Goal: Task Accomplishment & Management: Complete application form

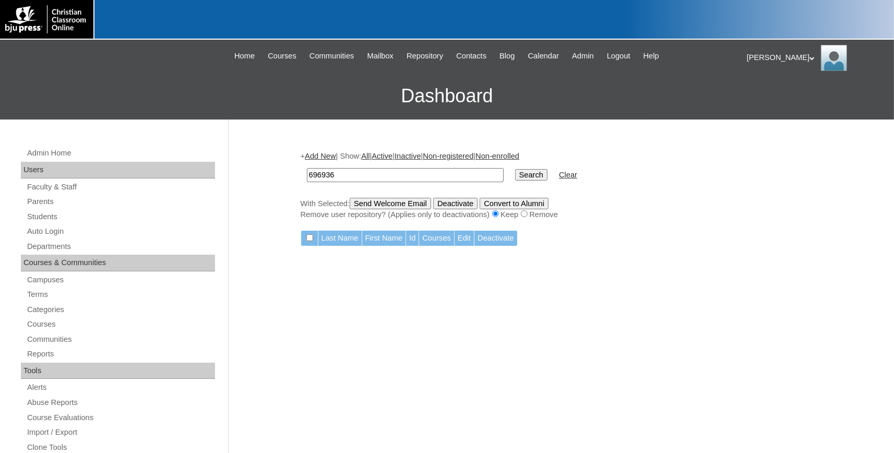
drag, startPoint x: 342, startPoint y: 179, endPoint x: 268, endPoint y: 179, distance: 74.1
click at [307, 179] on input "696936" at bounding box center [405, 175] width 197 height 14
click at [38, 216] on link "Students" at bounding box center [120, 216] width 189 height 13
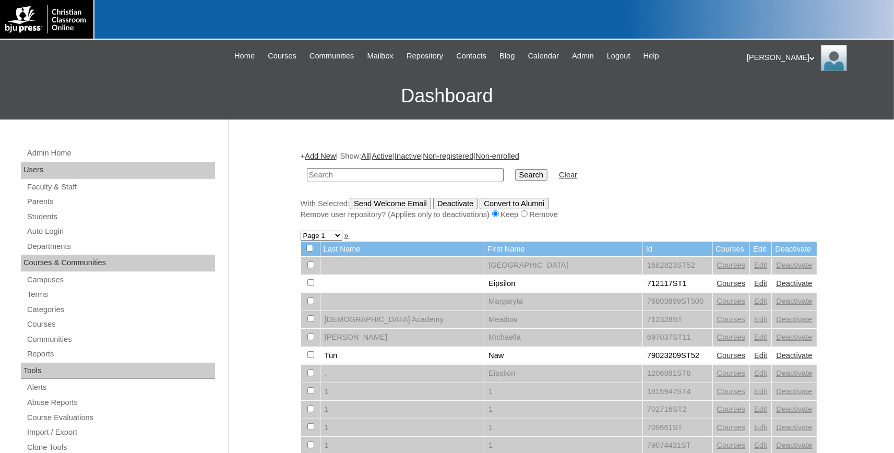
click at [348, 179] on input "text" at bounding box center [405, 175] width 197 height 14
drag, startPoint x: 350, startPoint y: 177, endPoint x: 243, endPoint y: 174, distance: 107.6
click at [307, 174] on input "739" at bounding box center [405, 175] width 197 height 14
type input "731994"
click at [515, 169] on input "Search" at bounding box center [531, 174] width 32 height 11
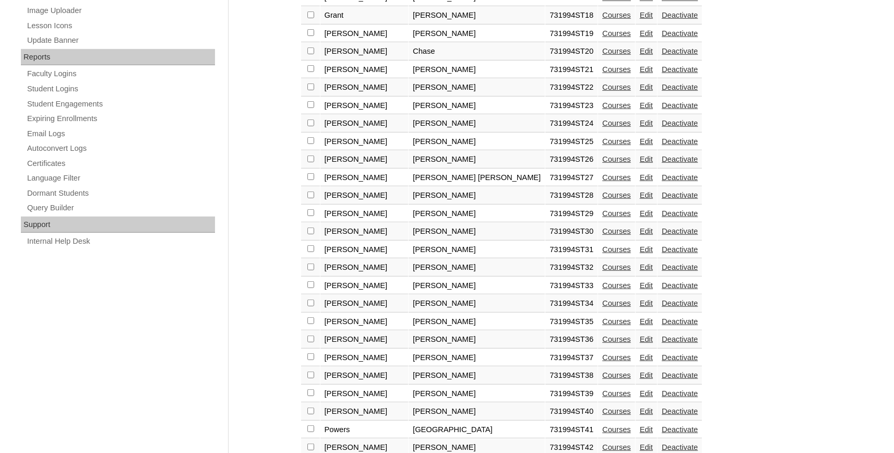
scroll to position [750, 0]
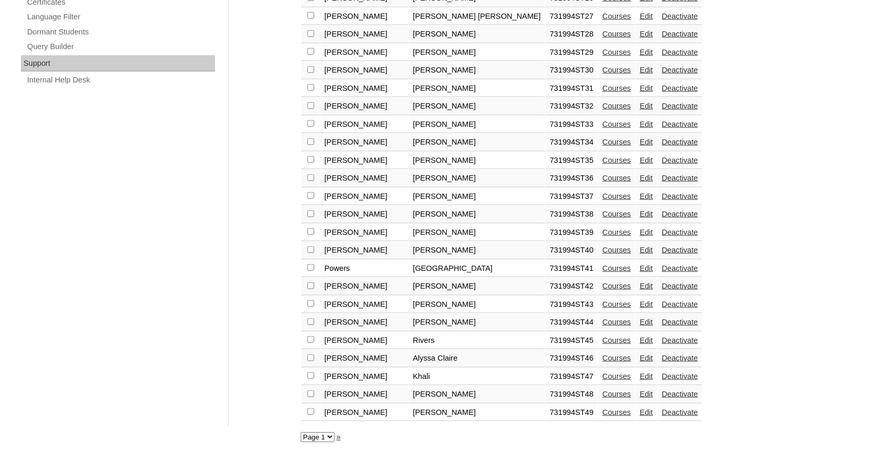
click at [301, 432] on select "Page 1 Page 2" at bounding box center [318, 437] width 34 height 10
select select "admin_students.php?q=731994&submit=Search&page=2"
click option "Page 2" at bounding box center [0, 0] width 0 height 0
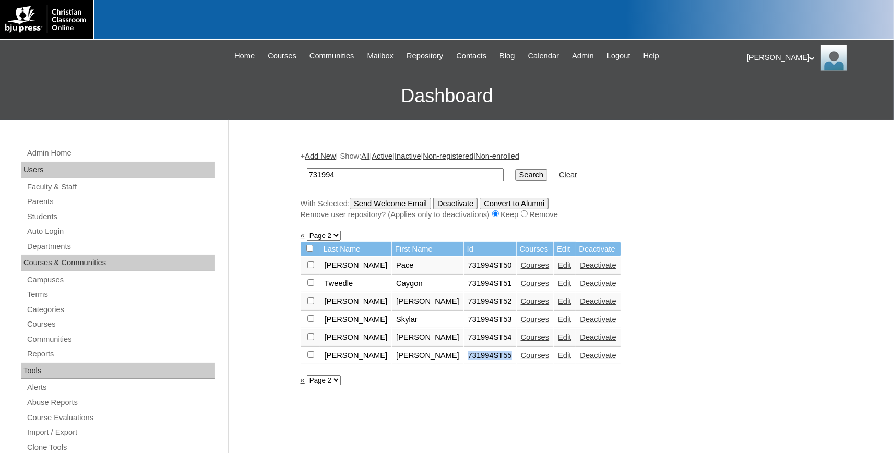
drag, startPoint x: 459, startPoint y: 360, endPoint x: 426, endPoint y: 365, distance: 33.3
click at [464, 357] on td "731994ST55" at bounding box center [490, 356] width 52 height 18
copy td "731994ST55"
click at [326, 156] on link "Add New" at bounding box center [320, 156] width 31 height 8
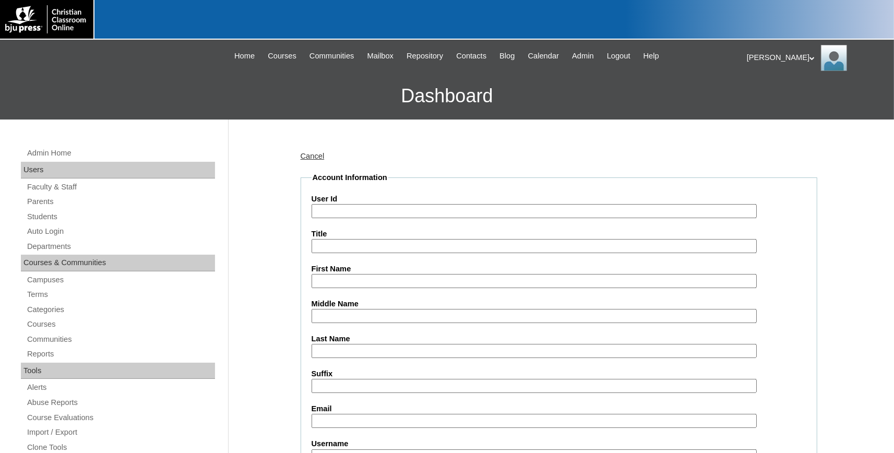
click at [364, 209] on input "User Id" at bounding box center [534, 211] width 445 height 14
paste input "731994ST56"
type input "731994ST56"
click at [345, 281] on input "First Name" at bounding box center [534, 281] width 445 height 14
type input "t"
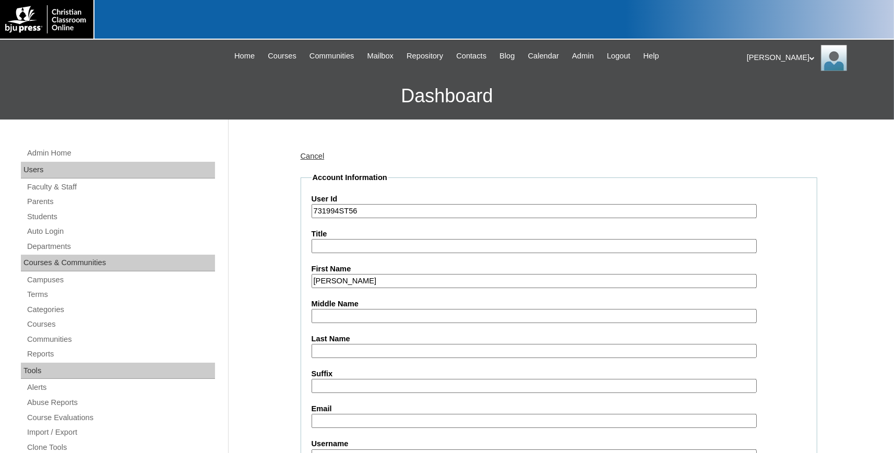
type input "Thomas"
type input "Allen"
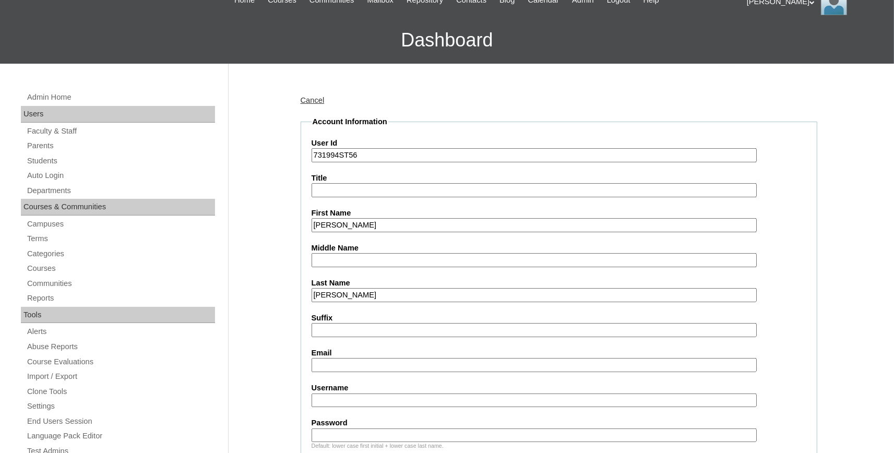
scroll to position [172, 0]
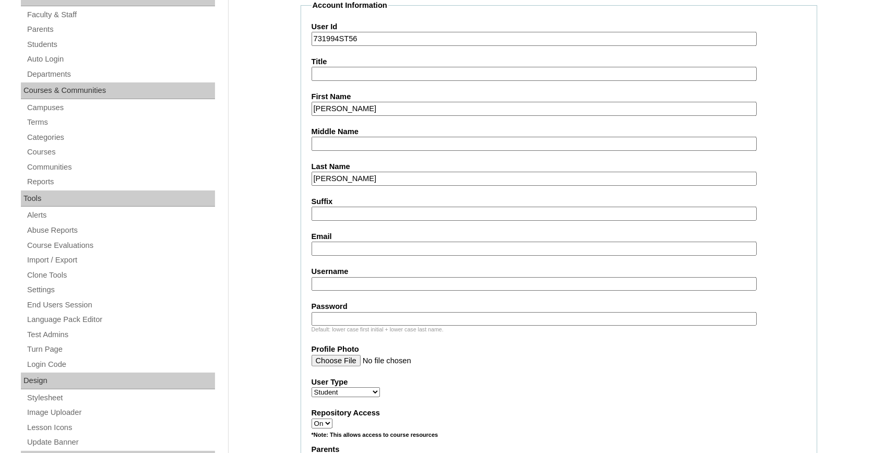
paste input "ward.allen@bayoustudent.net"
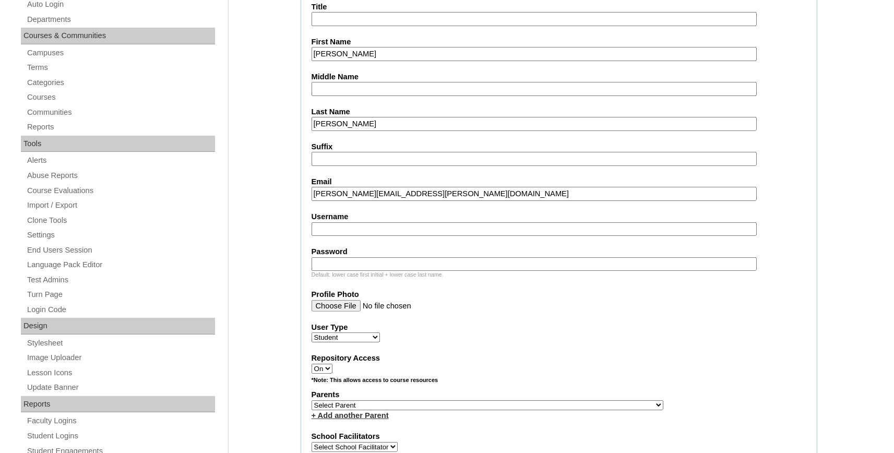
scroll to position [459, 0]
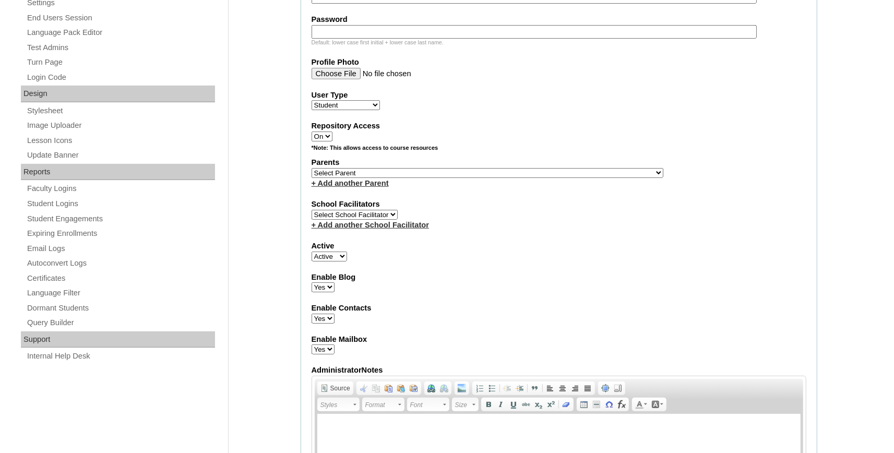
type input "ward.allen@bayoustudent.net"
select select "37485"
click option "[PERSON_NAME]" at bounding box center [0, 0] width 0 height 0
click at [362, 187] on link "+ Add another Parent" at bounding box center [350, 183] width 77 height 8
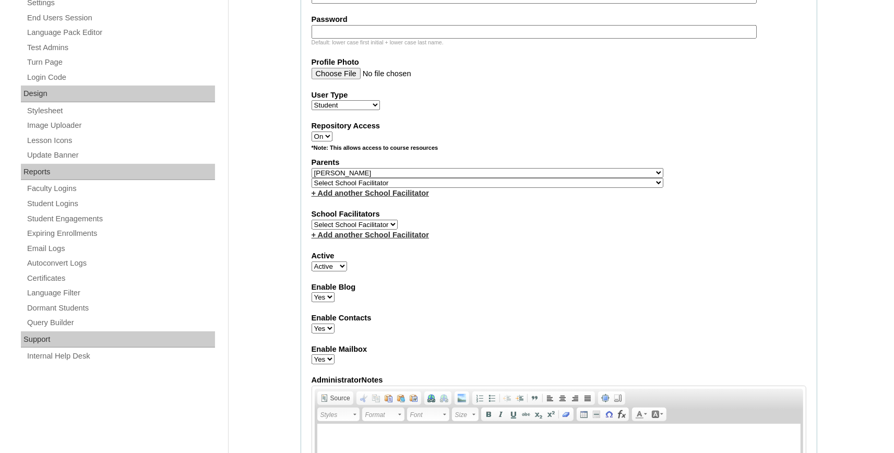
select select "37486"
click option "[PERSON_NAME]" at bounding box center [0, 0] width 0 height 0
click at [365, 186] on select "Select School Facilitator , Fautanu, Ma 1, 1 23-24 accountMorgan, [PERSON_NAME]…" at bounding box center [488, 183] width 352 height 10
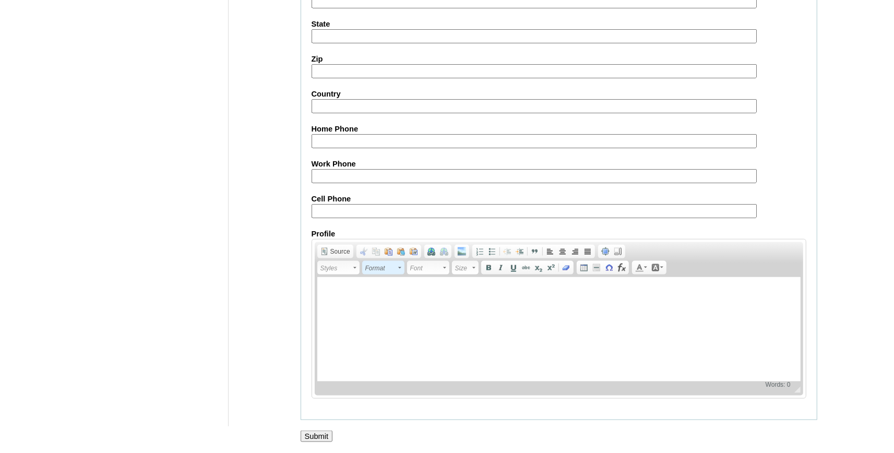
scroll to position [1158, 0]
click at [320, 436] on input "Submit" at bounding box center [317, 436] width 32 height 11
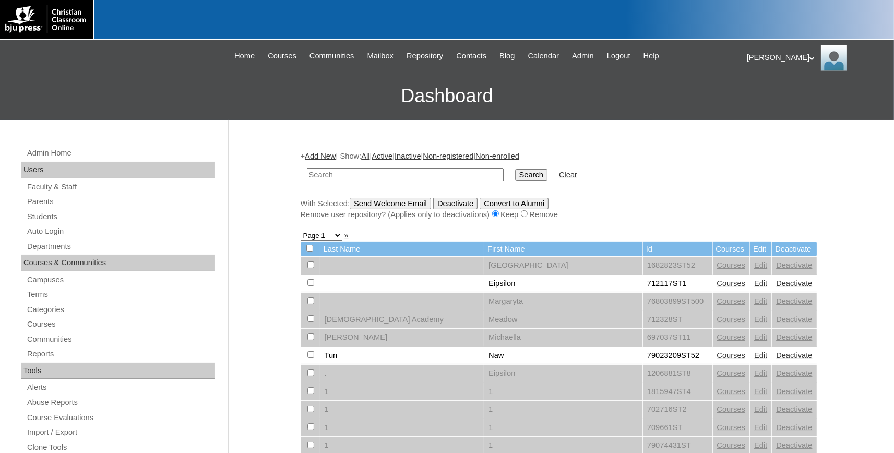
click at [353, 174] on input "text" at bounding box center [405, 175] width 197 height 14
click at [330, 156] on link "Add New" at bounding box center [320, 156] width 31 height 8
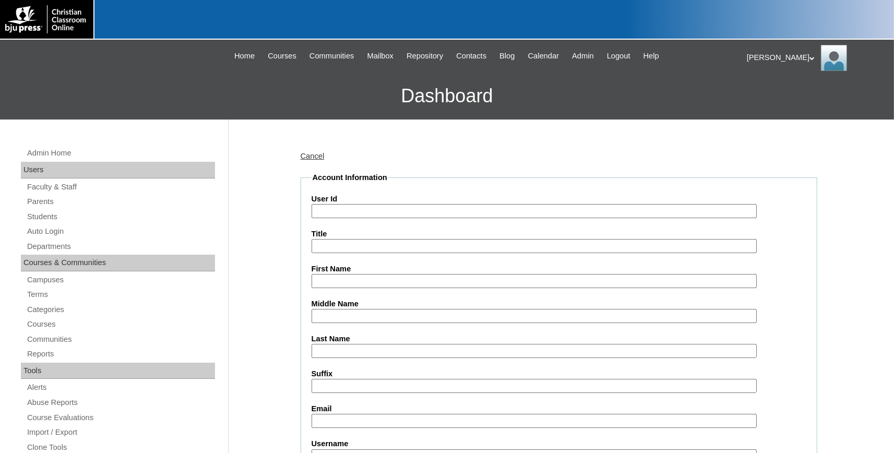
paste input "731994ST57"
type input "731994ST57"
click at [341, 274] on label "First Name" at bounding box center [559, 269] width 495 height 11
click at [341, 274] on input "First Name" at bounding box center [534, 281] width 445 height 14
click at [345, 277] on input "First Name" at bounding box center [534, 281] width 445 height 14
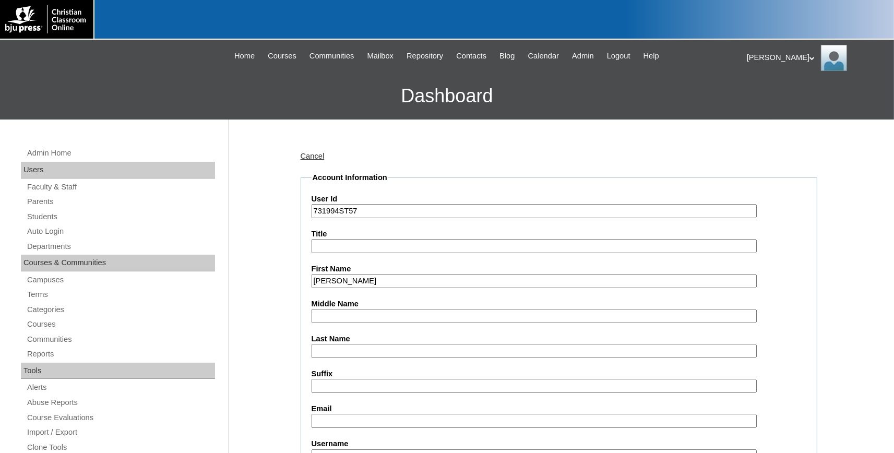
type input "[PERSON_NAME]"
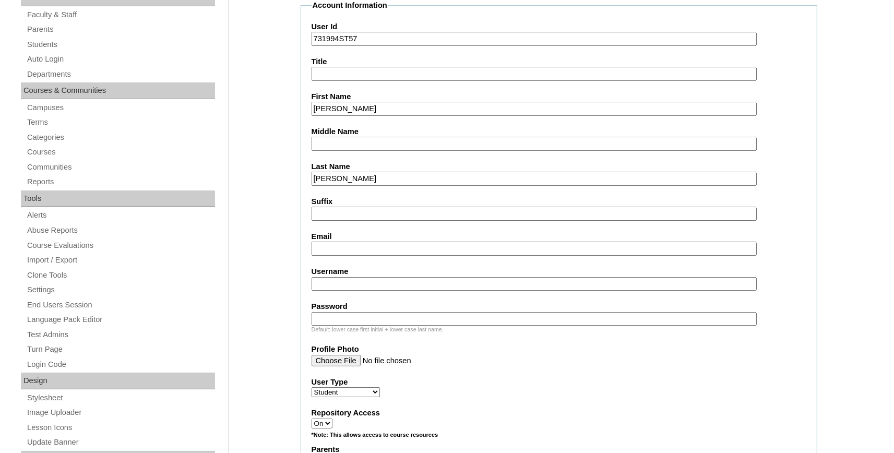
type input "Arant"
click at [342, 245] on input "Email" at bounding box center [534, 249] width 445 height 14
paste input "carver.arant@bayoustudent.net"
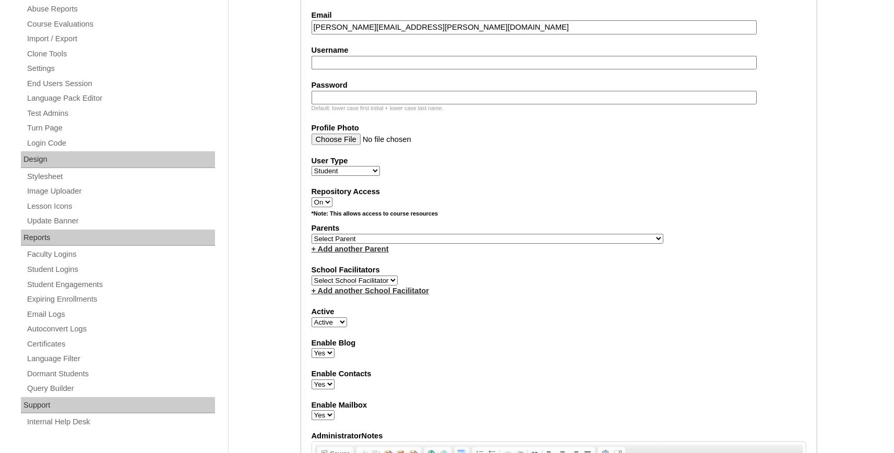
scroll to position [402, 0]
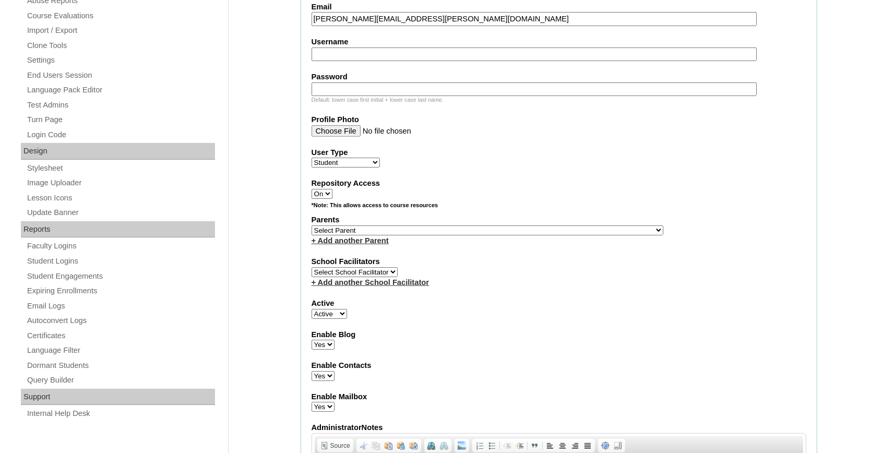
type input "carver.arant@bayoustudent.net"
select select "37485"
click option "[PERSON_NAME]" at bounding box center [0, 0] width 0 height 0
click at [349, 242] on link "+ Add another Parent" at bounding box center [350, 241] width 77 height 8
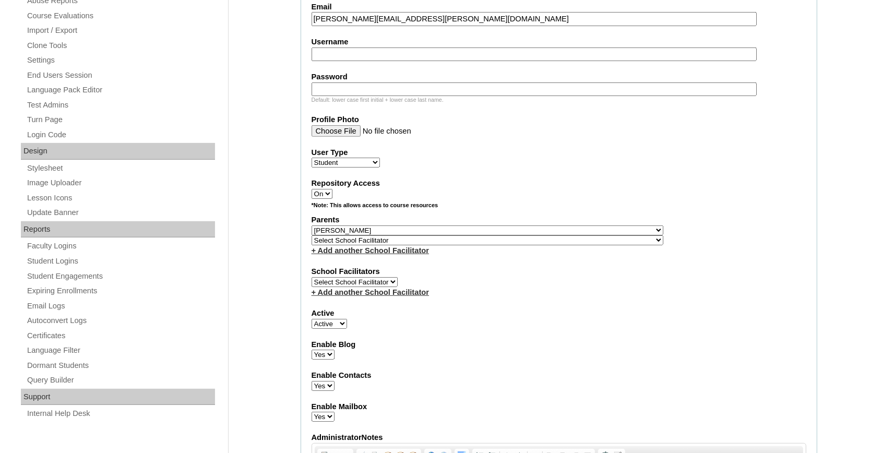
select select "37486"
click option "Buford, Sandra" at bounding box center [0, 0] width 0 height 0
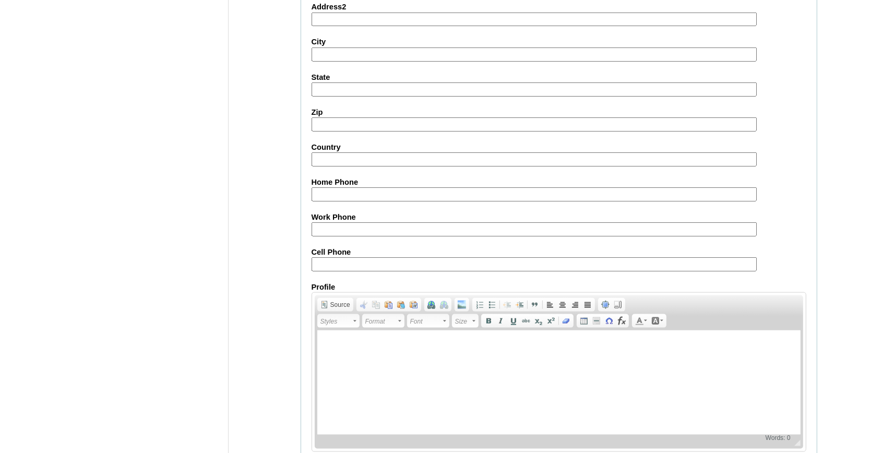
scroll to position [1158, 0]
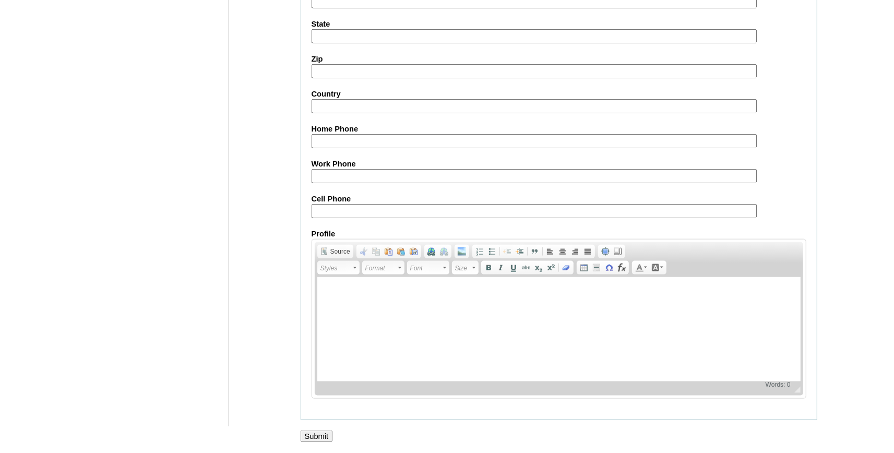
click at [314, 433] on input "Submit" at bounding box center [317, 436] width 32 height 11
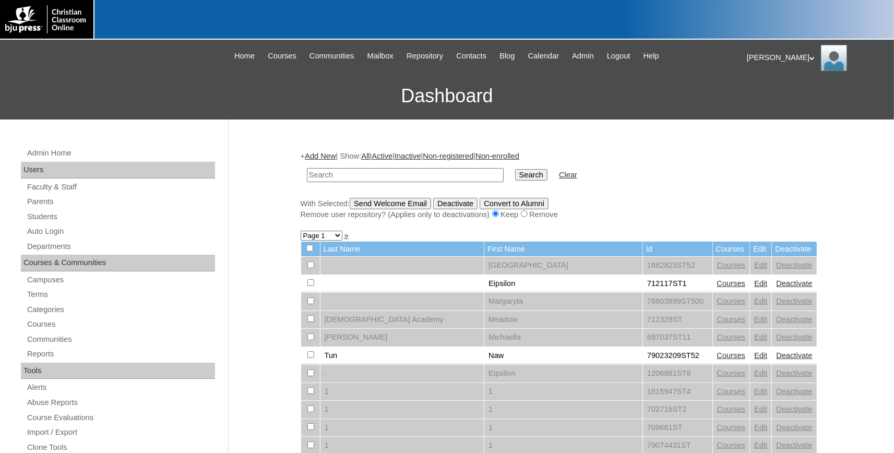
click at [332, 171] on input "text" at bounding box center [405, 175] width 197 height 14
click at [330, 151] on div "+ Add New | Show: All | Active | Inactive | Non-registered | Non-enrolled Searc…" at bounding box center [559, 185] width 517 height 69
click at [328, 155] on link "Add New" at bounding box center [320, 156] width 31 height 8
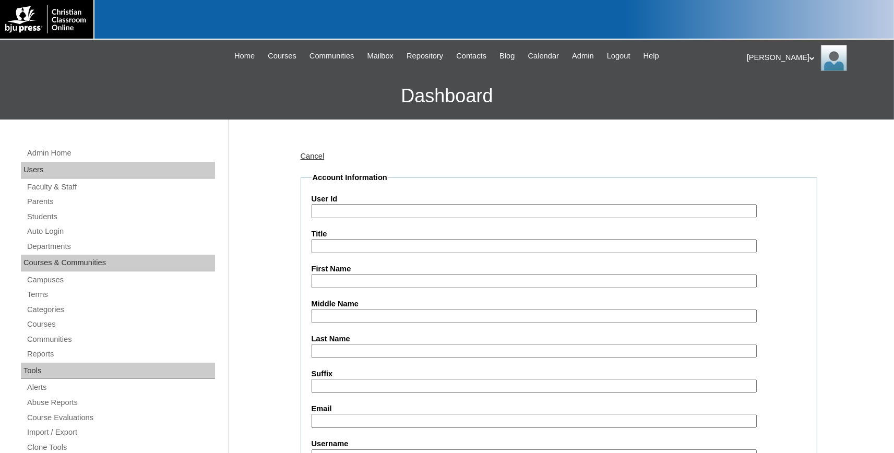
paste input "731994ST58"
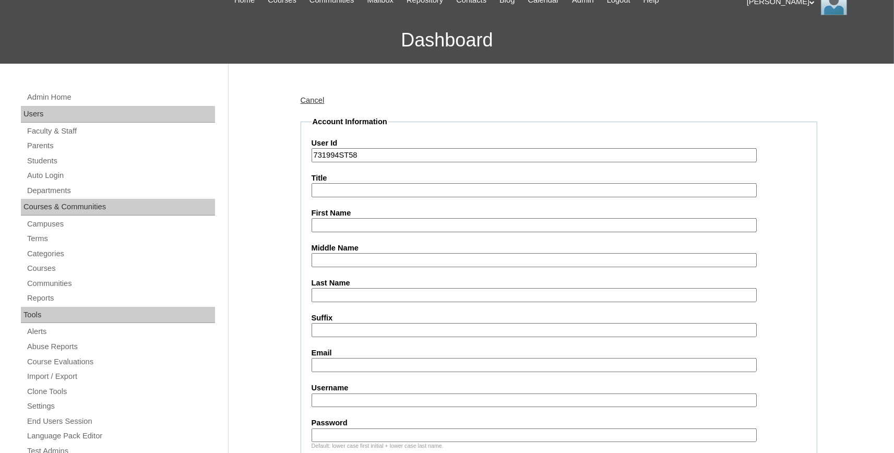
scroll to position [115, 0]
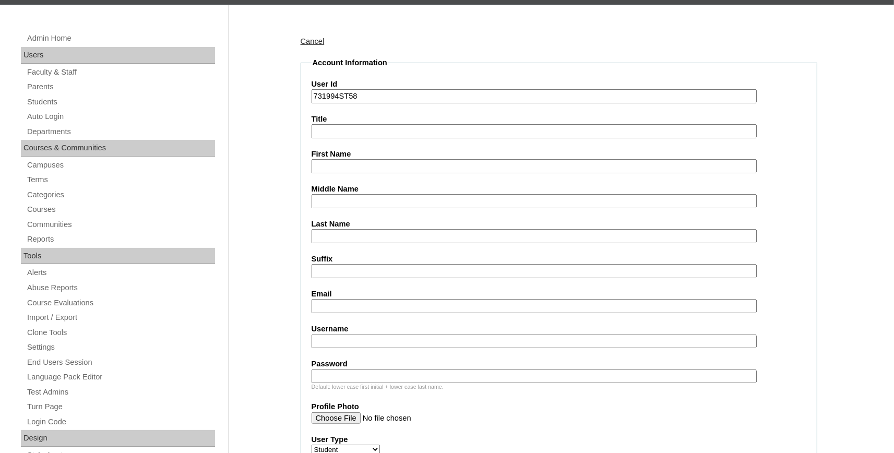
type input "731994ST58"
click at [351, 165] on input "First Name" at bounding box center [534, 166] width 445 height 14
type input "[PERSON_NAME]"
type input "Bailey"
click at [346, 308] on input "Email" at bounding box center [534, 306] width 445 height 14
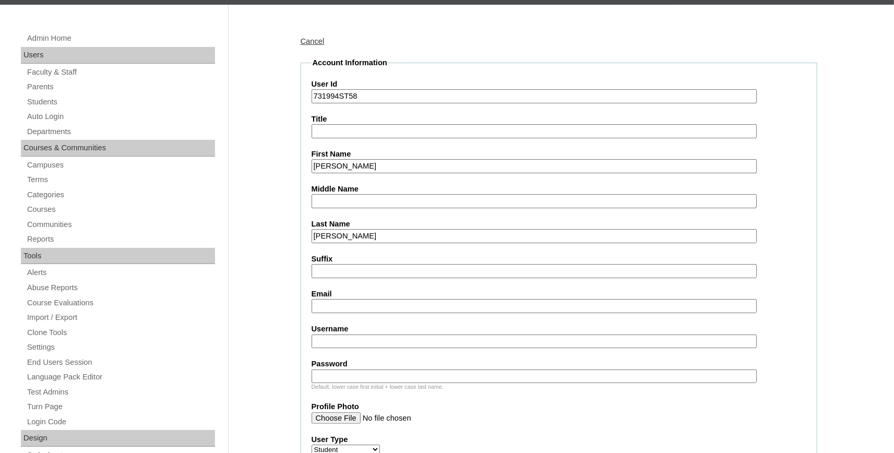
paste input "luke.bailey@bayoustudent.net"
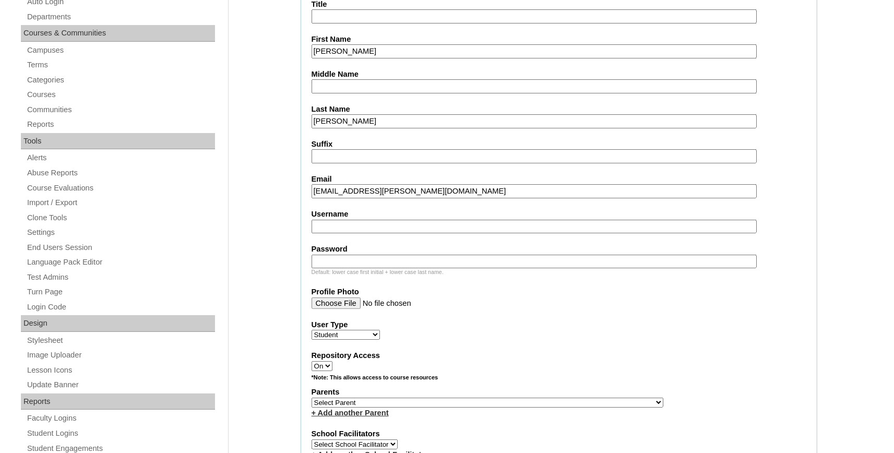
scroll to position [287, 0]
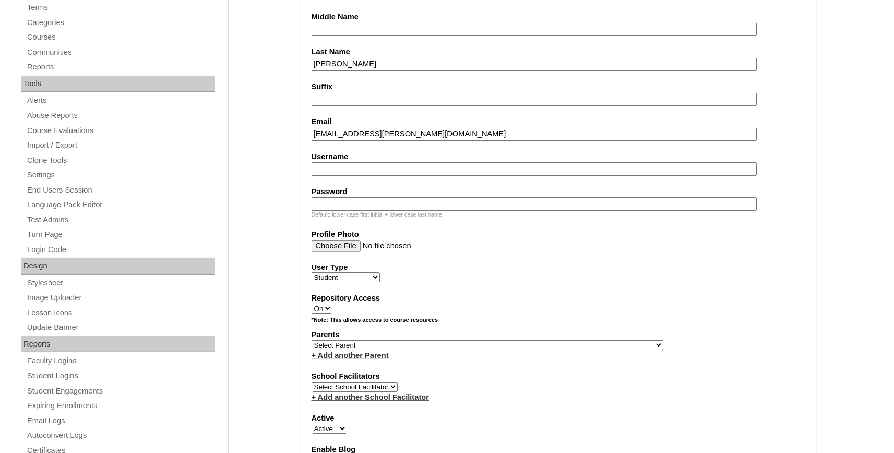
type input "luke.bailey@bayoustudent.net"
select select "37485"
click option "[PERSON_NAME]" at bounding box center [0, 0] width 0 height 0
click at [427, 348] on select "Select Parent , Fautanu, Ma 1, 1 23-24 accountMorgan, Jason 6th Street Mennonit…" at bounding box center [488, 345] width 352 height 10
click at [378, 357] on link "+ Add another Parent" at bounding box center [350, 355] width 77 height 8
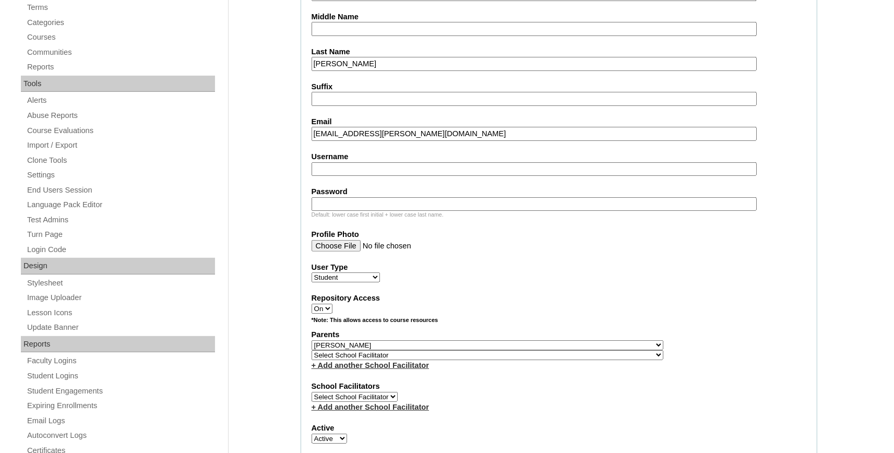
select select "37486"
click option "[PERSON_NAME]" at bounding box center [0, 0] width 0 height 0
click at [379, 357] on select "Select School Facilitator , Fautanu, Ma 1, 1 23-24 accountMorgan, [PERSON_NAME]…" at bounding box center [488, 355] width 352 height 10
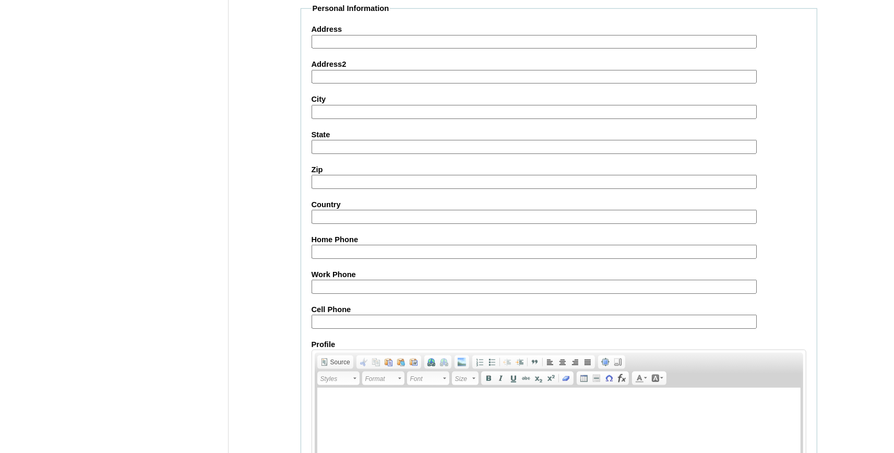
scroll to position [1158, 0]
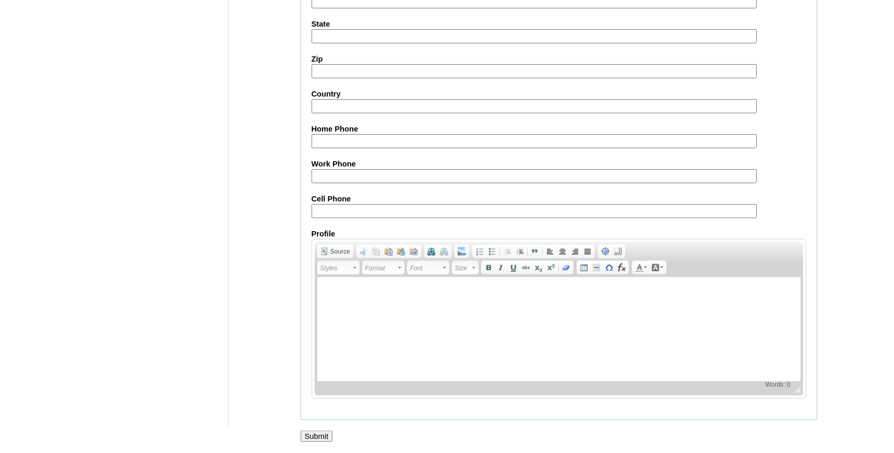
click at [324, 435] on input "Submit" at bounding box center [317, 436] width 32 height 11
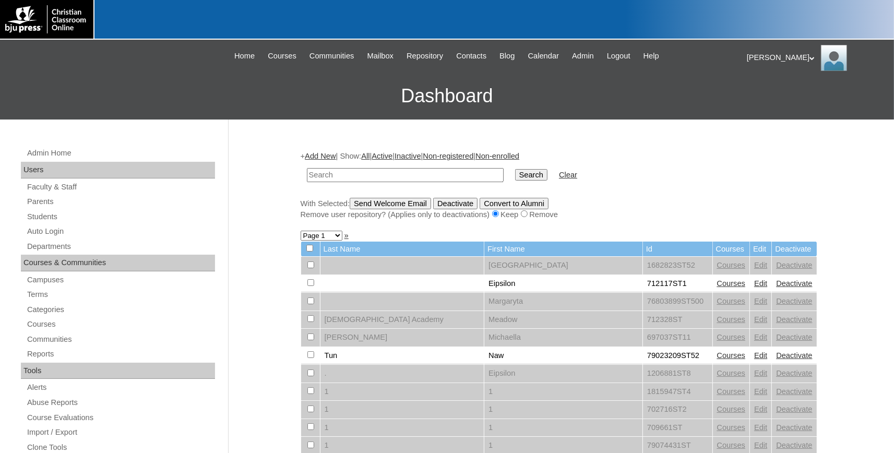
click at [357, 176] on input "text" at bounding box center [405, 175] width 197 height 14
click at [370, 178] on input "text" at bounding box center [405, 175] width 197 height 14
click at [369, 178] on input "text" at bounding box center [405, 175] width 197 height 14
paste input "[EMAIL_ADDRESS][PERSON_NAME][DOMAIN_NAME]"
type input "[EMAIL_ADDRESS][PERSON_NAME][DOMAIN_NAME]"
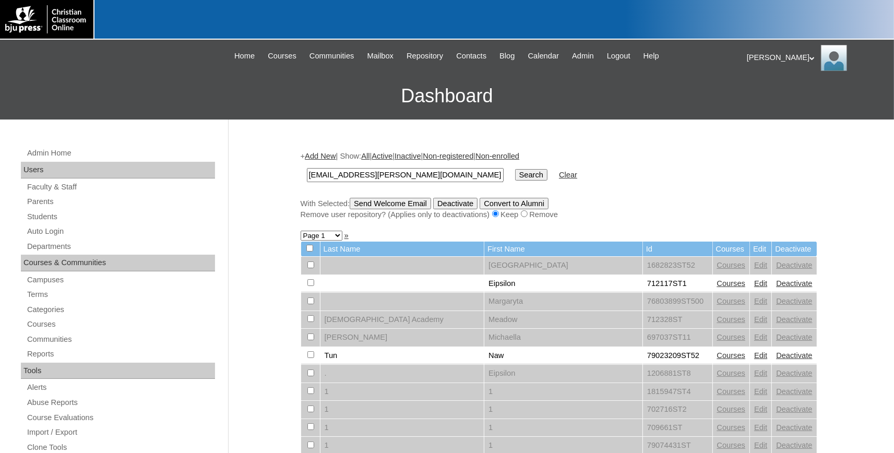
click at [515, 178] on input "Search" at bounding box center [531, 174] width 32 height 11
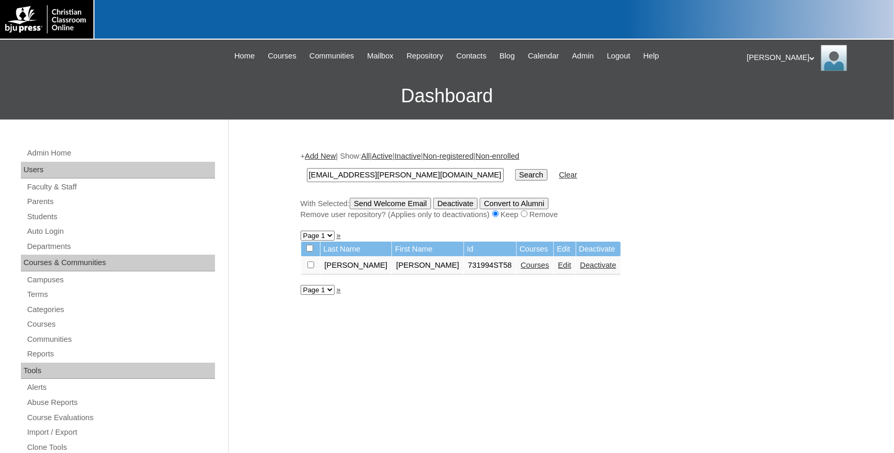
drag, startPoint x: 427, startPoint y: 175, endPoint x: 214, endPoint y: 179, distance: 213.6
click at [307, 175] on input "[EMAIL_ADDRESS][PERSON_NAME][DOMAIN_NAME]" at bounding box center [405, 175] width 197 height 14
click at [371, 173] on input "text" at bounding box center [405, 175] width 197 height 14
paste input "731994ST59"
type input "731994ST59"
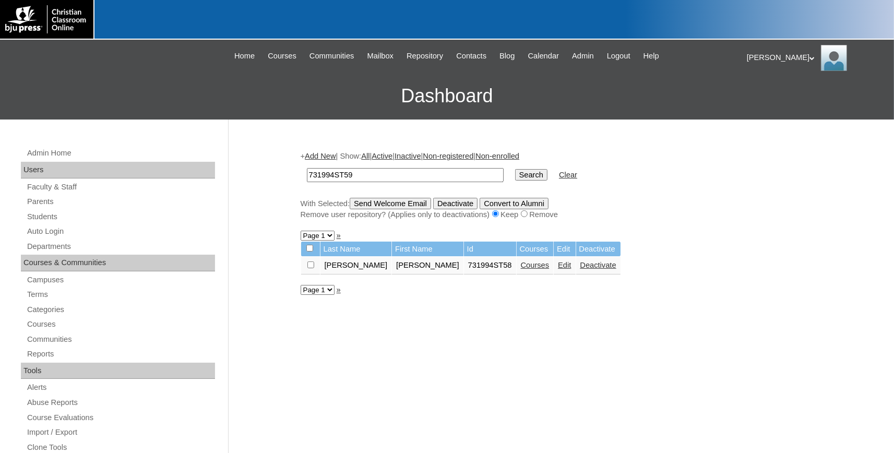
click at [523, 178] on input "Search" at bounding box center [531, 174] width 32 height 11
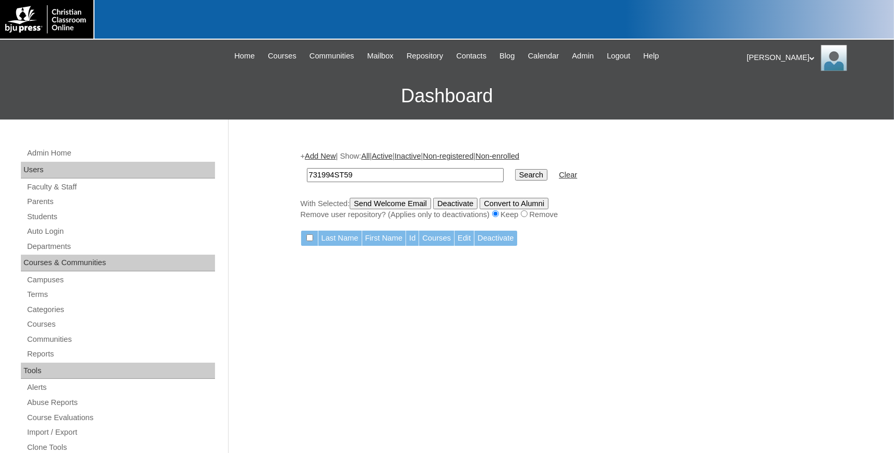
drag, startPoint x: 363, startPoint y: 176, endPoint x: 258, endPoint y: 164, distance: 105.6
click at [307, 168] on input "731994ST59" at bounding box center [405, 175] width 197 height 14
click at [323, 152] on link "Add New" at bounding box center [320, 156] width 31 height 8
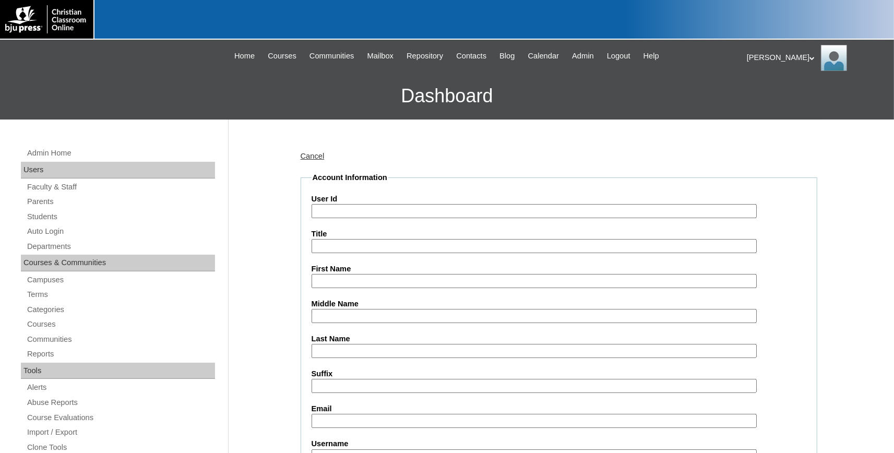
click at [339, 240] on input "Title" at bounding box center [534, 246] width 445 height 14
click at [338, 215] on input "User Id" at bounding box center [534, 211] width 445 height 14
paste input "731994ST59"
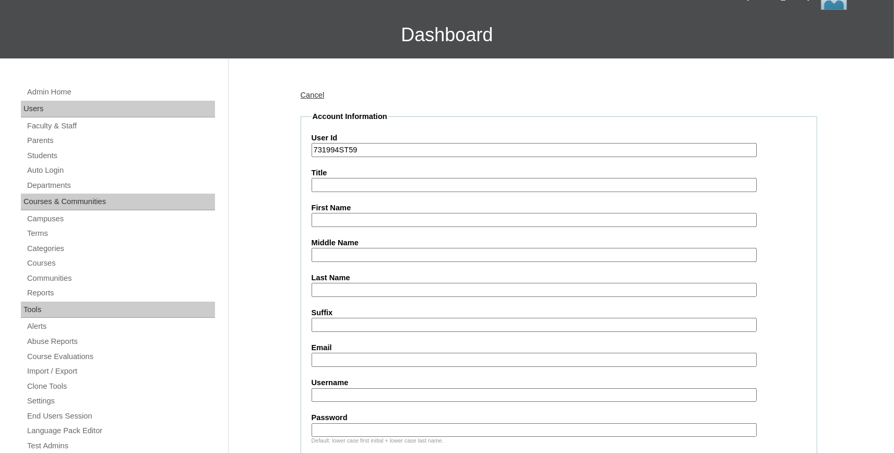
scroll to position [115, 0]
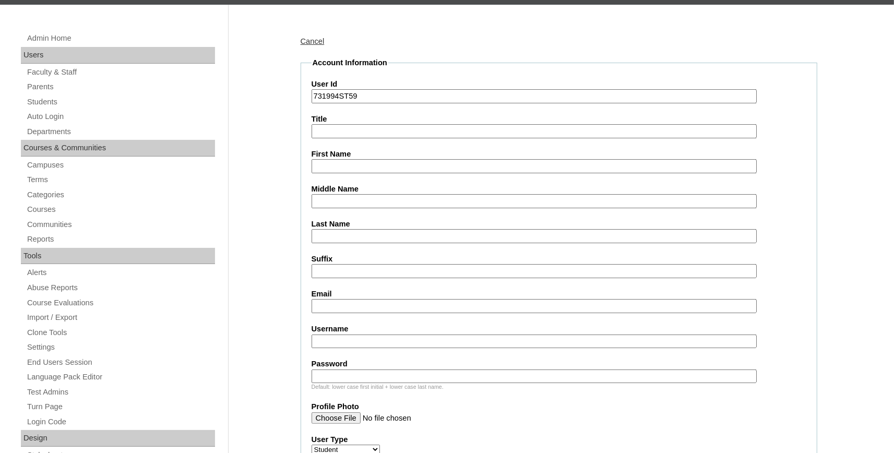
type input "731994ST59"
click at [346, 167] on input "First Name" at bounding box center [534, 166] width 445 height 14
type input "Caden"
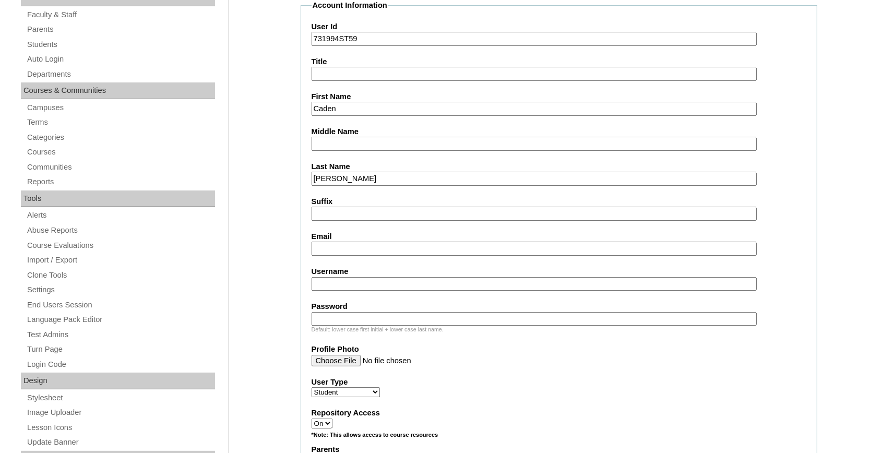
type input "Bishop"
click at [366, 239] on label "Email" at bounding box center [559, 236] width 495 height 11
click at [366, 242] on input "Email" at bounding box center [534, 249] width 445 height 14
click at [363, 244] on input "Email" at bounding box center [534, 249] width 445 height 14
click at [349, 247] on input "Email" at bounding box center [534, 249] width 445 height 14
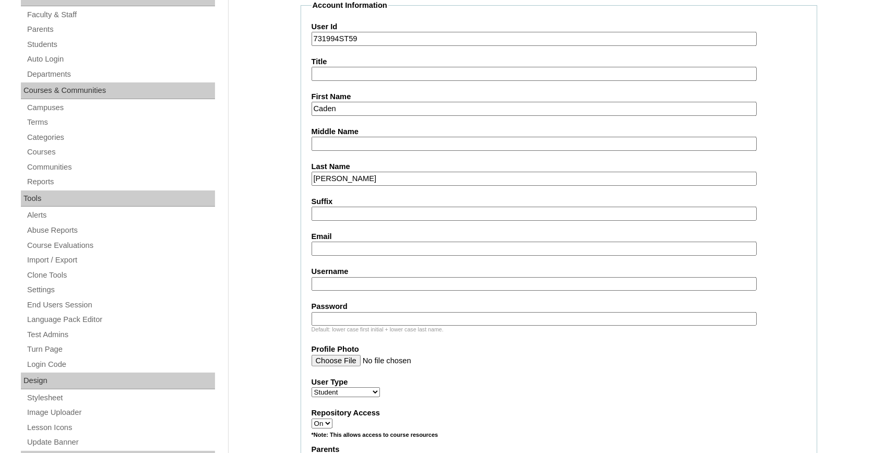
paste input "caden.bishop@bayoustudent.net"
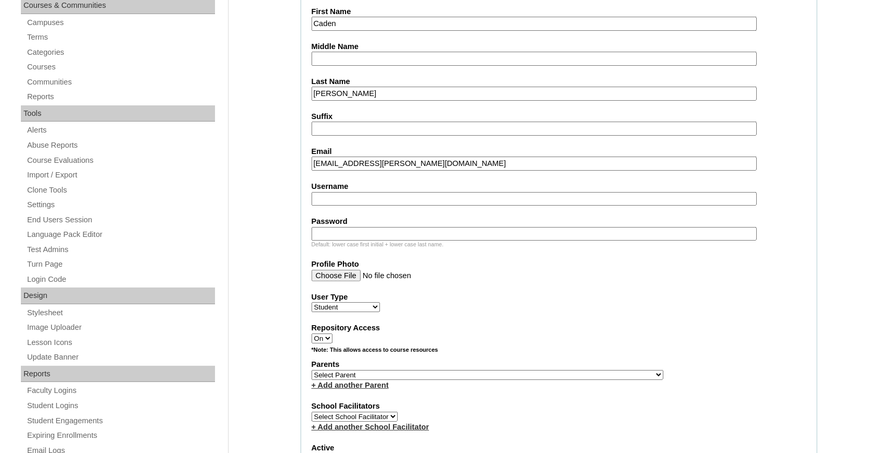
scroll to position [345, 0]
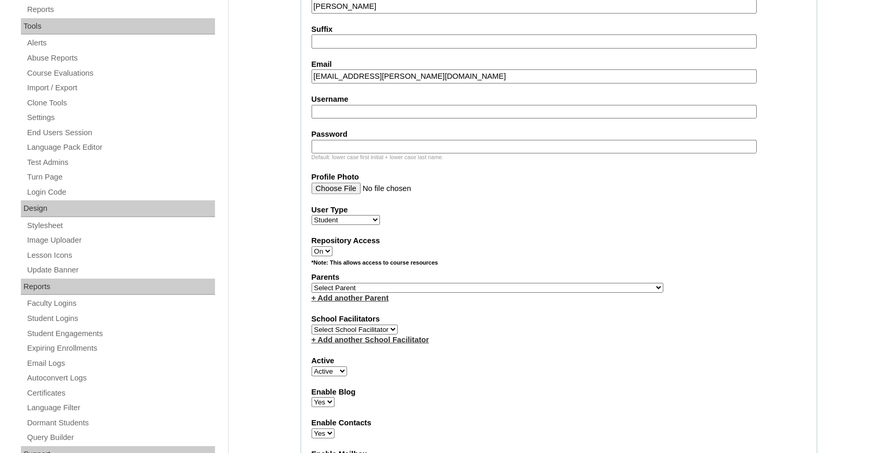
type input "caden.bishop@bayoustudent.net"
select select "37485"
click option "[PERSON_NAME]" at bounding box center [0, 0] width 0 height 0
click at [370, 302] on link "+ Add another Parent" at bounding box center [350, 298] width 77 height 8
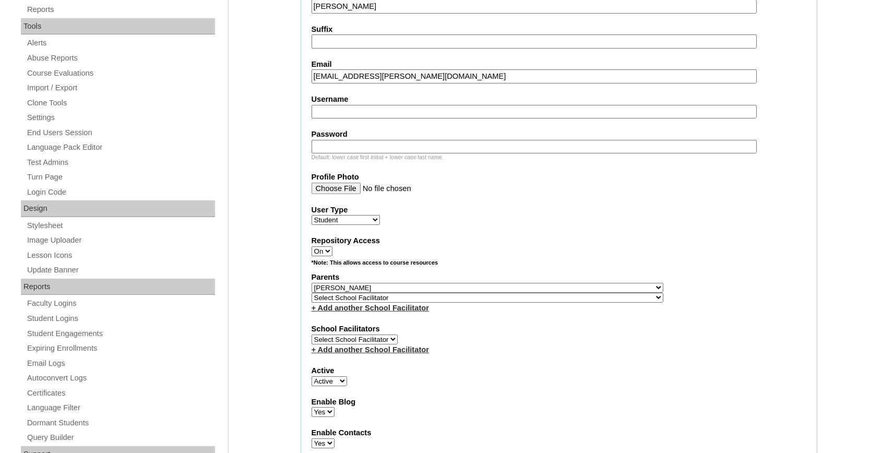
select select "37486"
click option "[PERSON_NAME]" at bounding box center [0, 0] width 0 height 0
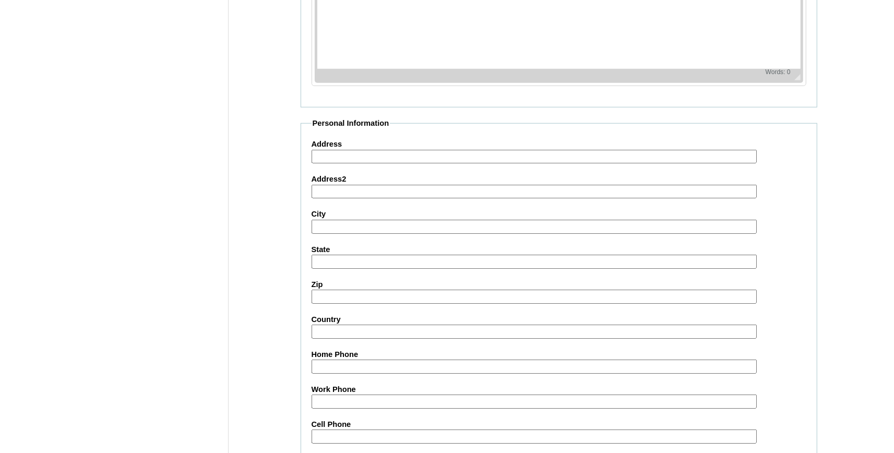
scroll to position [1158, 0]
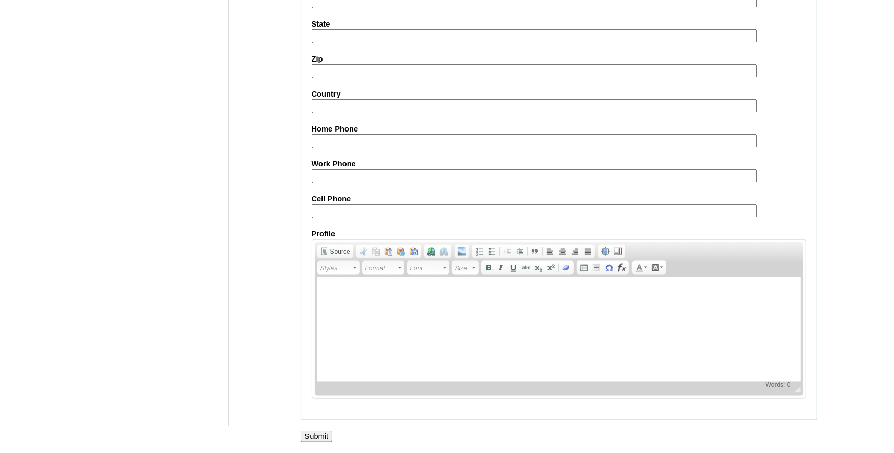
click at [322, 434] on input "Submit" at bounding box center [317, 436] width 32 height 11
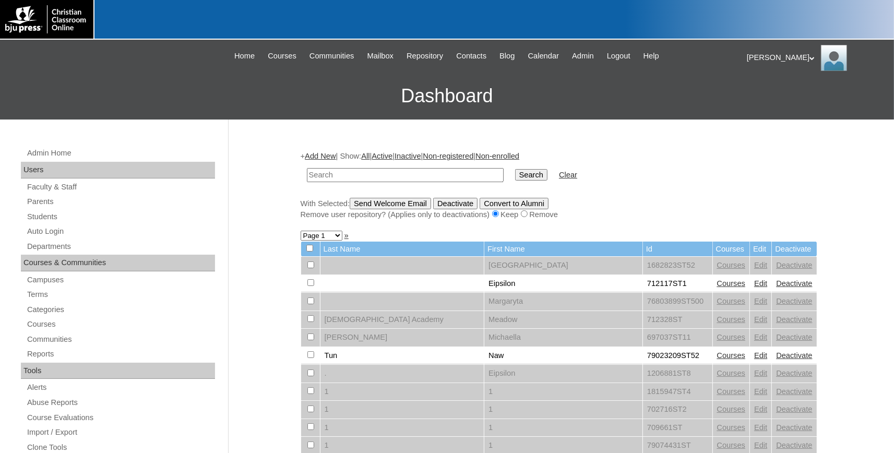
click at [369, 170] on input "text" at bounding box center [405, 175] width 197 height 14
paste input "731994ST60"
type input "731994ST60"
click at [508, 167] on table "731994ST60 Search Clear" at bounding box center [442, 175] width 283 height 27
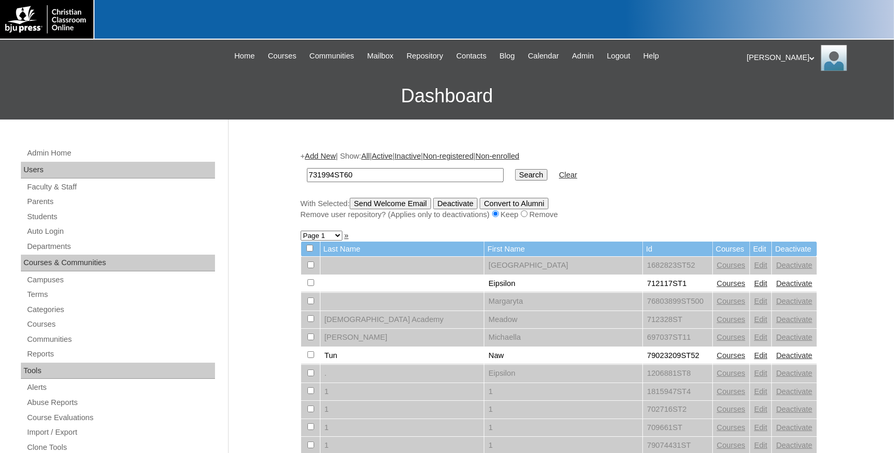
drag, startPoint x: 511, startPoint y: 175, endPoint x: 519, endPoint y: 178, distance: 9.1
click at [516, 180] on input "Search" at bounding box center [531, 174] width 32 height 11
click at [519, 178] on input "Search" at bounding box center [531, 174] width 32 height 11
click at [518, 175] on input "Search" at bounding box center [531, 174] width 32 height 11
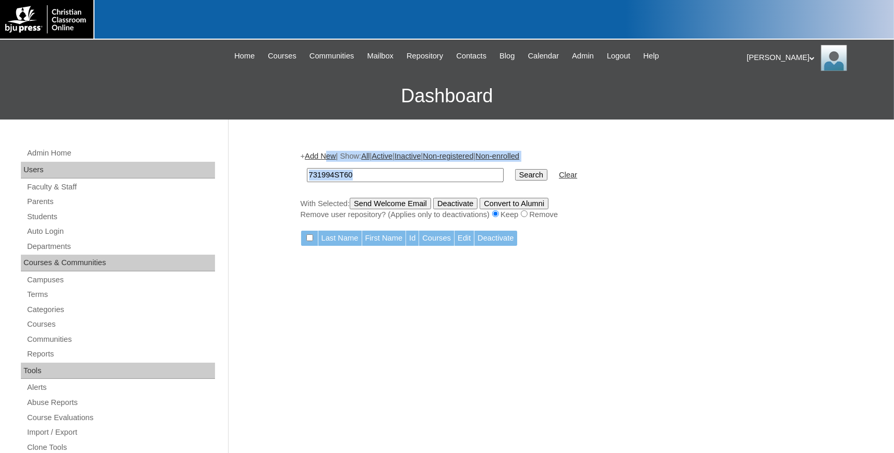
click at [333, 157] on link "Add New" at bounding box center [320, 156] width 31 height 8
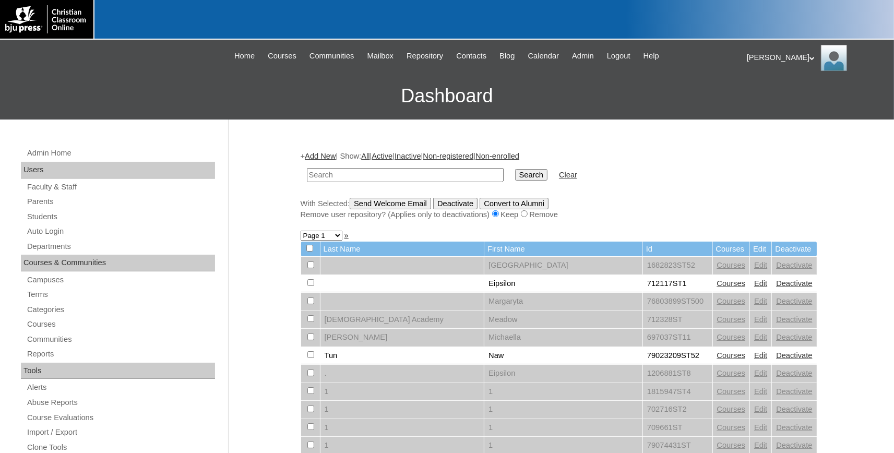
click at [319, 158] on link "Add New" at bounding box center [320, 156] width 31 height 8
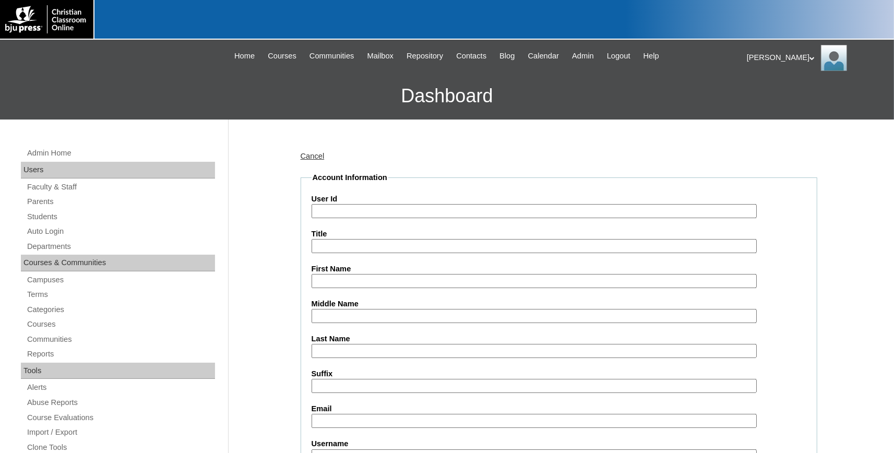
paste input "731994ST60"
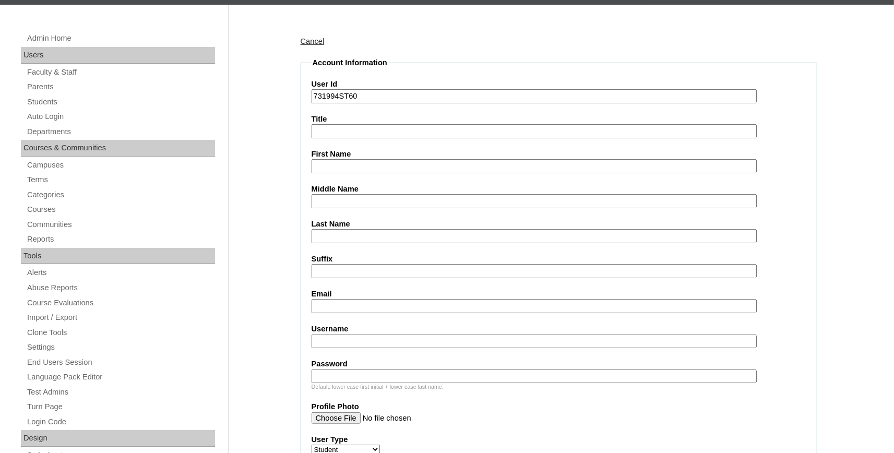
type input "731994ST60"
click at [355, 165] on input "First Name" at bounding box center [534, 166] width 445 height 14
type input "Jada"
type input "Bradley"
click at [348, 306] on input "Email" at bounding box center [534, 306] width 445 height 14
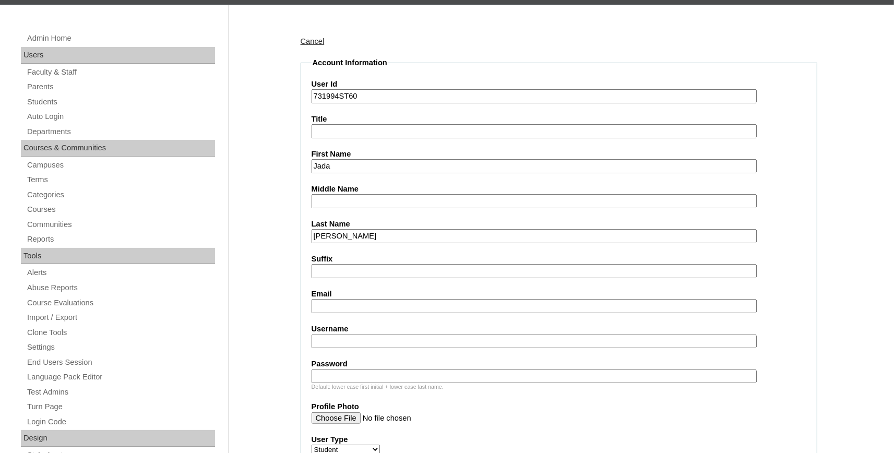
click at [352, 306] on input "Email" at bounding box center [534, 306] width 445 height 14
paste input "jada.bradley@bayoustudent.net"
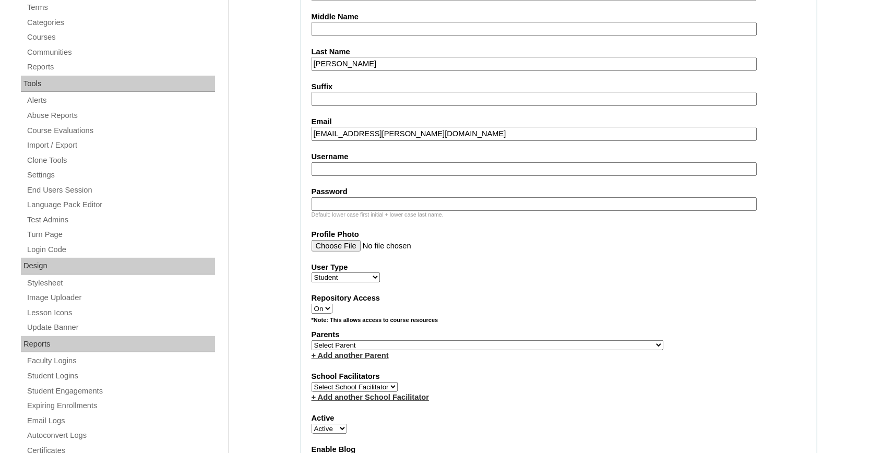
scroll to position [402, 0]
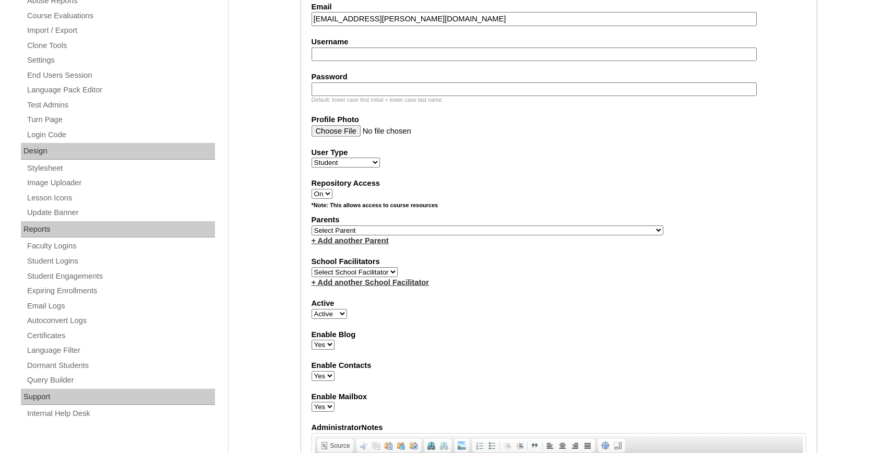
type input "jada.bradley@bayoustudent.net"
click at [353, 226] on label "Parents" at bounding box center [559, 220] width 495 height 11
select select "37485"
click option "[PERSON_NAME]" at bounding box center [0, 0] width 0 height 0
click at [359, 243] on link "+ Add another Parent" at bounding box center [350, 241] width 77 height 8
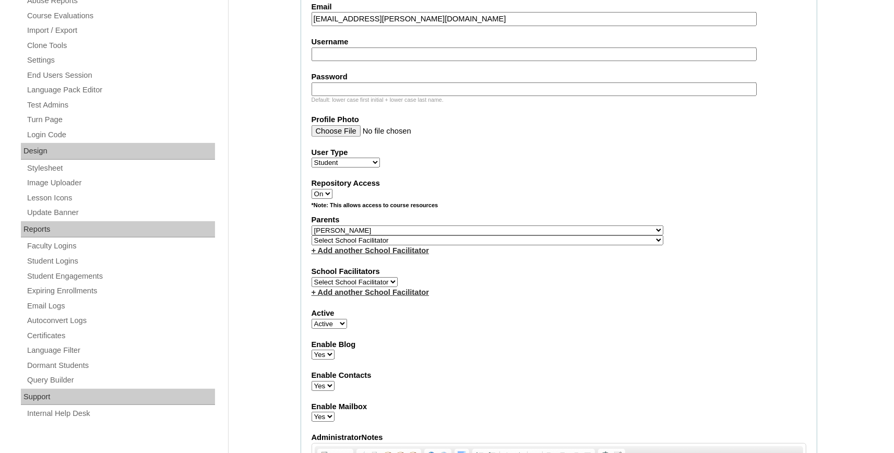
select select "37486"
click option "[PERSON_NAME]" at bounding box center [0, 0] width 0 height 0
click at [362, 245] on select "Select School Facilitator , Fautanu, Ma 1, 1 23-24 accountMorgan, [PERSON_NAME]…" at bounding box center [488, 240] width 352 height 10
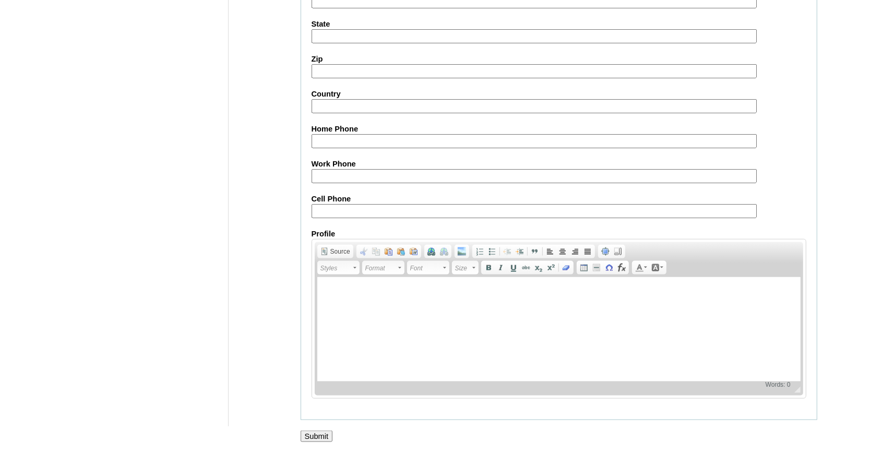
scroll to position [1158, 0]
click at [317, 432] on input "Submit" at bounding box center [317, 436] width 32 height 11
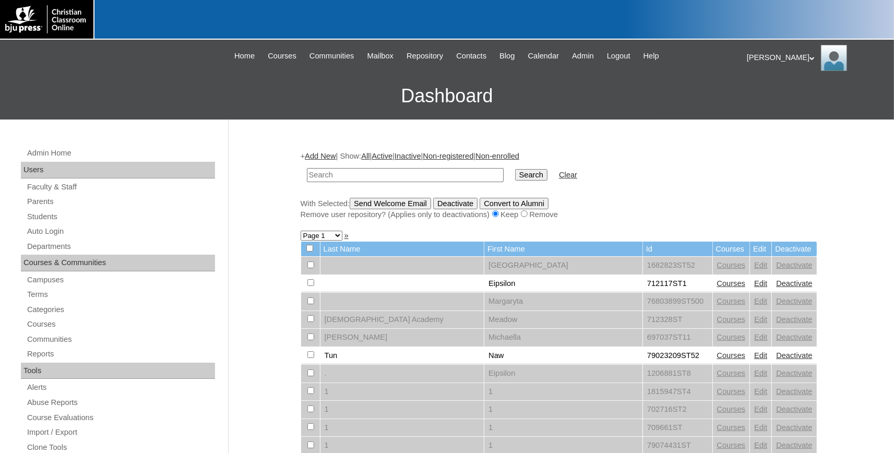
click at [335, 158] on link "Add New" at bounding box center [320, 156] width 31 height 8
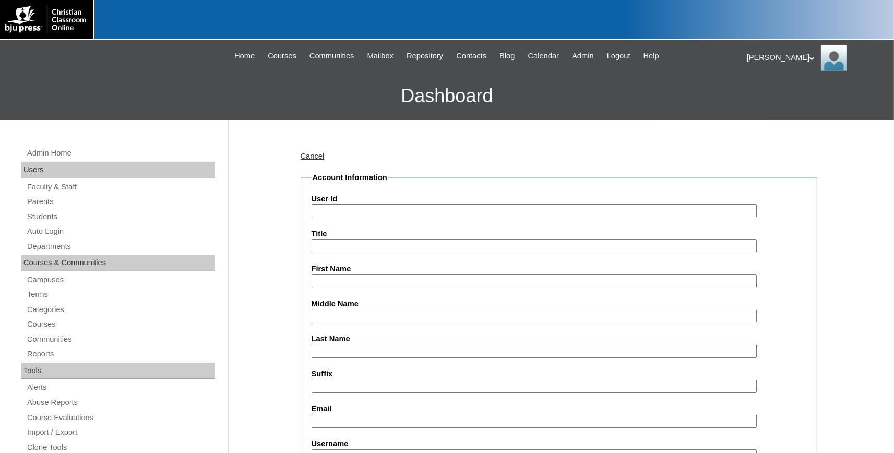
paste input "731994ST61"
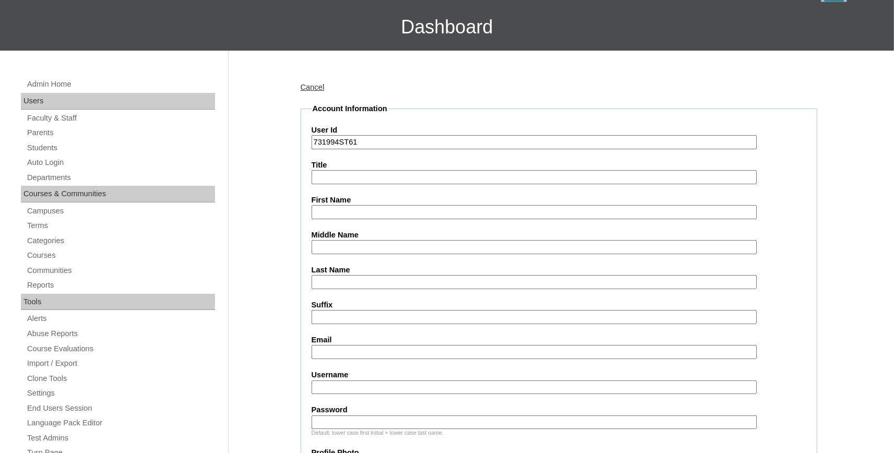
scroll to position [115, 0]
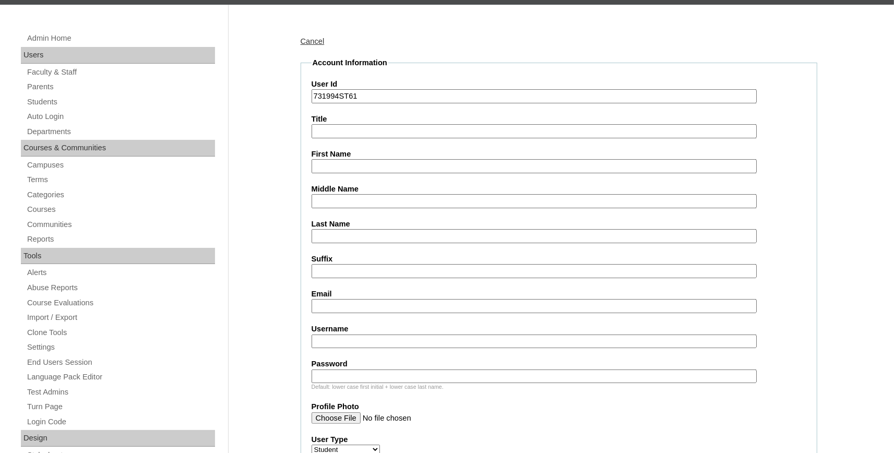
type input "731994ST61"
click at [363, 164] on input "First Name" at bounding box center [534, 166] width 445 height 14
type input "Olivia"
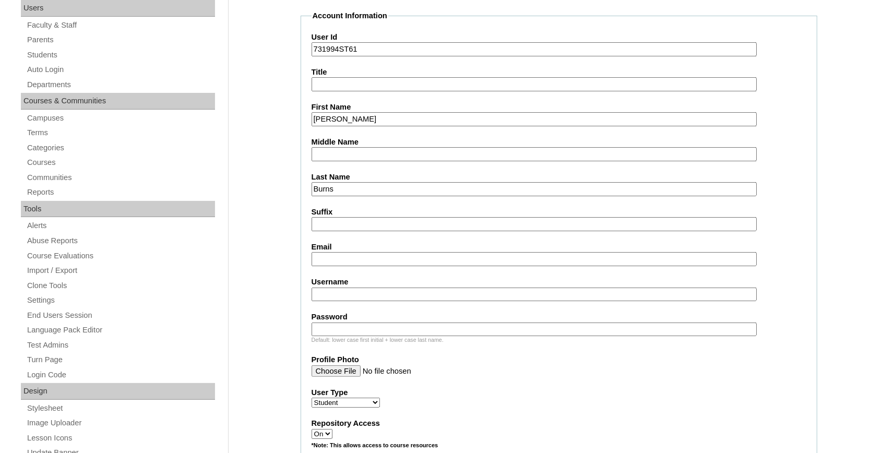
scroll to position [230, 0]
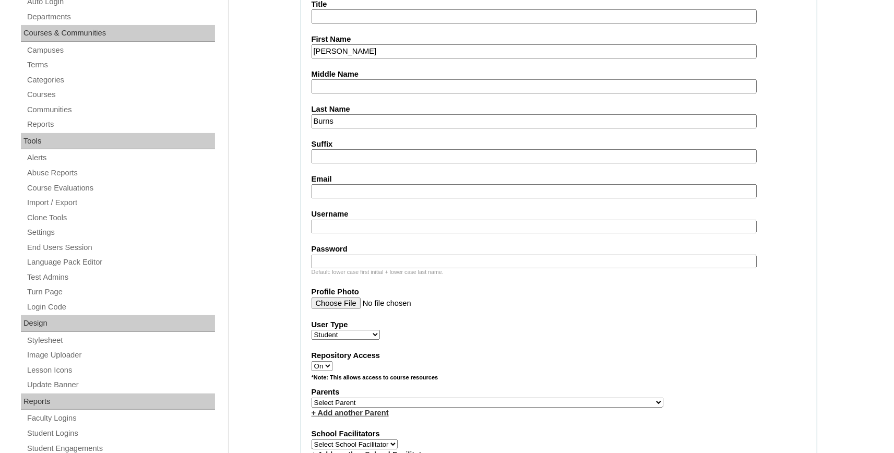
type input "Burns"
click at [360, 189] on input "Email" at bounding box center [534, 191] width 445 height 14
click at [354, 193] on input "Email" at bounding box center [534, 191] width 445 height 14
paste input "olivia.burns@bayoustudent.net"
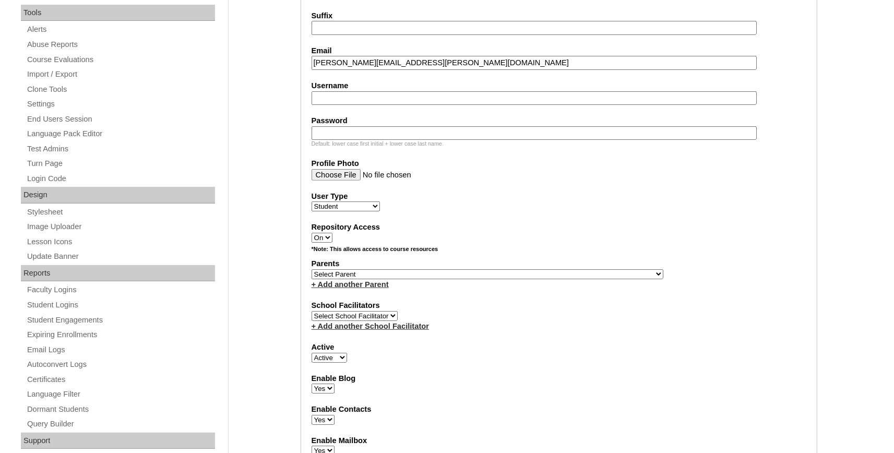
scroll to position [402, 0]
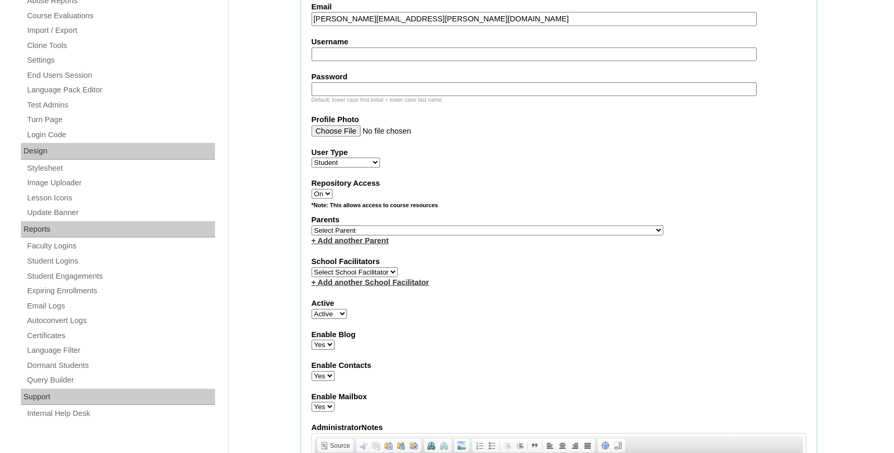
type input "olivia.burns@bayoustudent.net"
select select "37485"
click option "[PERSON_NAME]" at bounding box center [0, 0] width 0 height 0
click at [364, 244] on link "+ Add another Parent" at bounding box center [350, 241] width 77 height 8
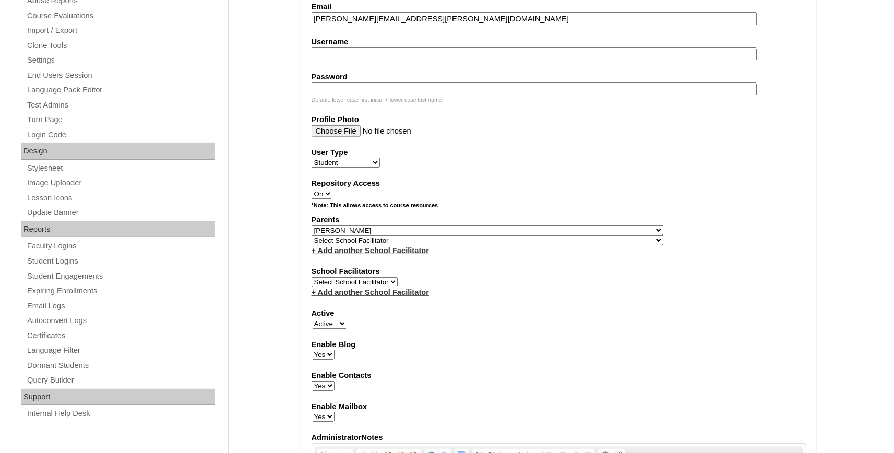
select select "37486"
click option "[PERSON_NAME]" at bounding box center [0, 0] width 0 height 0
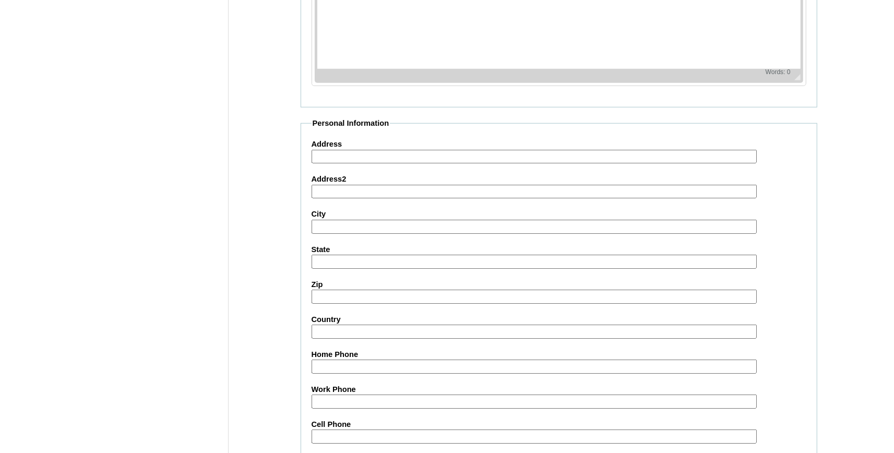
scroll to position [1158, 0]
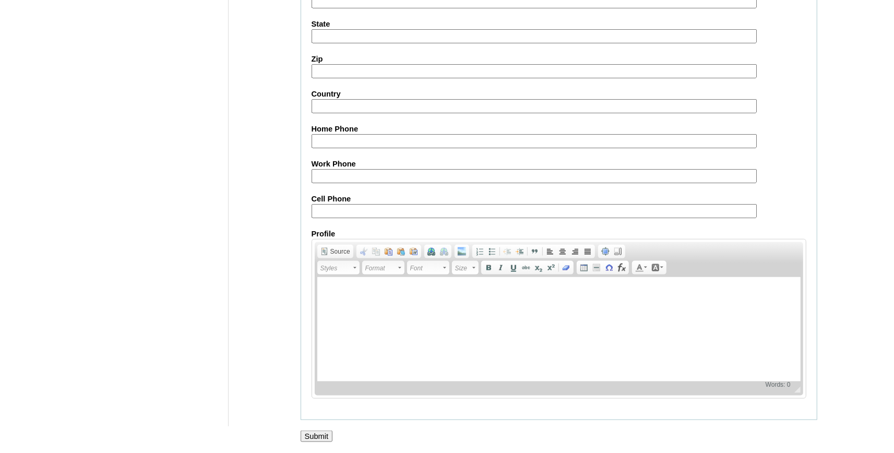
click at [323, 432] on input "Submit" at bounding box center [317, 436] width 32 height 11
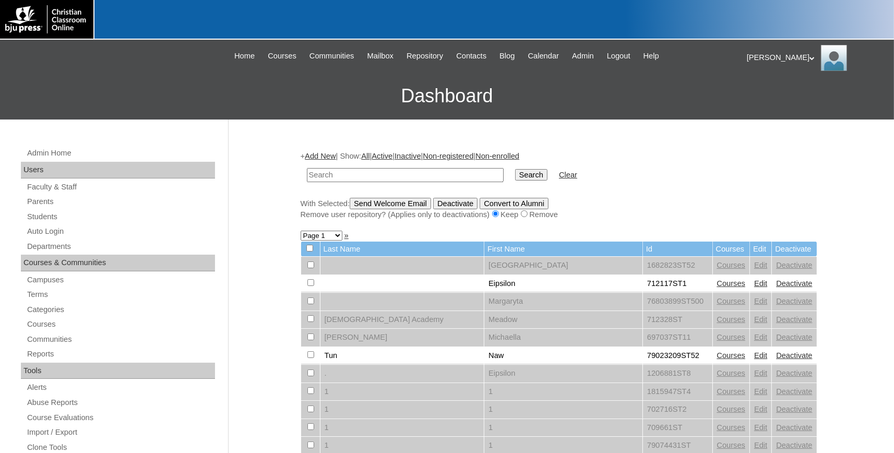
click at [336, 157] on link "Add New" at bounding box center [320, 156] width 31 height 8
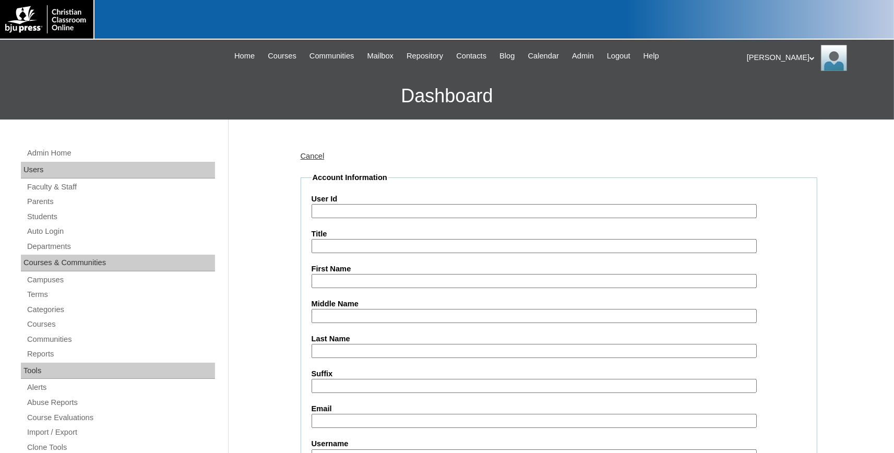
paste input "731994ST62"
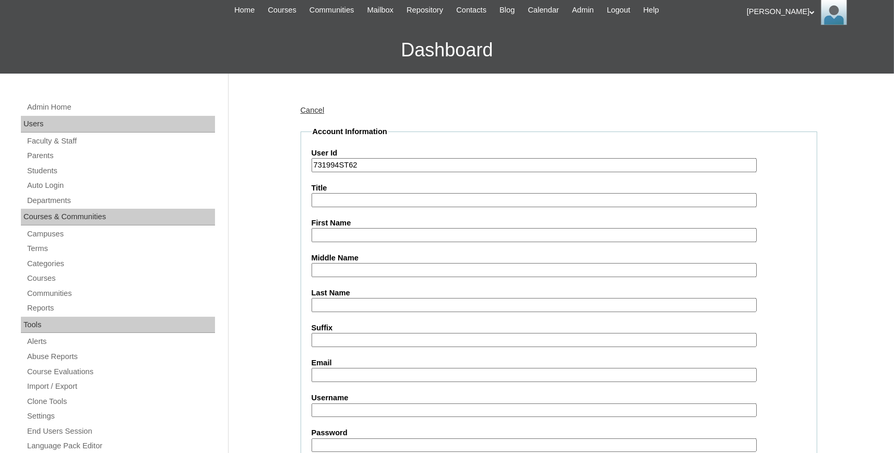
scroll to position [230, 0]
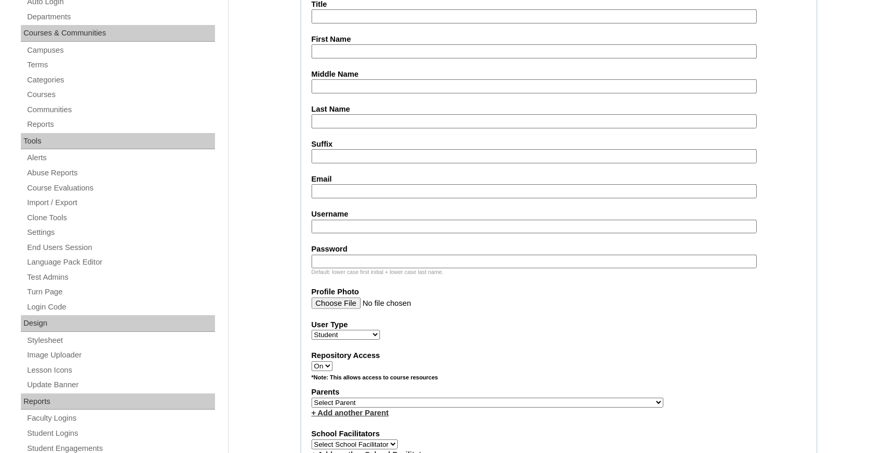
type input "731994ST62"
click at [342, 53] on input "First Name" at bounding box center [534, 51] width 445 height 14
type input "[PERSON_NAME]"
click at [384, 182] on label "Email" at bounding box center [559, 179] width 495 height 11
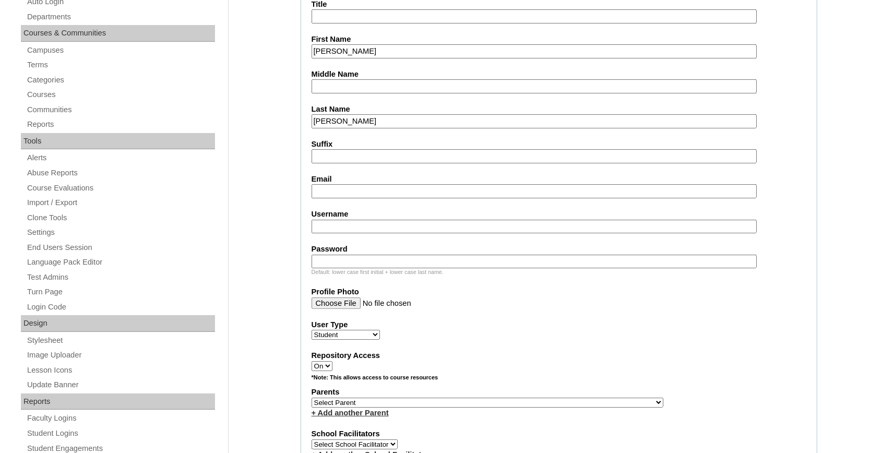
click at [384, 184] on input "Email" at bounding box center [534, 191] width 445 height 14
click at [383, 184] on input "Email" at bounding box center [534, 191] width 445 height 14
click at [362, 188] on input "Email" at bounding box center [534, 191] width 445 height 14
paste input "caroline.burton@bayoustudent.net"
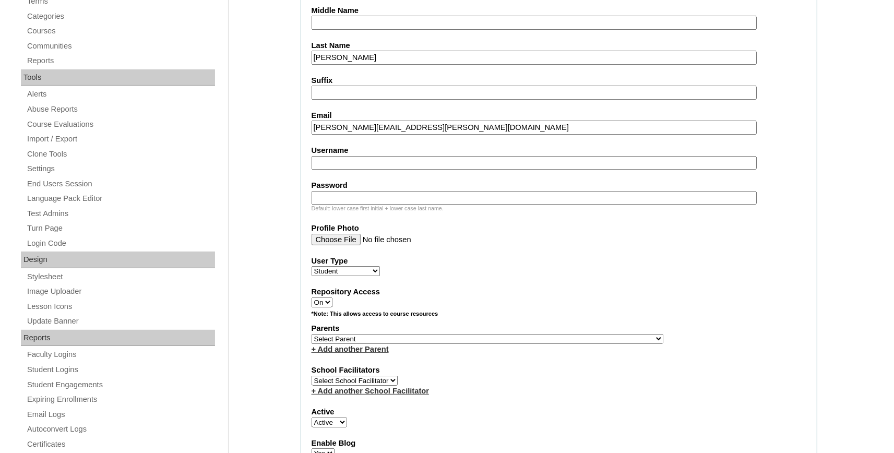
scroll to position [402, 0]
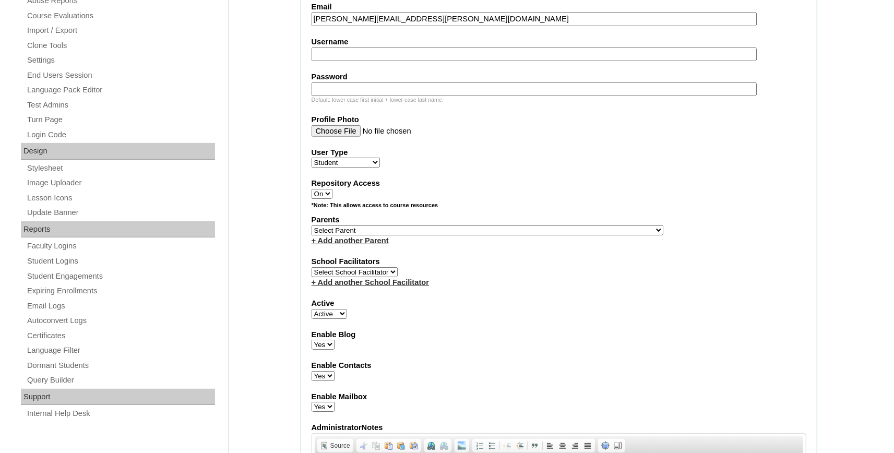
type input "caroline.burton@bayoustudent.net"
select select "37485"
click option "[PERSON_NAME]" at bounding box center [0, 0] width 0 height 0
click at [353, 242] on link "+ Add another Parent" at bounding box center [350, 241] width 77 height 8
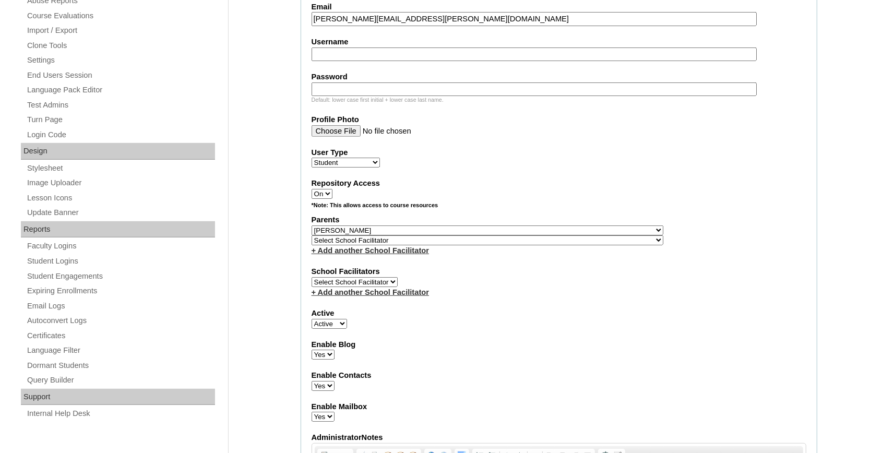
select select "37486"
click option "Buford, Sandra" at bounding box center [0, 0] width 0 height 0
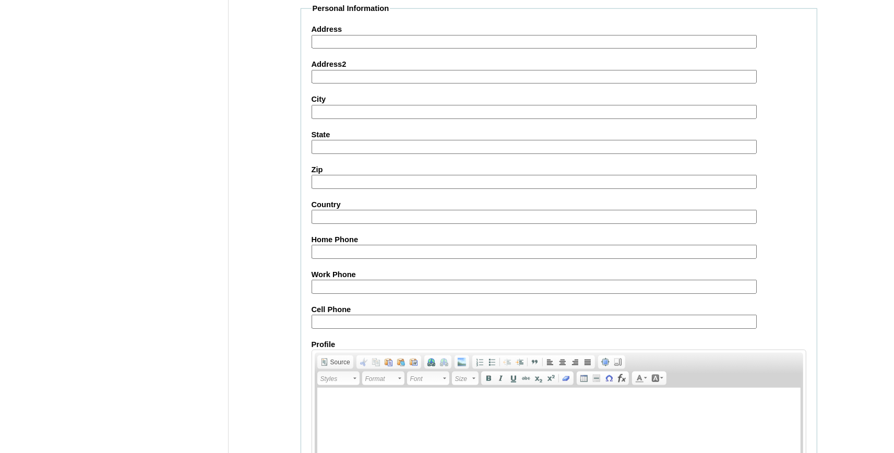
scroll to position [1158, 0]
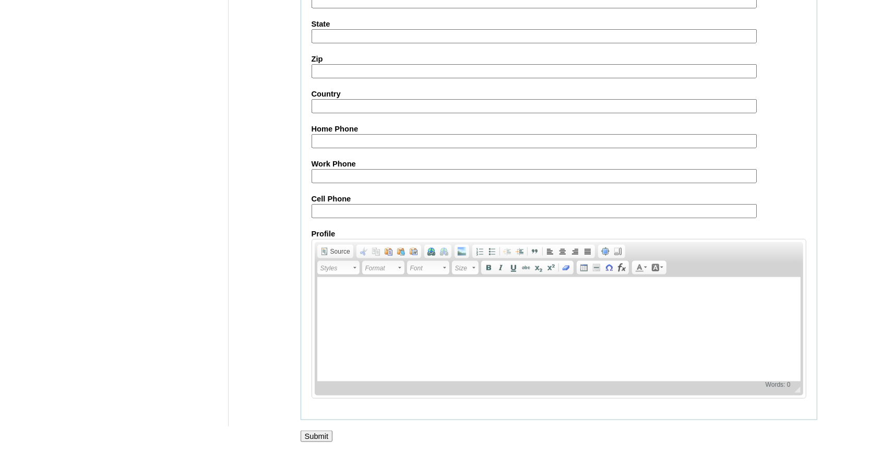
click at [315, 434] on input "Submit" at bounding box center [317, 436] width 32 height 11
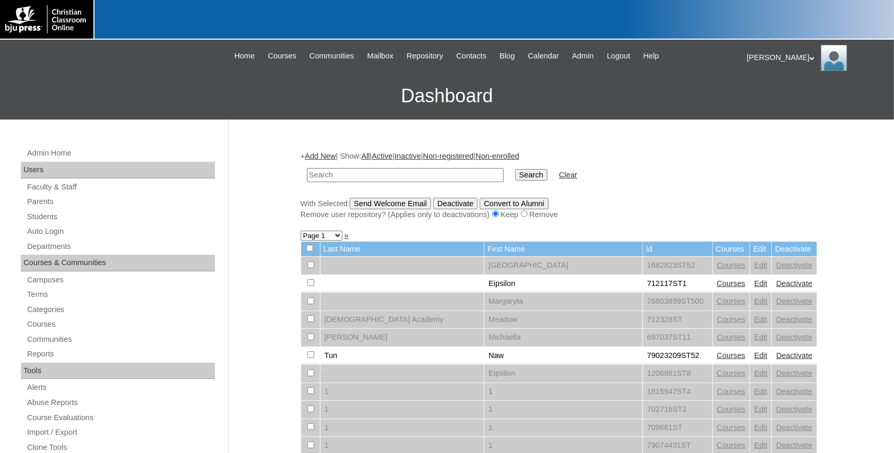
click at [336, 157] on link "Add New" at bounding box center [320, 156] width 31 height 8
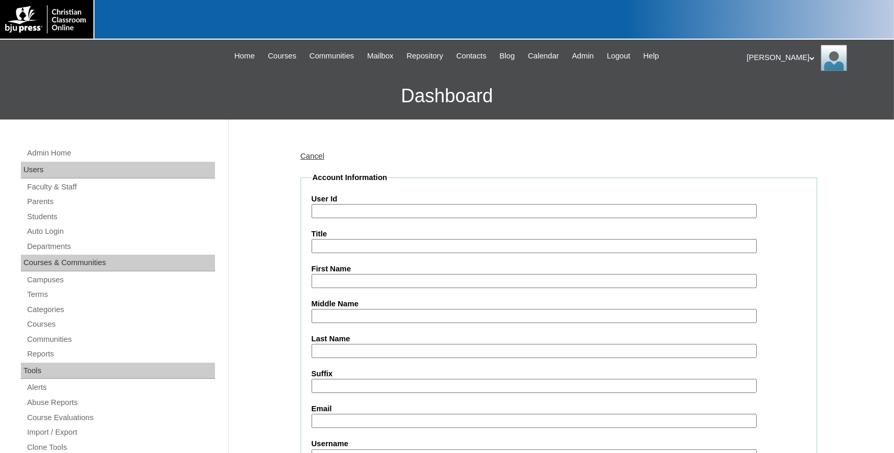
paste input "731994ST63"
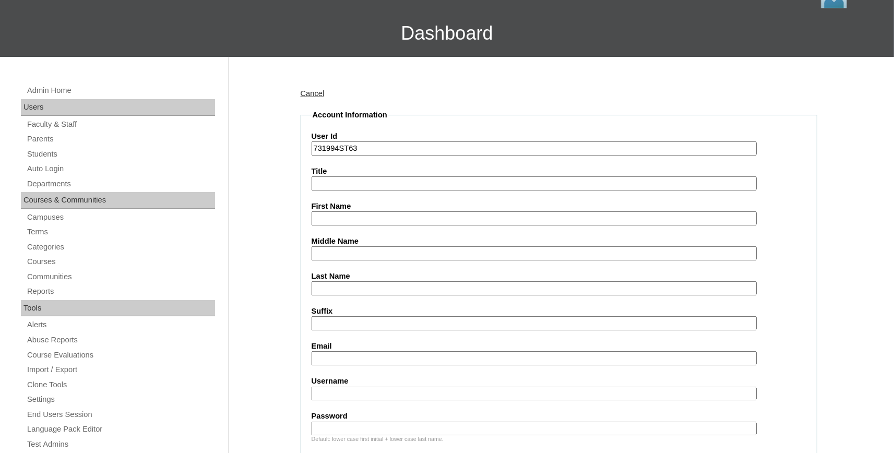
scroll to position [115, 0]
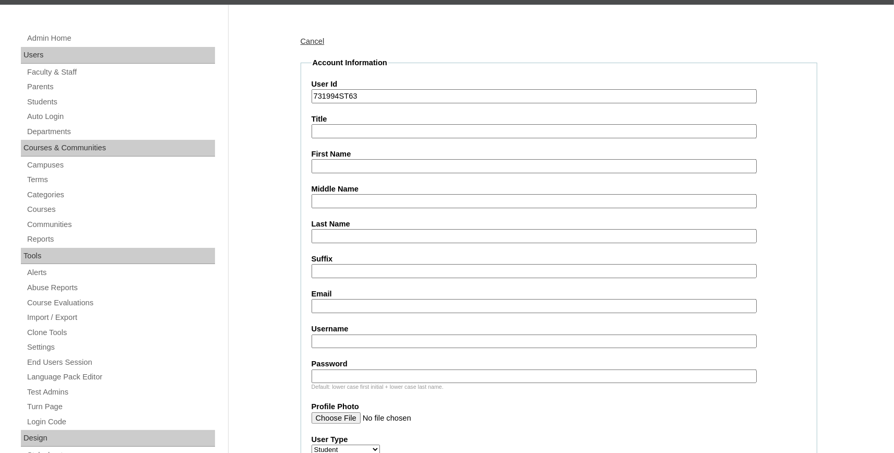
type input "731994ST63"
drag, startPoint x: 353, startPoint y: 164, endPoint x: 359, endPoint y: 162, distance: 5.5
click at [354, 163] on input "First Name" at bounding box center [534, 166] width 445 height 14
type input "Margaret"
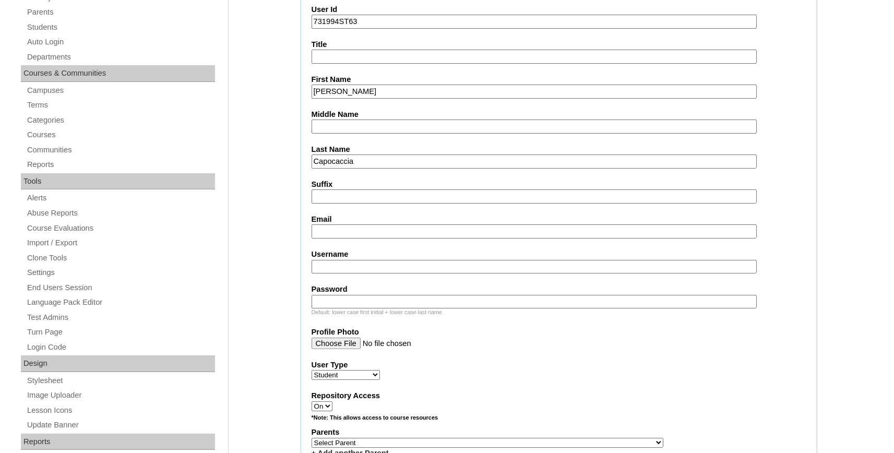
scroll to position [230, 0]
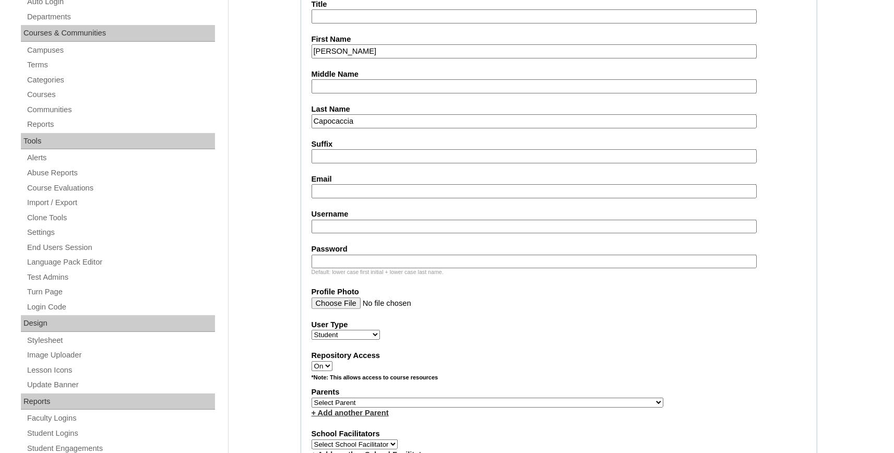
type input "Capocaccia"
drag, startPoint x: 375, startPoint y: 188, endPoint x: 357, endPoint y: 183, distance: 19.0
click at [376, 188] on input "Email" at bounding box center [534, 191] width 445 height 14
click at [344, 197] on input "Email" at bounding box center [534, 191] width 445 height 14
paste input "swayze.capocaccia@bayoustudent.net"
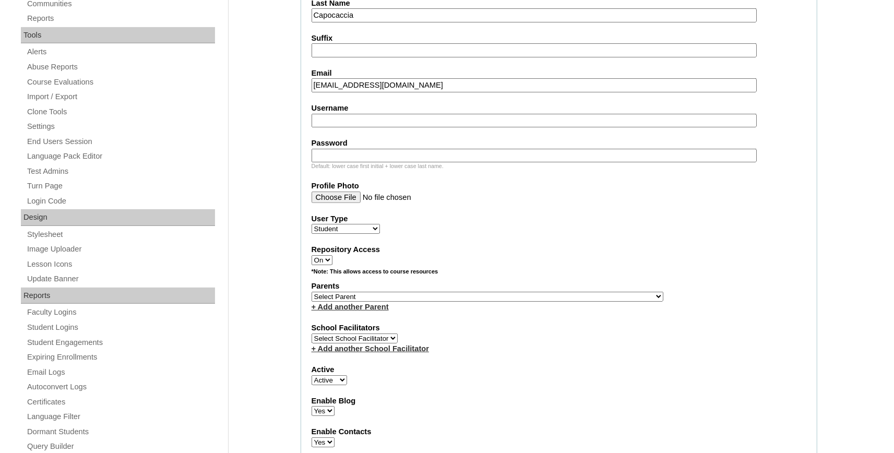
scroll to position [345, 0]
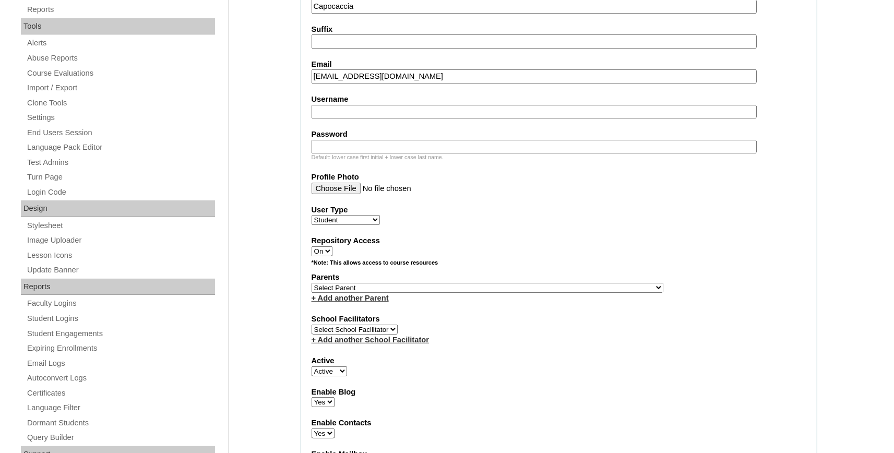
type input "swayze.capocaccia@bayoustudent.net"
select select "37485"
click option "Arrant, Rebekkah" at bounding box center [0, 0] width 0 height 0
click at [353, 301] on link "+ Add another Parent" at bounding box center [350, 298] width 77 height 8
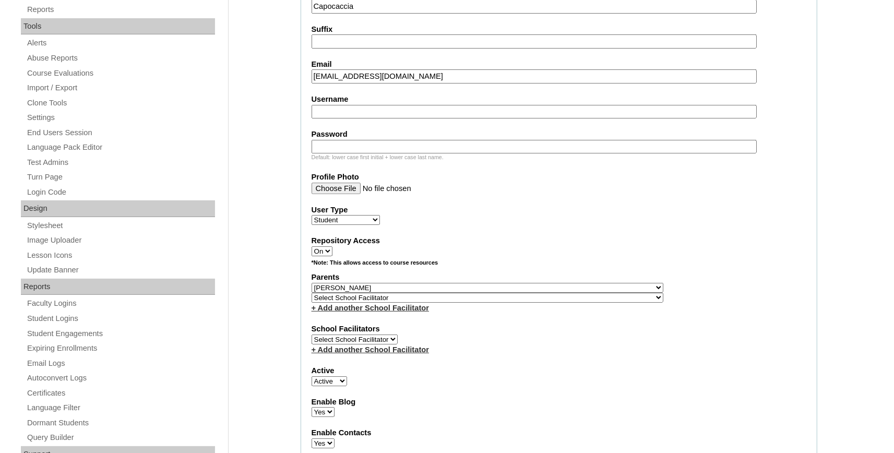
select select "37486"
click option "Buford, Sandra" at bounding box center [0, 0] width 0 height 0
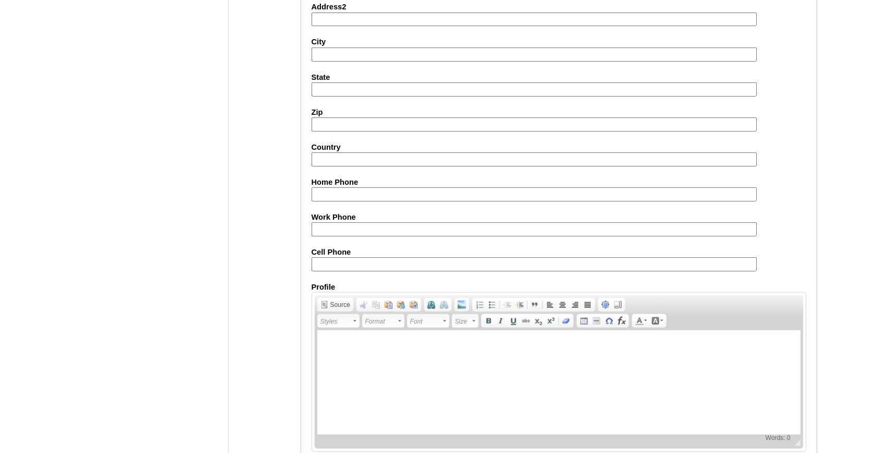
scroll to position [1158, 0]
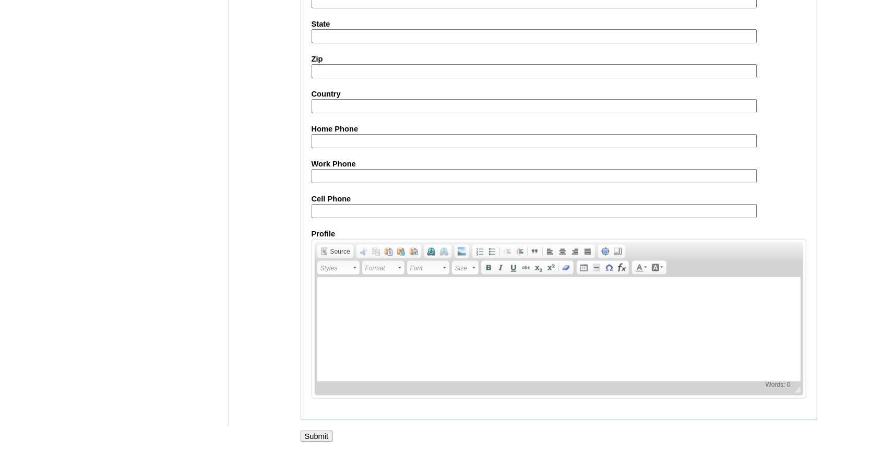
click at [321, 431] on input "Submit" at bounding box center [317, 436] width 32 height 11
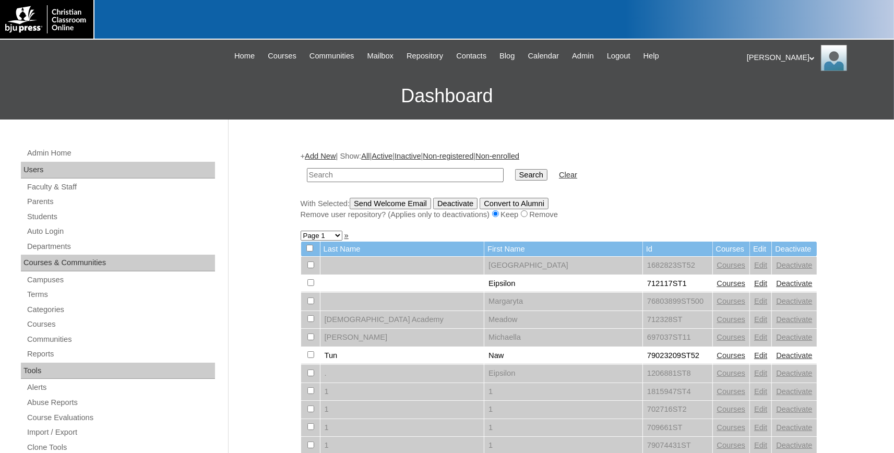
click at [324, 154] on link "Add New" at bounding box center [320, 156] width 31 height 8
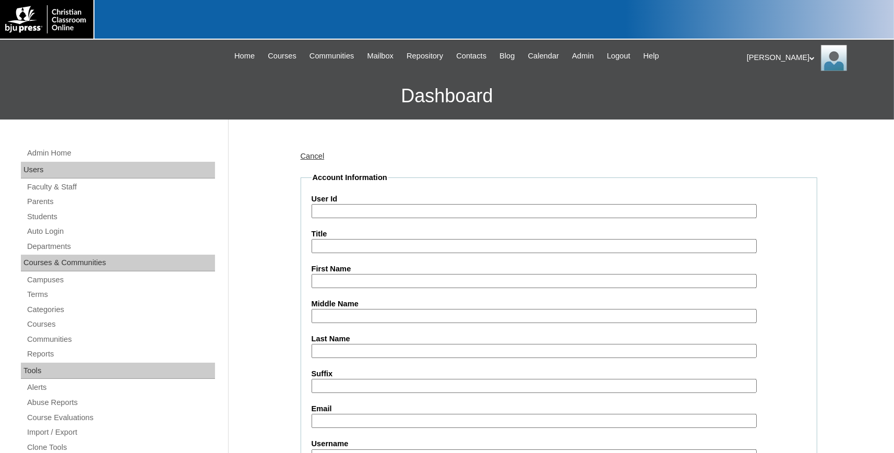
paste input "731994ST64"
type input "731994ST64"
click at [348, 281] on input "First Name" at bounding box center [534, 281] width 445 height 14
type input "Darrick"
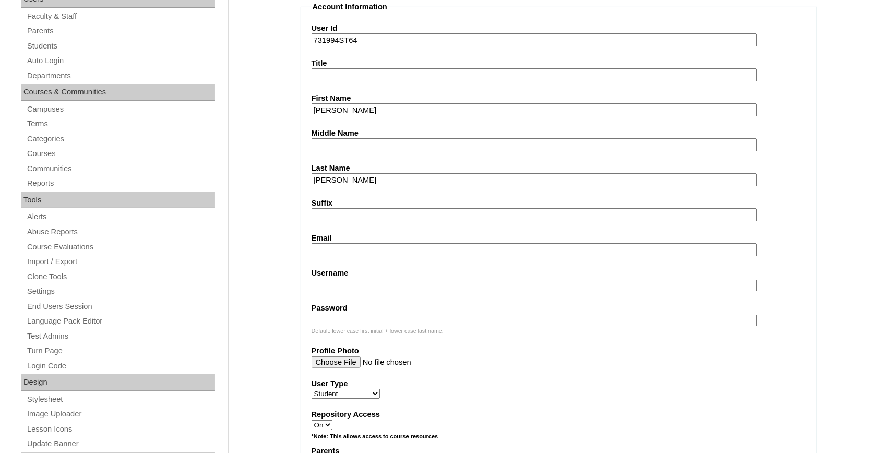
scroll to position [172, 0]
type input "Chau"
click at [361, 252] on input "Email" at bounding box center [534, 249] width 445 height 14
click at [353, 249] on input "Email" at bounding box center [534, 249] width 445 height 14
paste input "darrick.chau@bayoustudent.net"
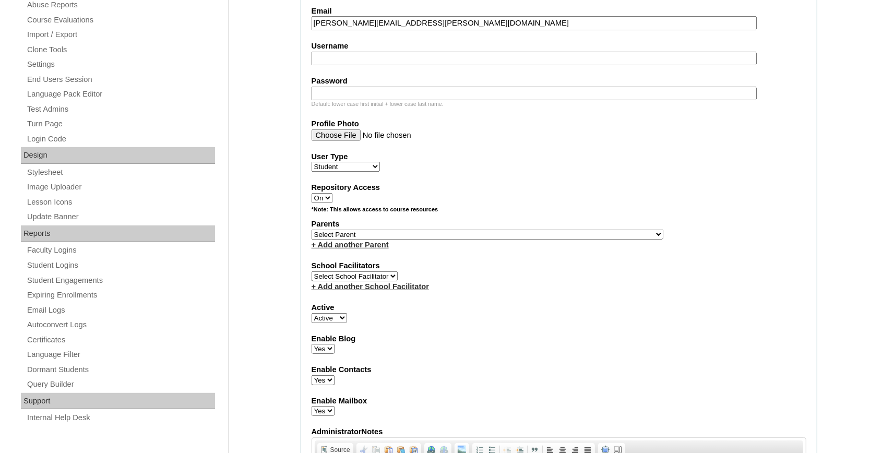
scroll to position [402, 0]
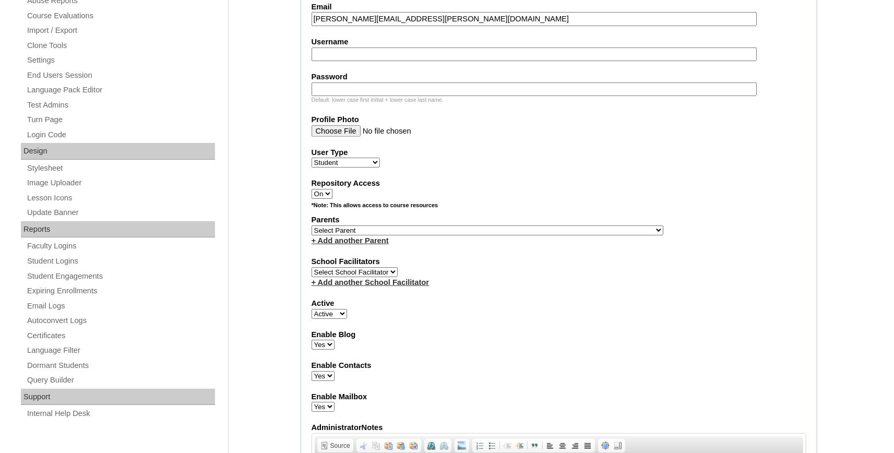
type input "darrick.chau@bayoustudent.net"
select select "37485"
click option "[PERSON_NAME]" at bounding box center [0, 0] width 0 height 0
click at [337, 244] on link "+ Add another Parent" at bounding box center [350, 241] width 77 height 8
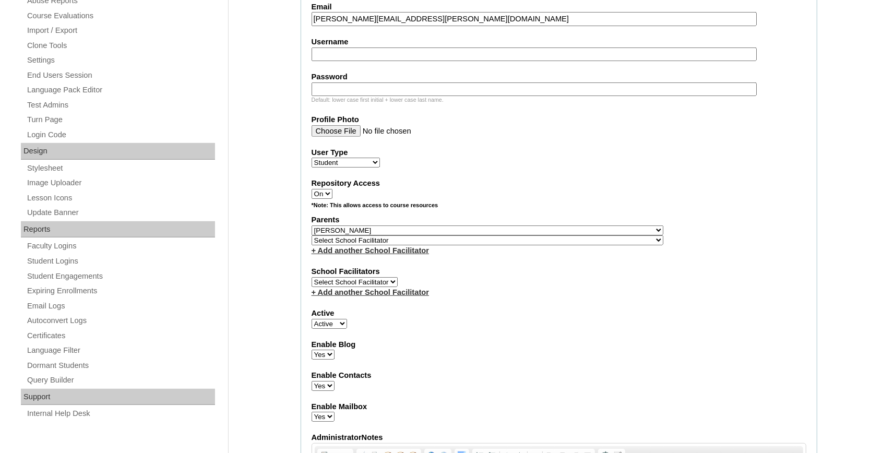
select select "37486"
click option "[PERSON_NAME]" at bounding box center [0, 0] width 0 height 0
click at [337, 245] on select "Select School Facilitator , Fautanu, Ma 1, 1 23-24 accountMorgan, [PERSON_NAME]…" at bounding box center [488, 240] width 352 height 10
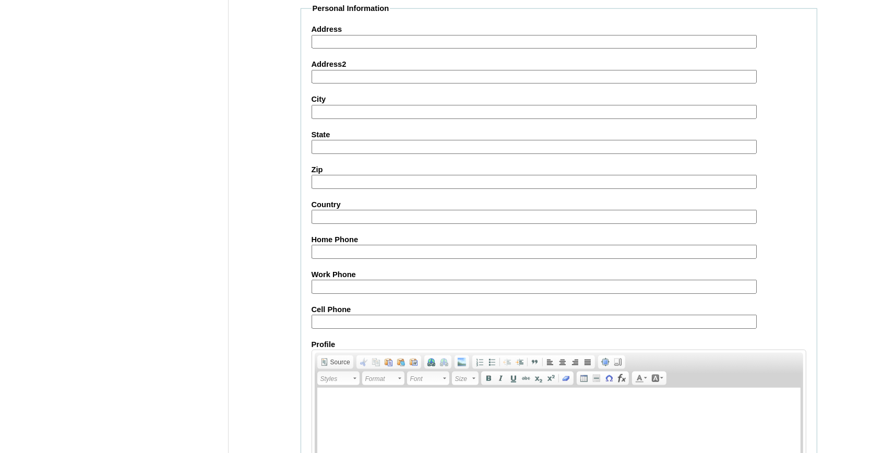
scroll to position [1158, 0]
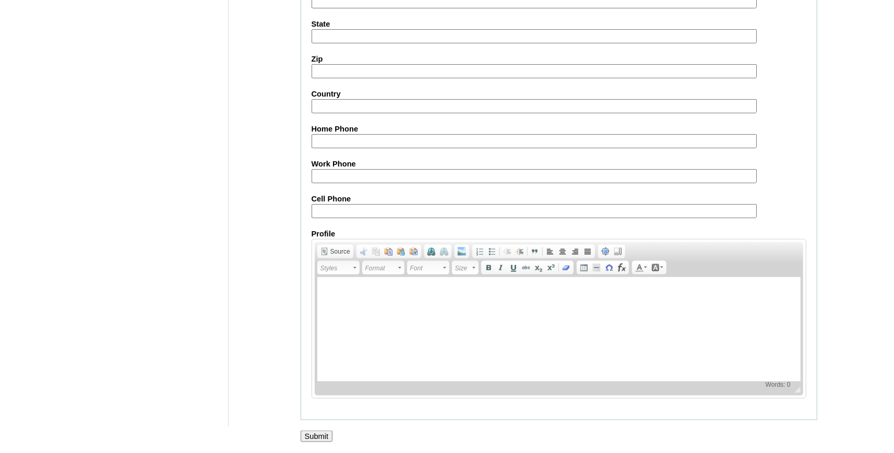
click at [316, 437] on input "Submit" at bounding box center [317, 436] width 32 height 11
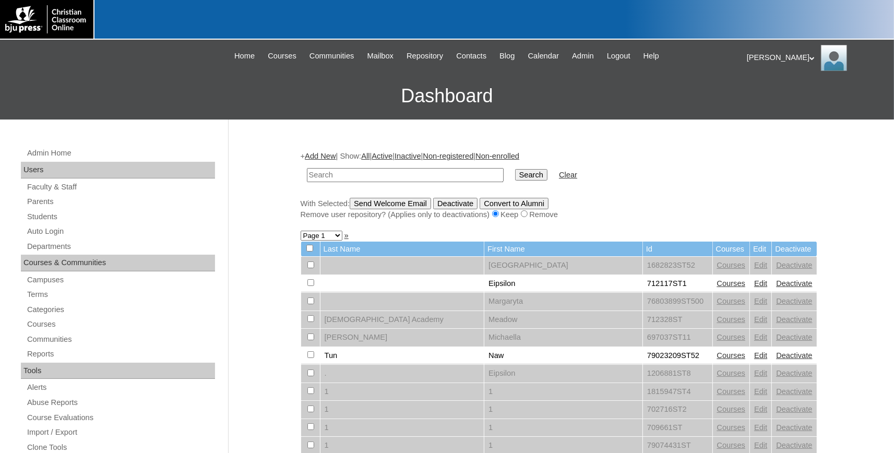
click at [326, 153] on link "Add New" at bounding box center [320, 156] width 31 height 8
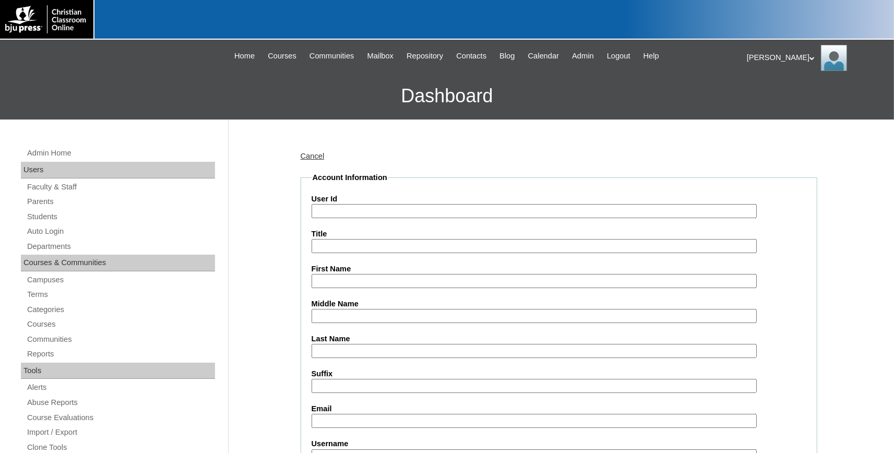
paste input "731994ST65"
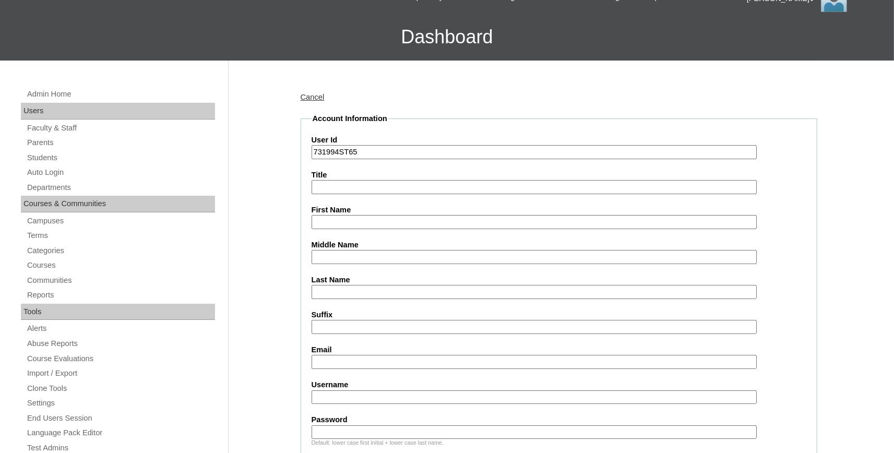
scroll to position [115, 0]
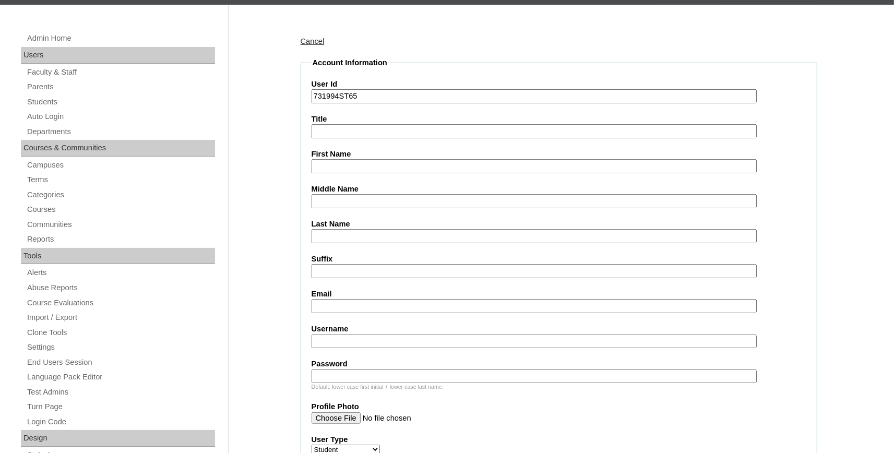
type input "731994ST65"
click at [350, 165] on input "First Name" at bounding box center [534, 166] width 445 height 14
type input "Brennan"
type input "Chism"
paste input "brennan.chism@bayoustudent.net"
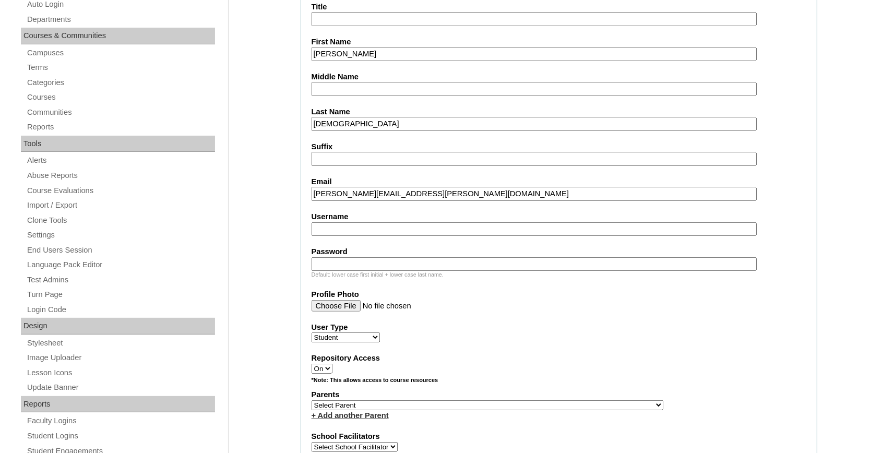
scroll to position [287, 0]
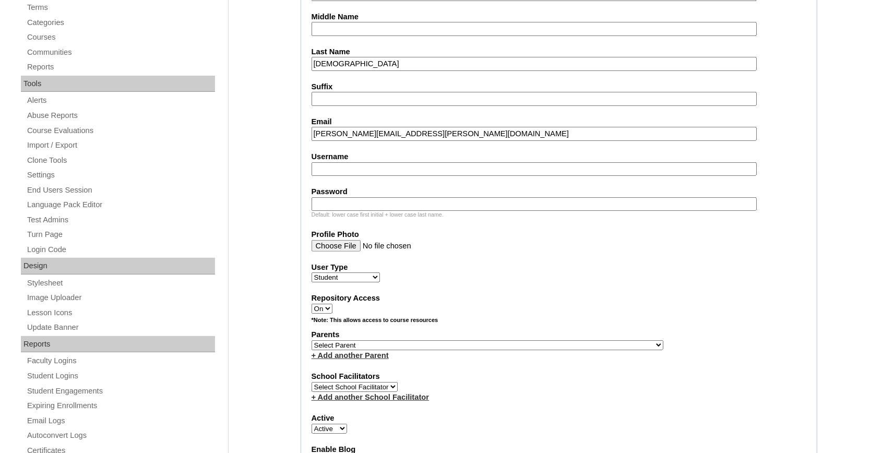
type input "brennan.chism@bayoustudent.net"
select select "37485"
click option "[PERSON_NAME]" at bounding box center [0, 0] width 0 height 0
click at [348, 357] on link "+ Add another Parent" at bounding box center [350, 355] width 77 height 8
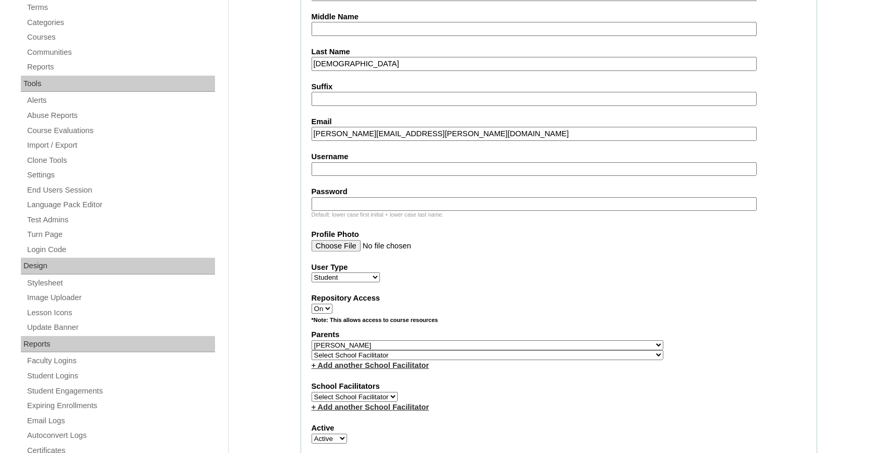
select select "37486"
click option "Buford, Sandra" at bounding box center [0, 0] width 0 height 0
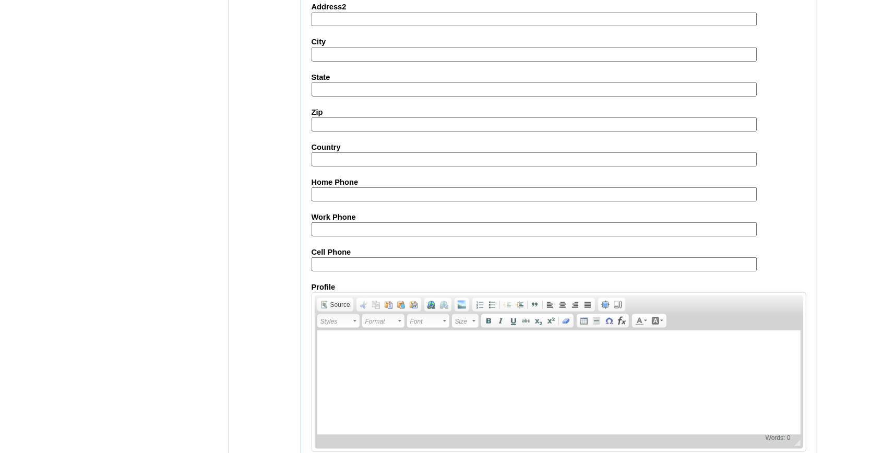
scroll to position [1158, 0]
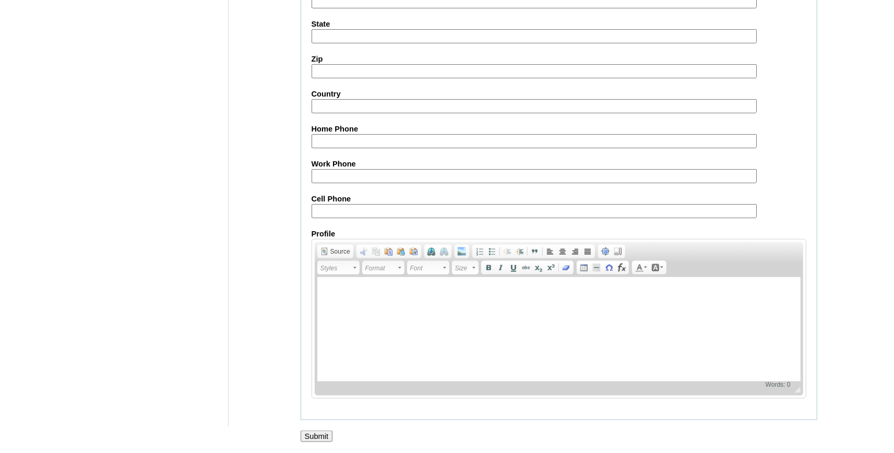
click at [319, 433] on input "Submit" at bounding box center [317, 436] width 32 height 11
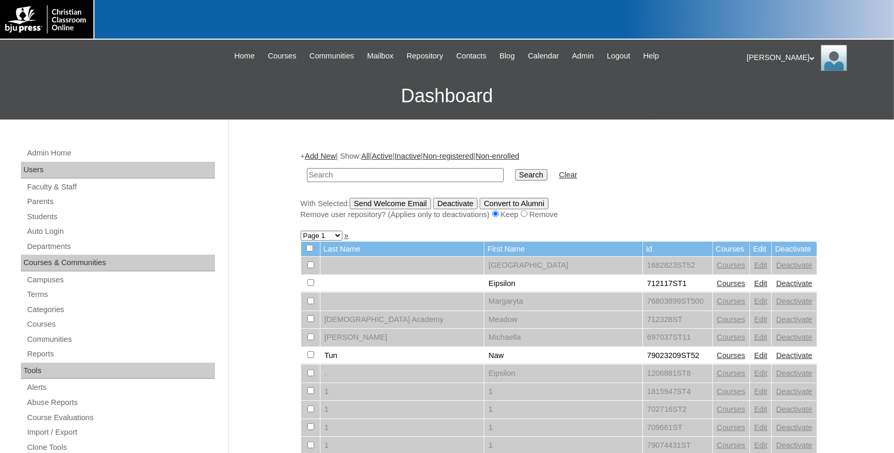
click at [329, 155] on link "Add New" at bounding box center [320, 156] width 31 height 8
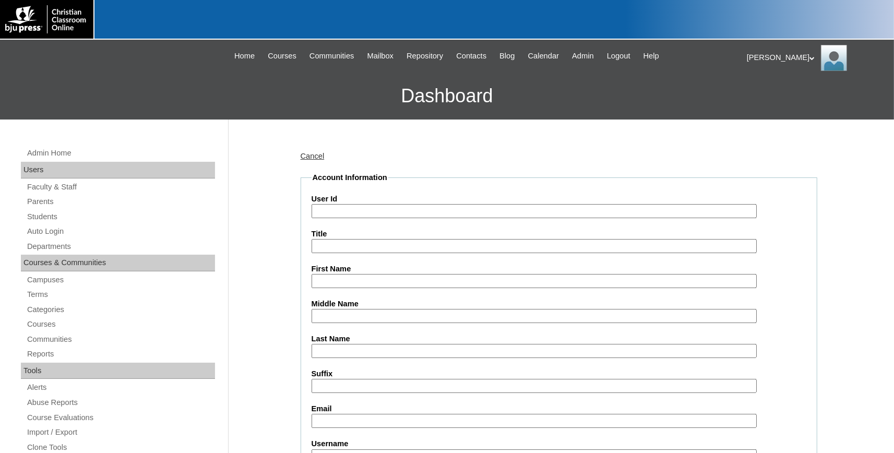
paste input "731994ST66"
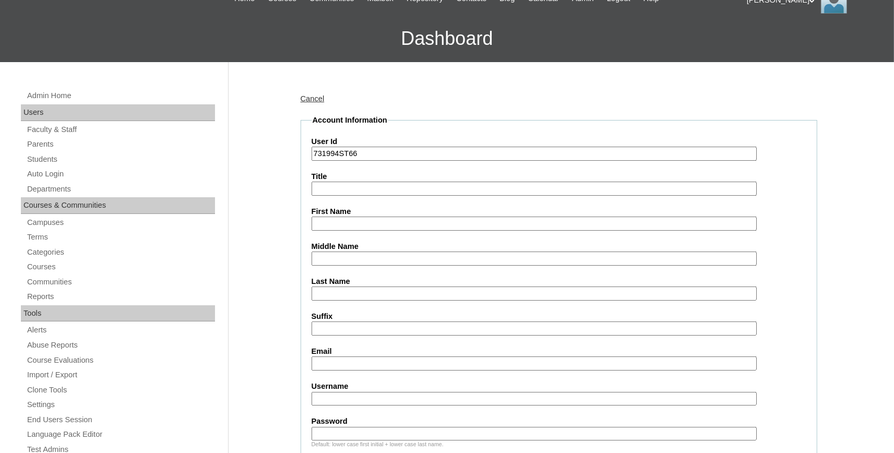
type input "731994ST66"
click at [326, 226] on input "First Name" at bounding box center [534, 224] width 445 height 14
type input "[PERSON_NAME]"
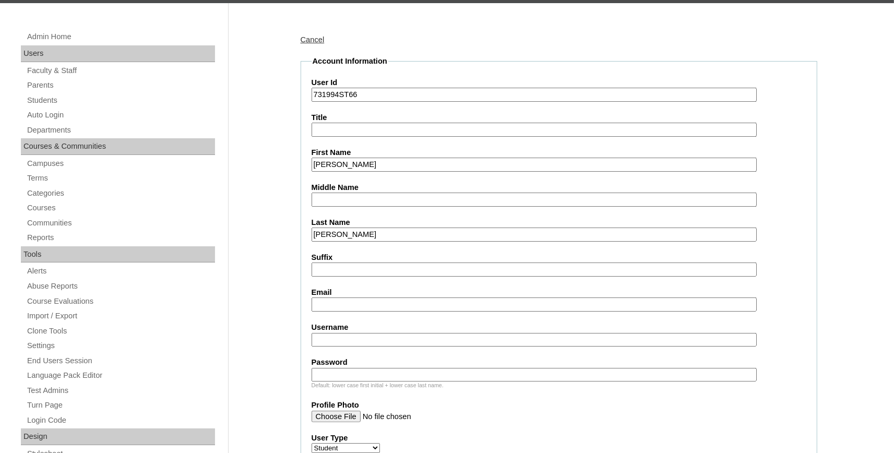
scroll to position [172, 0]
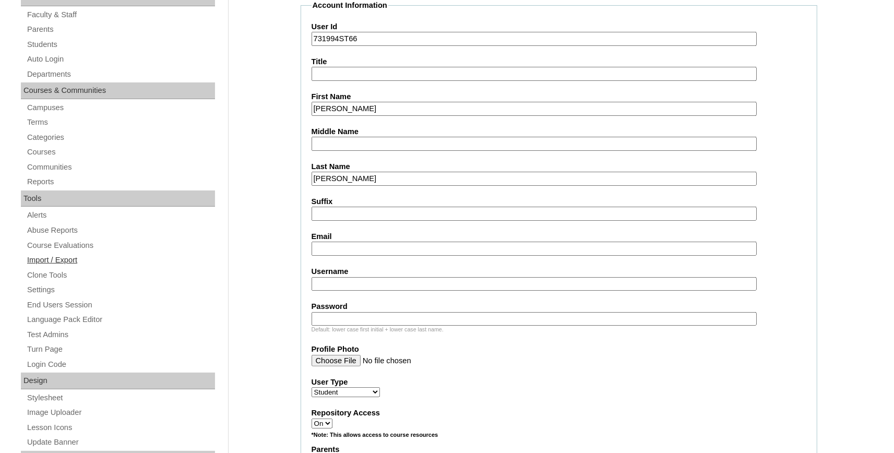
type input "[PERSON_NAME]"
click at [349, 245] on input "Email" at bounding box center [534, 249] width 445 height 14
paste input "[PERSON_NAME][EMAIL_ADDRESS][PERSON_NAME][DOMAIN_NAME]"
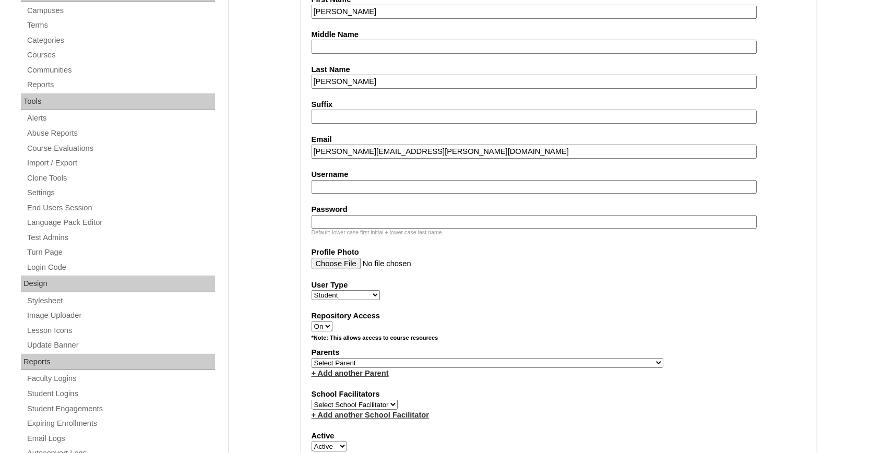
scroll to position [345, 0]
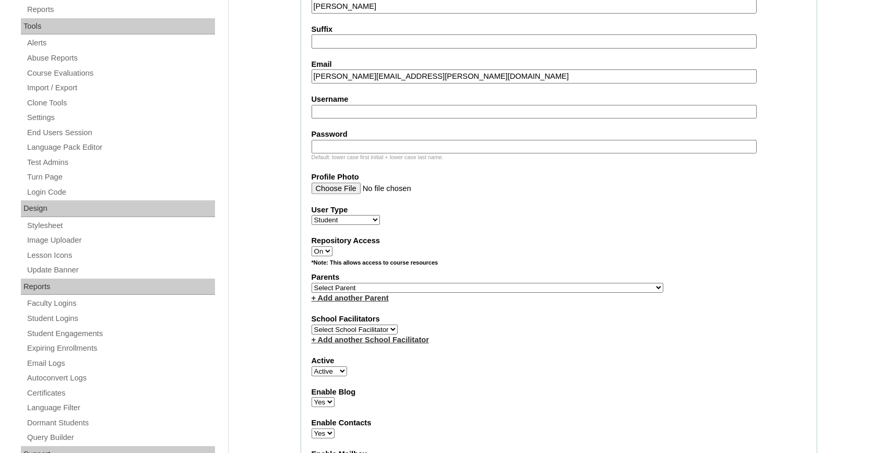
type input "[PERSON_NAME][EMAIL_ADDRESS][PERSON_NAME][DOMAIN_NAME]"
select select "37485"
click option "[PERSON_NAME]" at bounding box center [0, 0] width 0 height 0
click at [361, 299] on link "+ Add another Parent" at bounding box center [350, 298] width 77 height 8
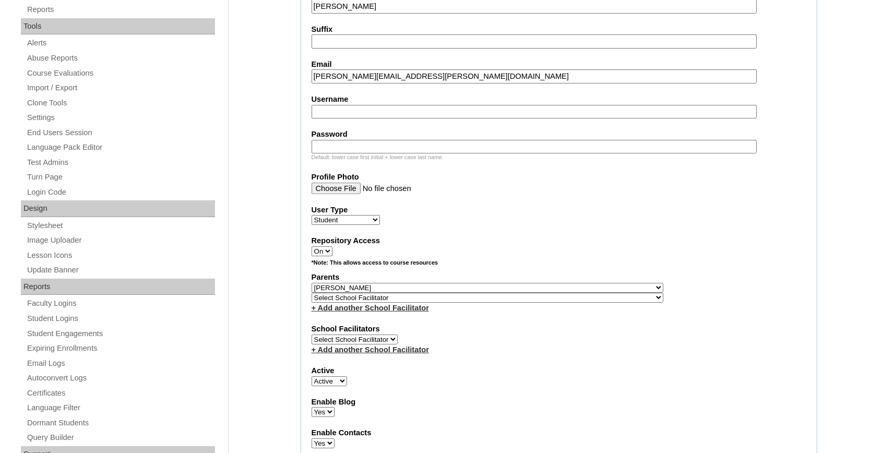
select select "37486"
click option "[PERSON_NAME]" at bounding box center [0, 0] width 0 height 0
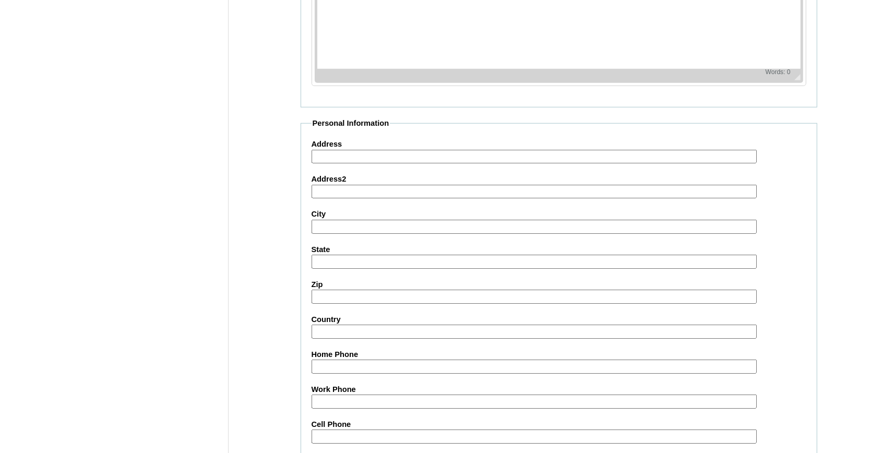
scroll to position [1158, 0]
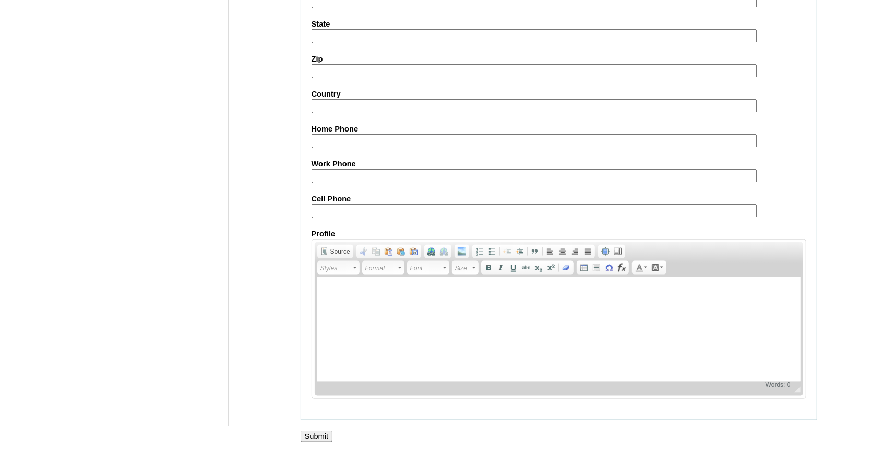
click at [313, 433] on input "Submit" at bounding box center [317, 436] width 32 height 11
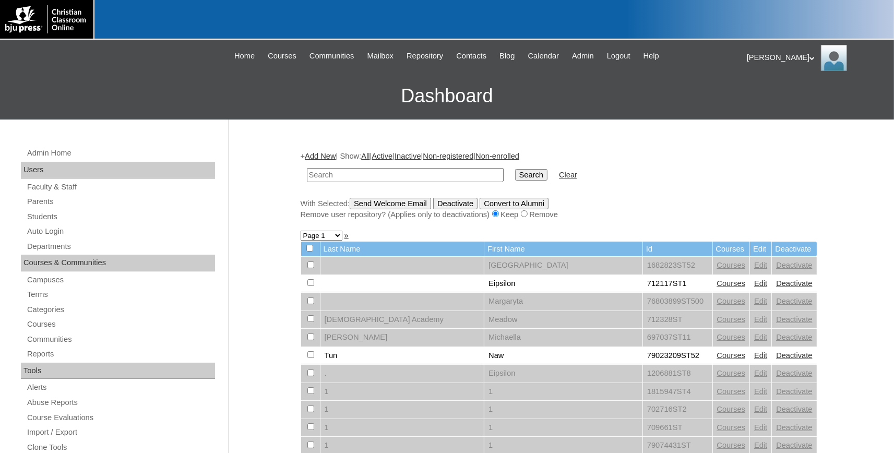
click at [329, 155] on link "Add New" at bounding box center [320, 156] width 31 height 8
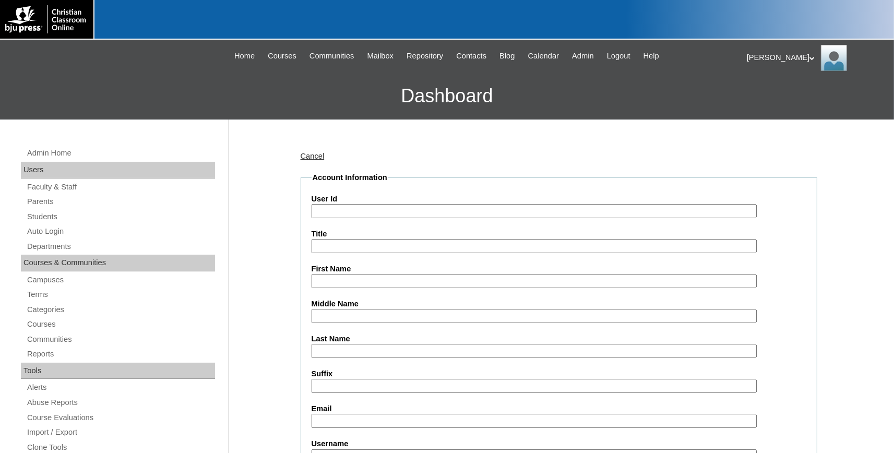
click at [345, 210] on input "User Id" at bounding box center [534, 211] width 445 height 14
paste input "731994ST67"
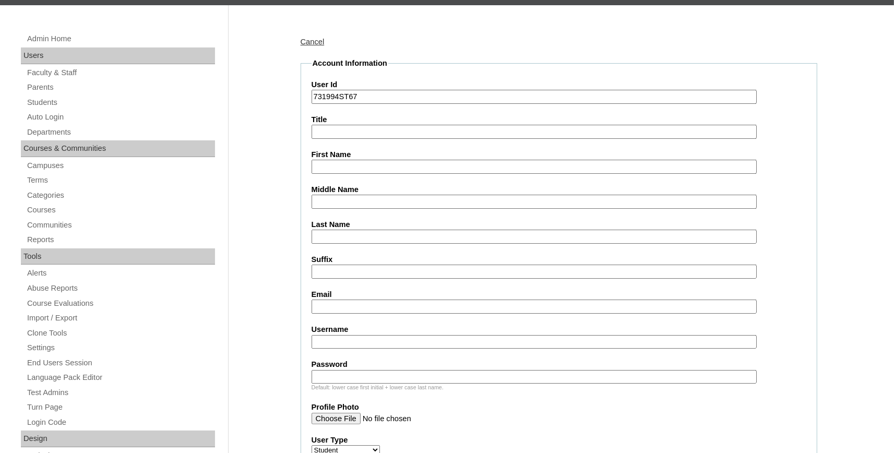
scroll to position [115, 0]
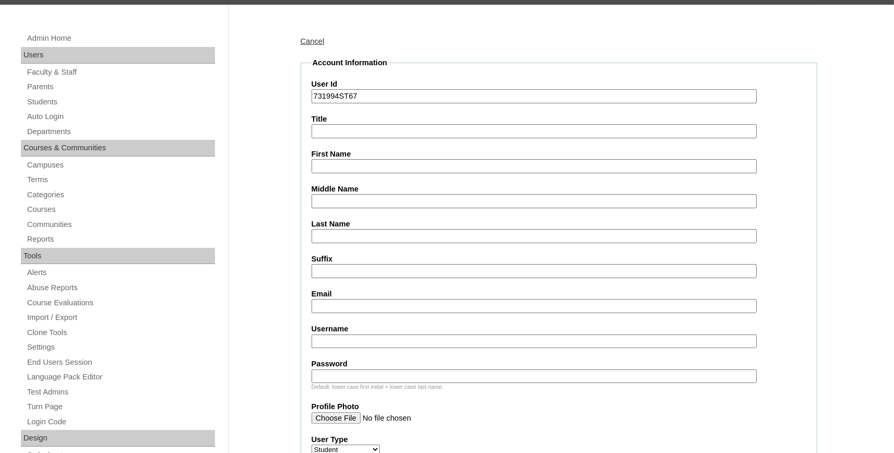
type input "731994ST67"
click at [342, 167] on input "First Name" at bounding box center [534, 166] width 445 height 14
type input "Wyatt"
type input "Colbert"
click at [348, 308] on input "Email" at bounding box center [534, 306] width 445 height 14
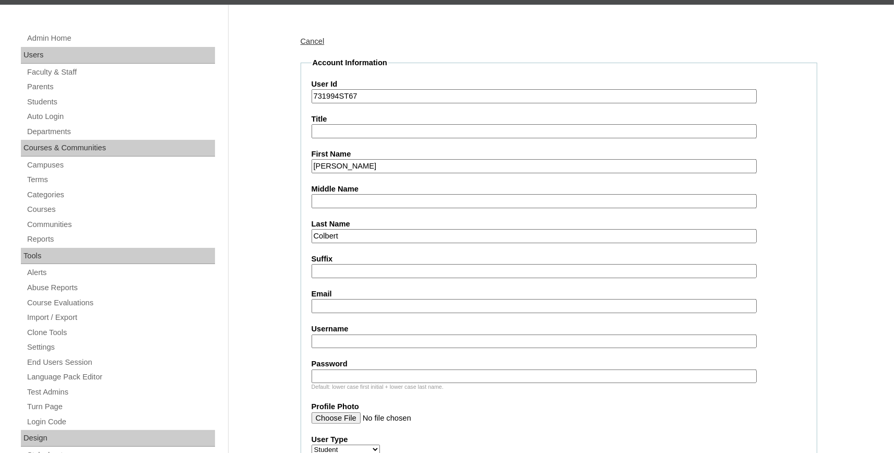
paste input "wyatt.colbert@bayoustudent.net"
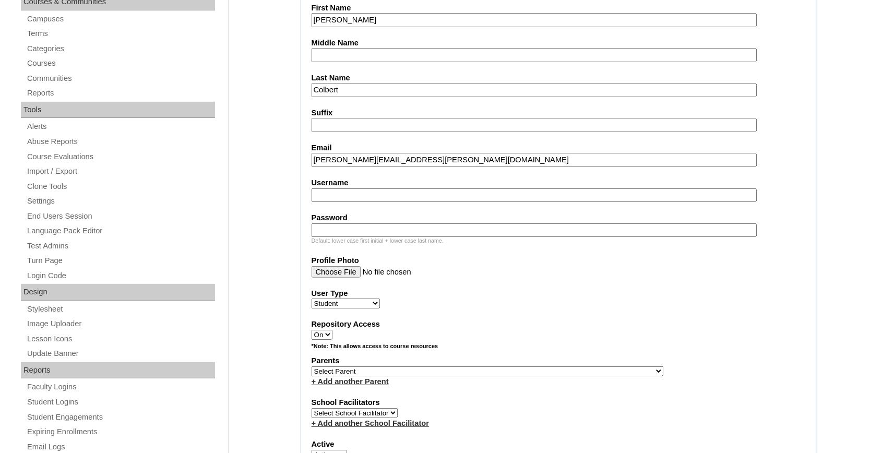
scroll to position [345, 0]
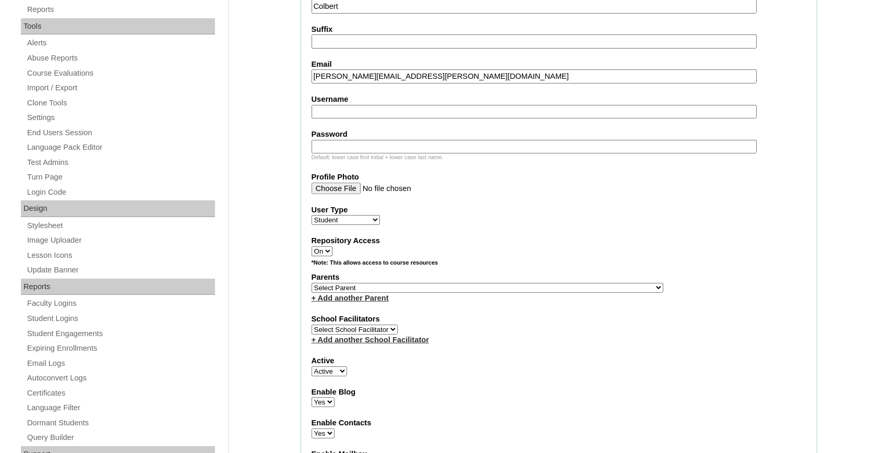
type input "wyatt.colbert@bayoustudent.net"
select select "37485"
click option "[PERSON_NAME]" at bounding box center [0, 0] width 0 height 0
click at [381, 302] on link "+ Add another Parent" at bounding box center [350, 298] width 77 height 8
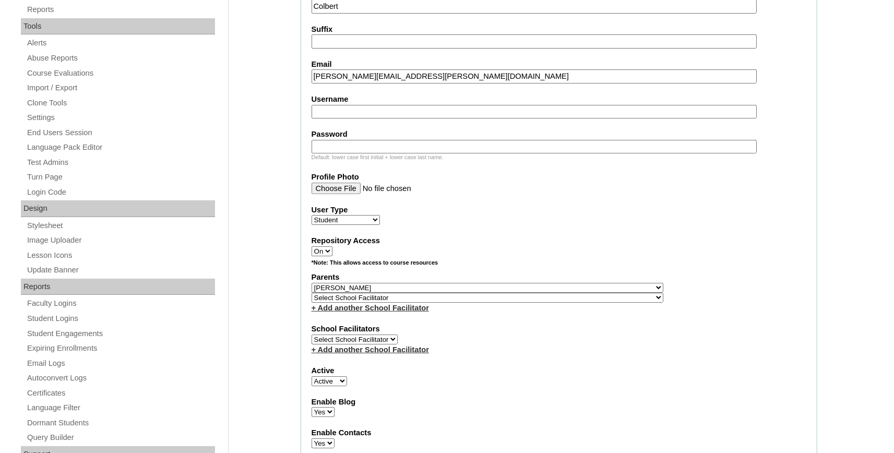
select select "37486"
click option "Buford, Sandra" at bounding box center [0, 0] width 0 height 0
click at [380, 302] on select "Select School Facilitator , Fautanu, Ma 1, 1 23-24 accountMorgan, Jason 6th Str…" at bounding box center [488, 298] width 352 height 10
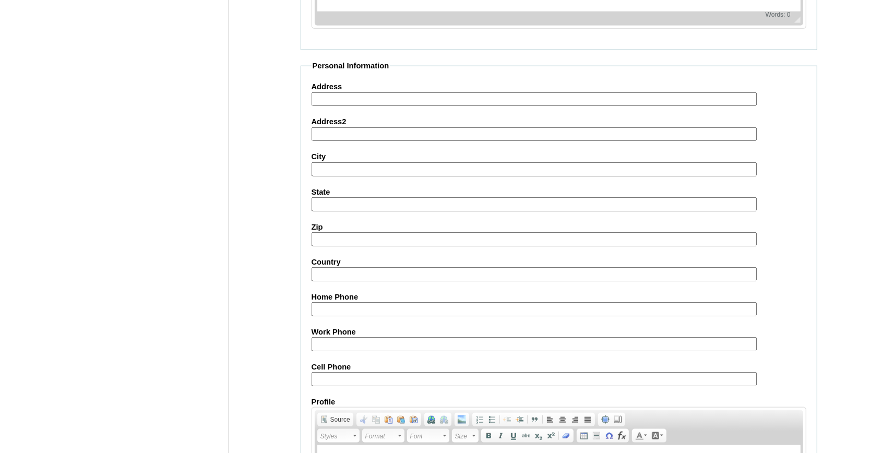
scroll to position [1158, 0]
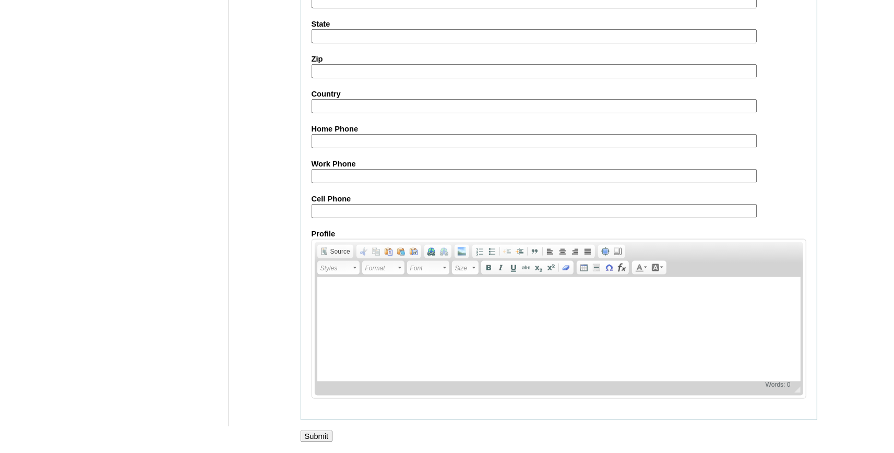
click at [315, 433] on input "Submit" at bounding box center [317, 436] width 32 height 11
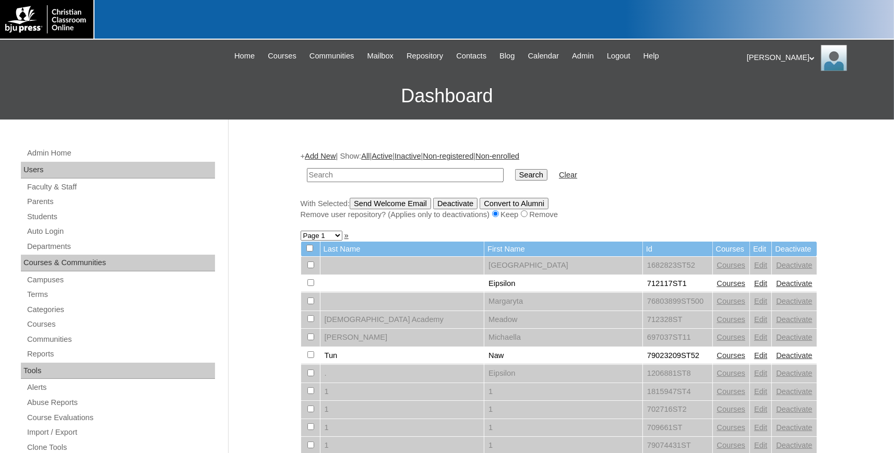
click at [336, 156] on link "Add New" at bounding box center [320, 156] width 31 height 8
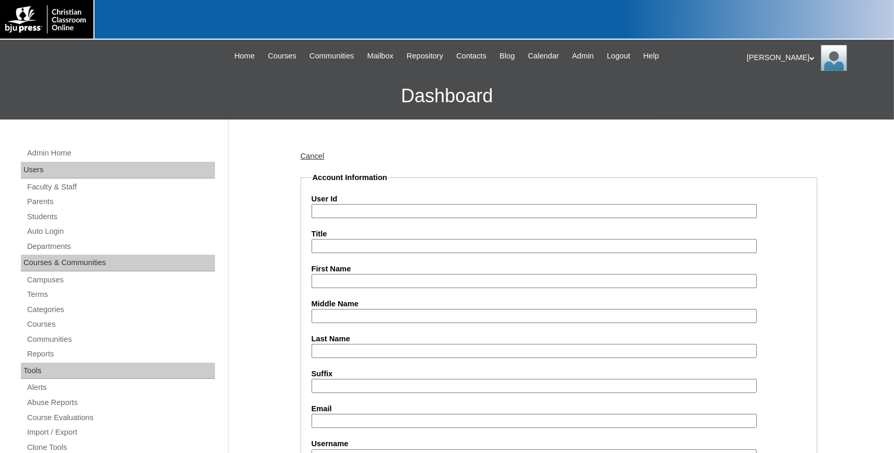
paste input "731994ST68"
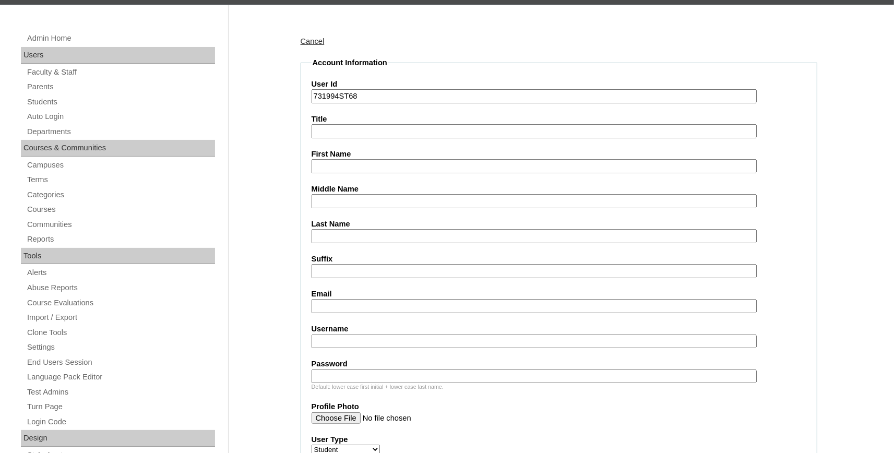
type input "731994ST68"
click at [357, 164] on input "First Name" at bounding box center [534, 166] width 445 height 14
type input "Rivers"
type input "[PERSON_NAME]"
paste input "rivers.couey@bayoustudent.net"
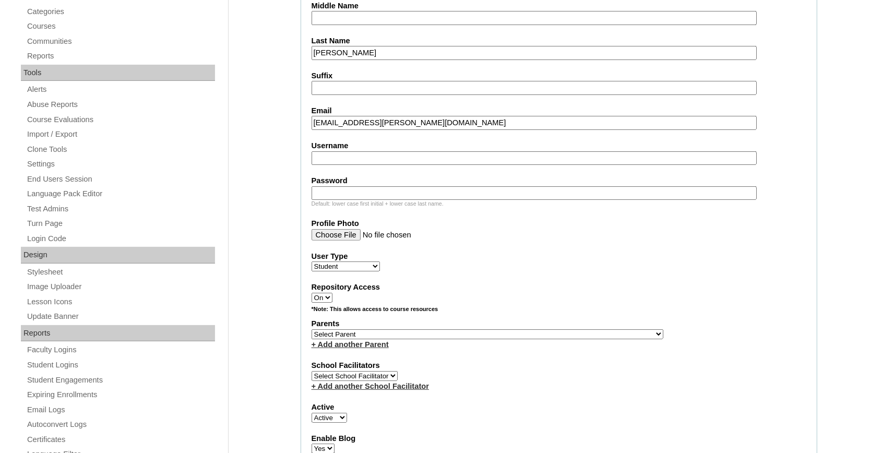
scroll to position [402, 0]
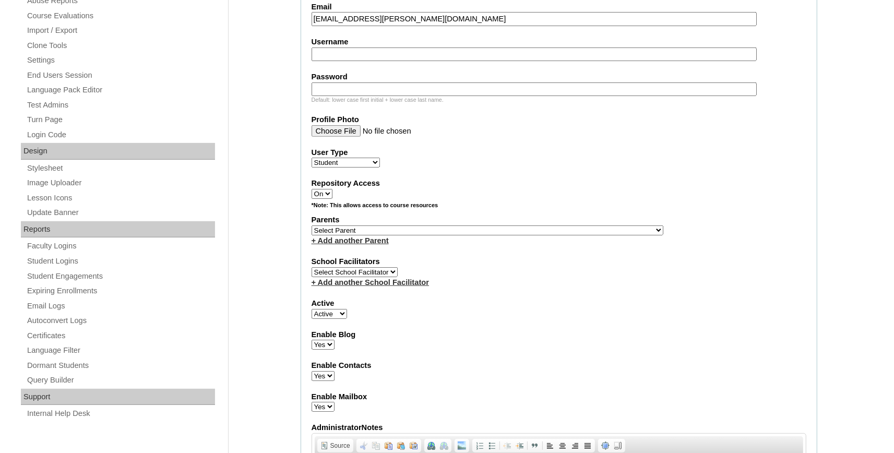
type input "rivers.couey@bayoustudent.net"
select select "37485"
click option "Arrant, Rebekkah" at bounding box center [0, 0] width 0 height 0
click at [353, 245] on link "+ Add another Parent" at bounding box center [350, 241] width 77 height 8
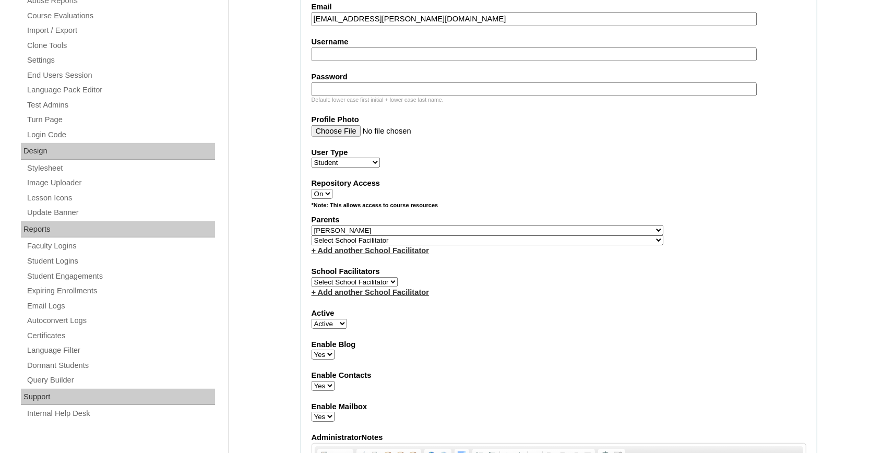
select select "37486"
click option "[PERSON_NAME]" at bounding box center [0, 0] width 0 height 0
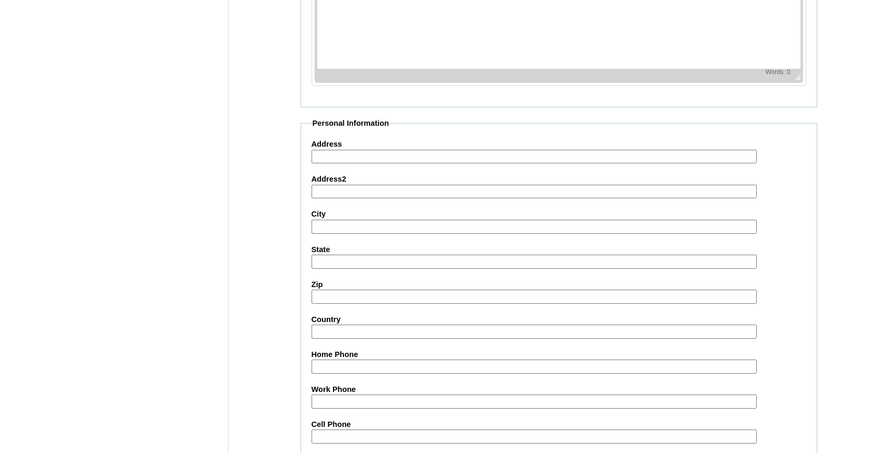
scroll to position [1158, 0]
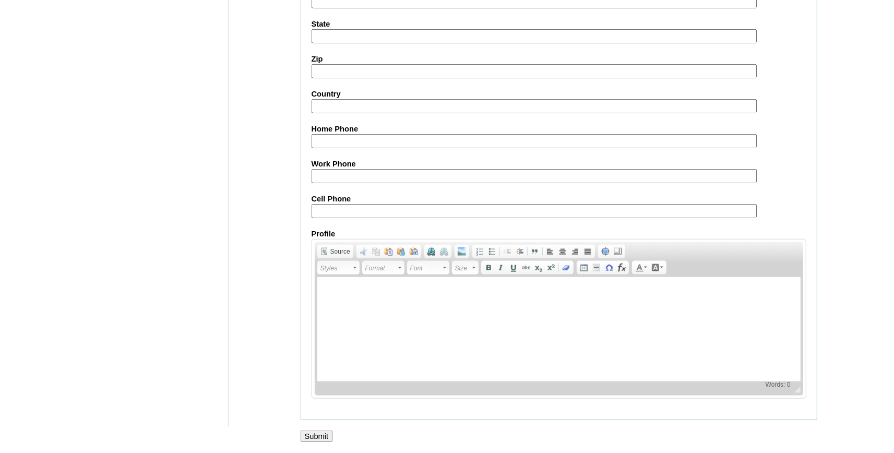
drag, startPoint x: 316, startPoint y: 434, endPoint x: 366, endPoint y: 393, distance: 64.9
click at [317, 434] on input "Submit" at bounding box center [317, 436] width 32 height 11
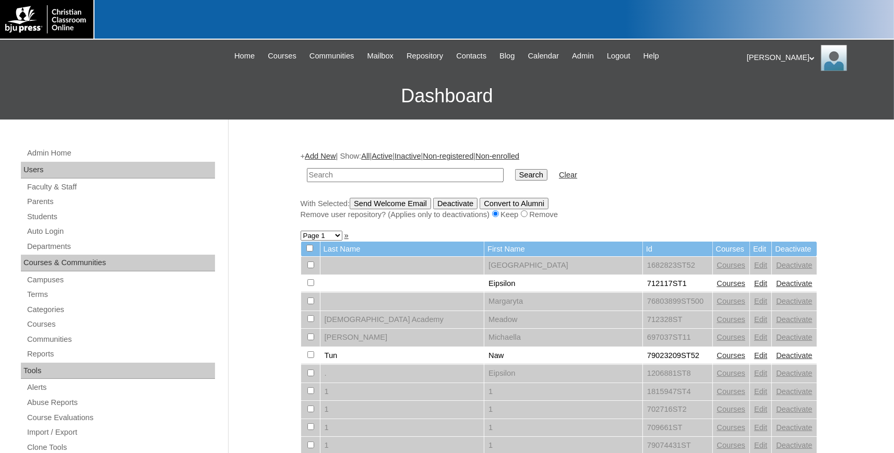
click at [332, 157] on link "Add New" at bounding box center [320, 156] width 31 height 8
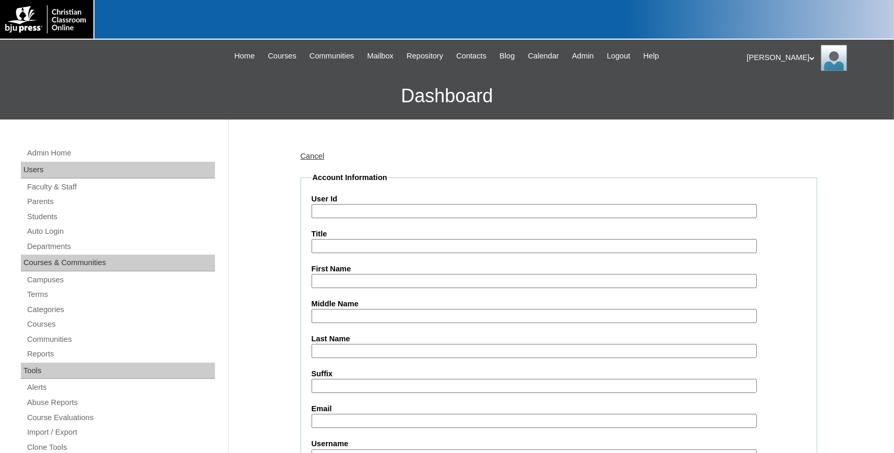
paste input "731994ST68"
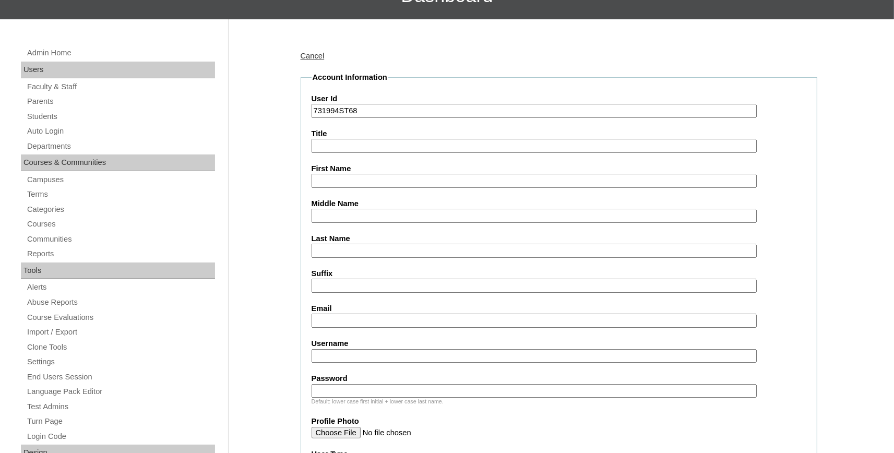
scroll to position [115, 0]
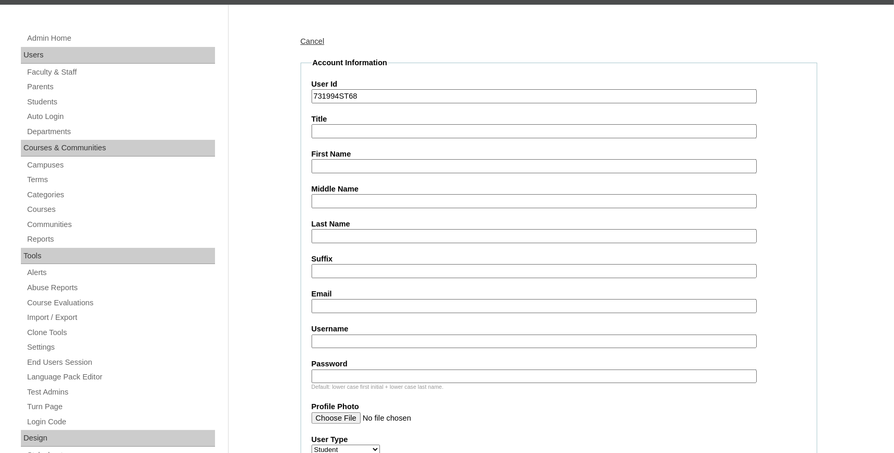
type input "731994ST68"
click at [356, 167] on input "First Name" at bounding box center [534, 166] width 445 height 14
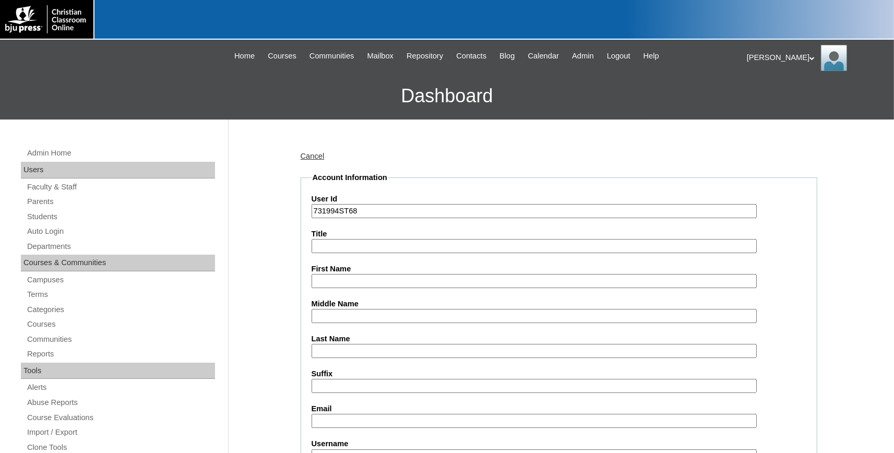
click at [313, 156] on link "Cancel" at bounding box center [313, 156] width 24 height 8
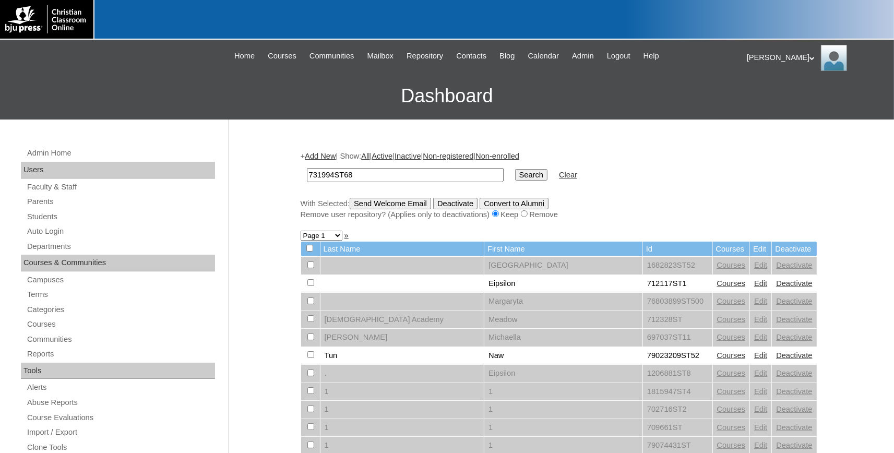
type input "731994ST68"
click at [515, 175] on input "Search" at bounding box center [531, 174] width 32 height 11
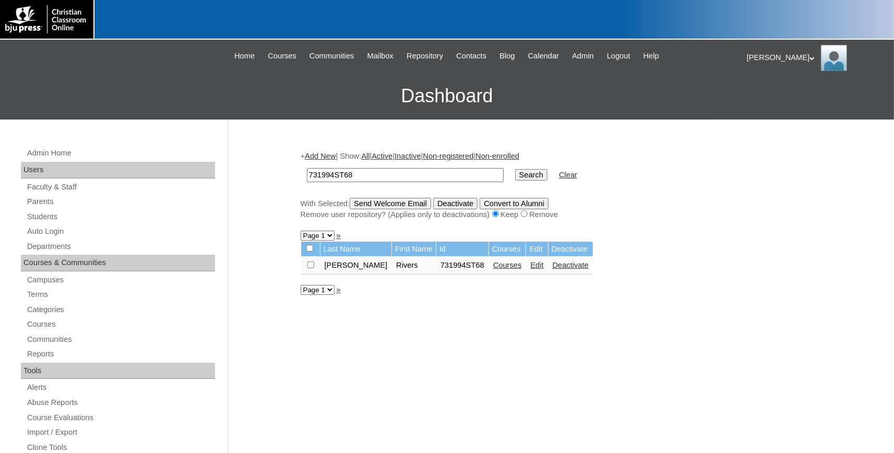
drag, startPoint x: 257, startPoint y: 181, endPoint x: 221, endPoint y: 180, distance: 36.0
click at [307, 180] on input "731994ST68" at bounding box center [405, 175] width 197 height 14
paste input "9"
type input "731994ST69"
drag, startPoint x: 514, startPoint y: 173, endPoint x: 484, endPoint y: 174, distance: 30.3
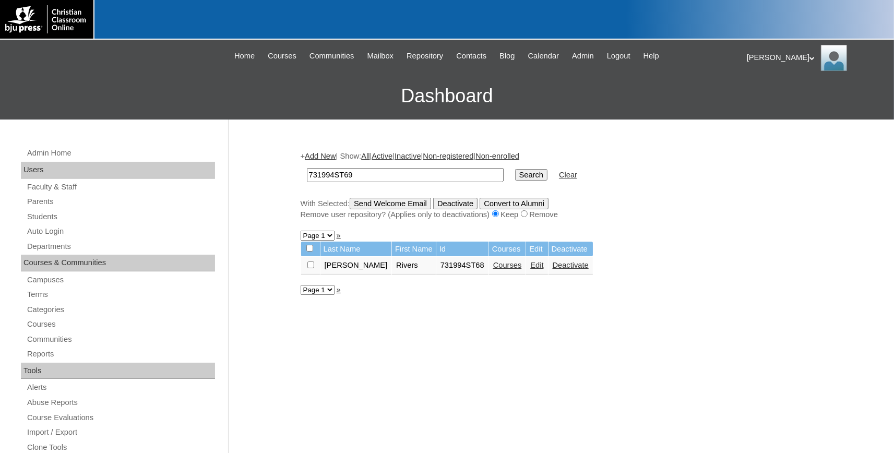
click at [515, 173] on input "Search" at bounding box center [531, 174] width 32 height 11
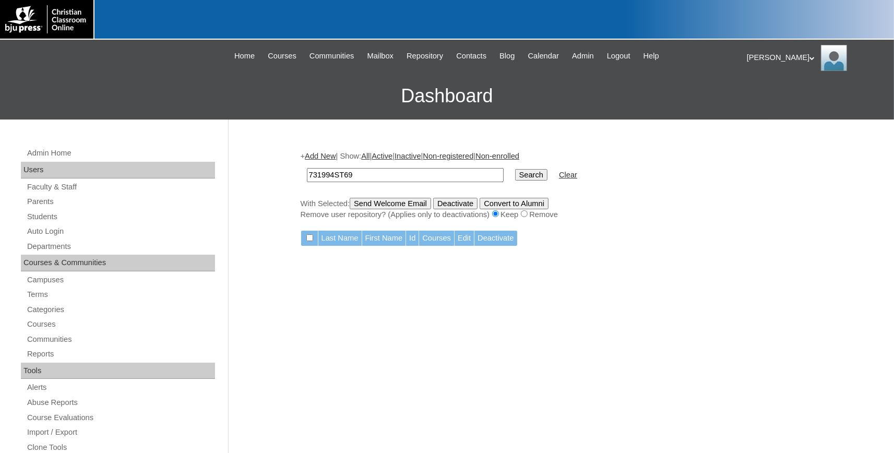
click at [334, 155] on link "Add New" at bounding box center [320, 156] width 31 height 8
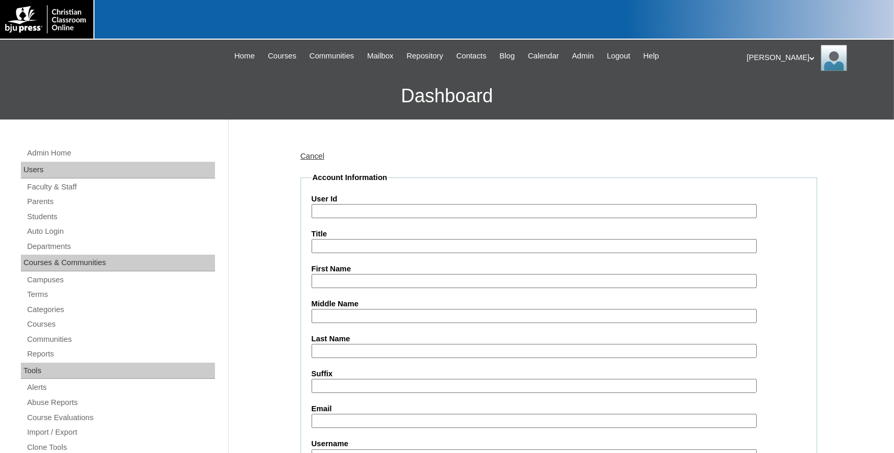
paste input "731994ST69"
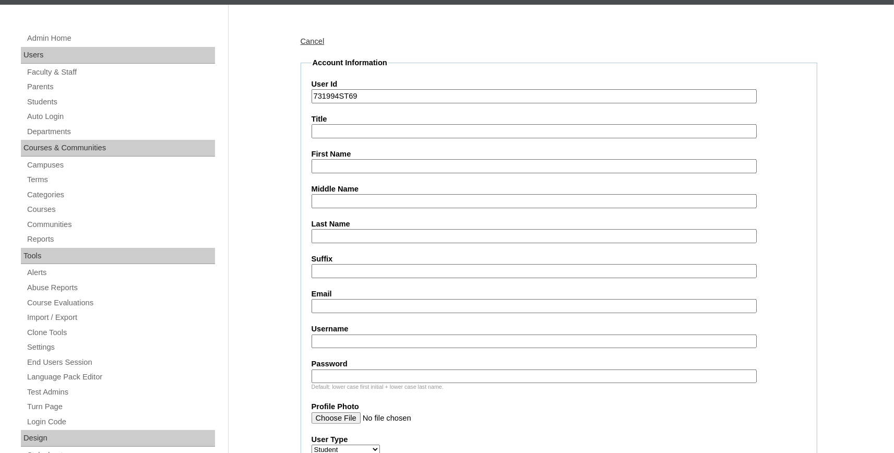
type input "731994ST69"
click at [333, 157] on label "First Name" at bounding box center [559, 154] width 495 height 11
click at [333, 159] on input "First Name" at bounding box center [534, 166] width 445 height 14
click at [333, 163] on input "First Name" at bounding box center [534, 166] width 445 height 14
type input "Brailyn"
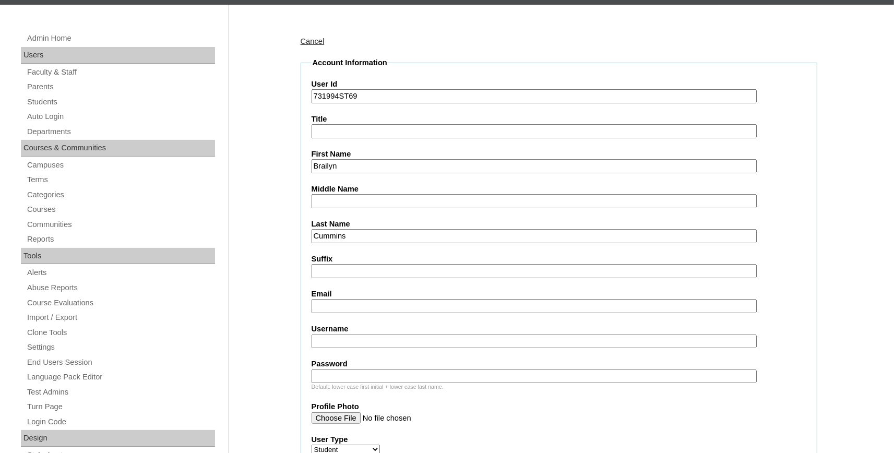
type input "Cummins"
click at [364, 301] on input "Email" at bounding box center [534, 306] width 445 height 14
click at [351, 302] on input "Email" at bounding box center [534, 306] width 445 height 14
paste input "brailyn.cummins@bayoustudent.net"
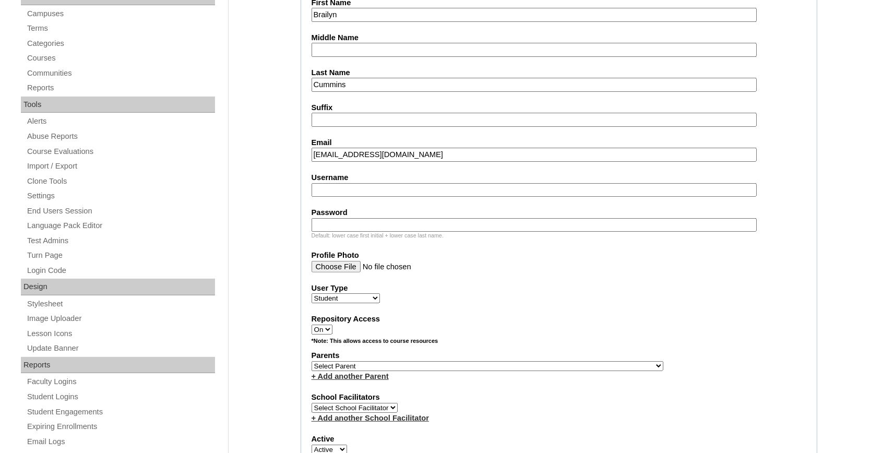
scroll to position [287, 0]
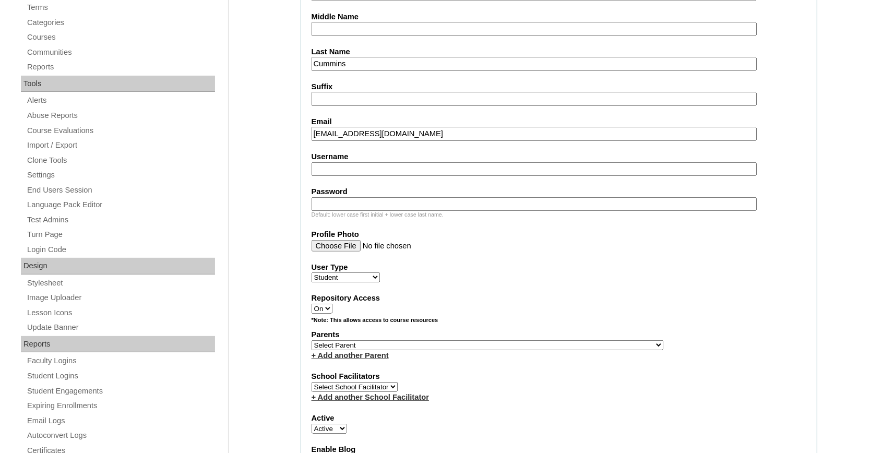
type input "brailyn.cummins@bayoustudent.net"
select select "37485"
click option "[PERSON_NAME]" at bounding box center [0, 0] width 0 height 0
click at [346, 351] on link "+ Add another Parent" at bounding box center [350, 355] width 77 height 8
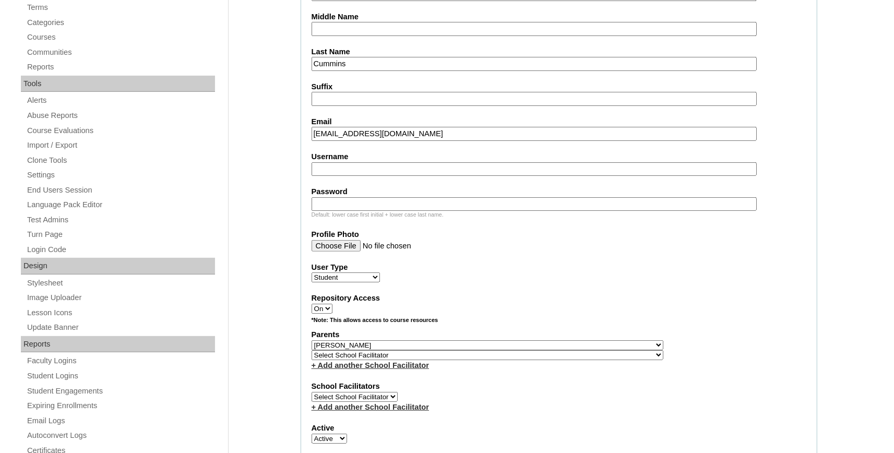
scroll to position [402, 0]
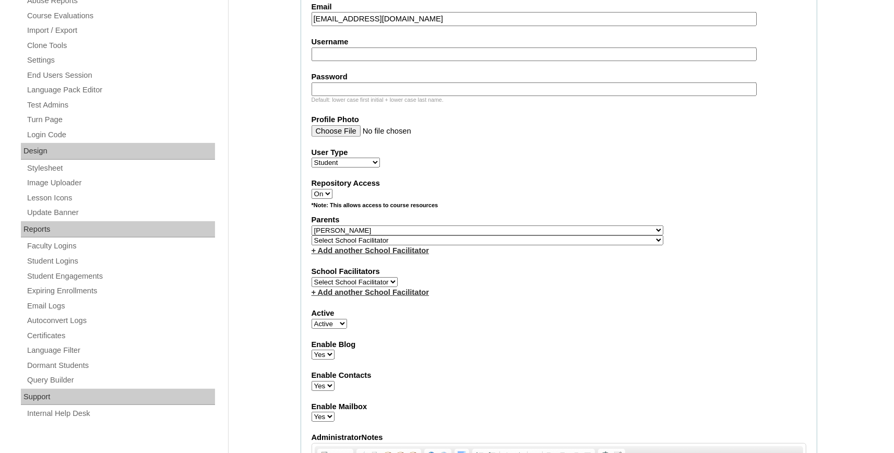
select select "37486"
click option "[PERSON_NAME]" at bounding box center [0, 0] width 0 height 0
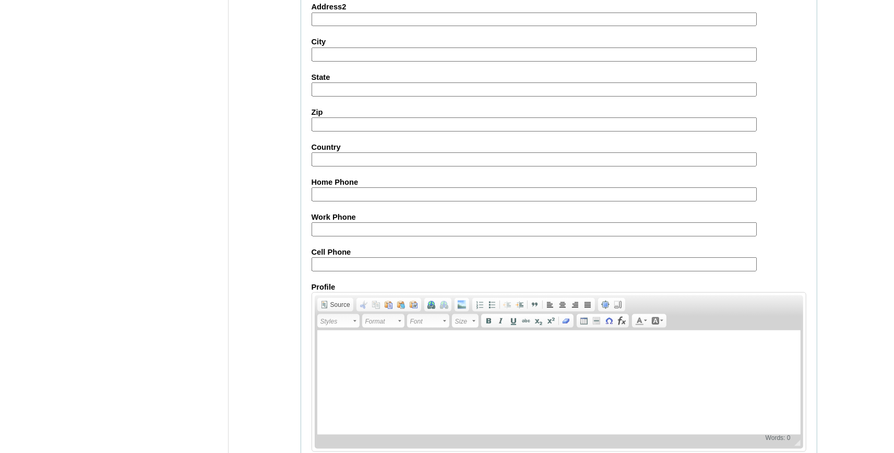
scroll to position [1158, 0]
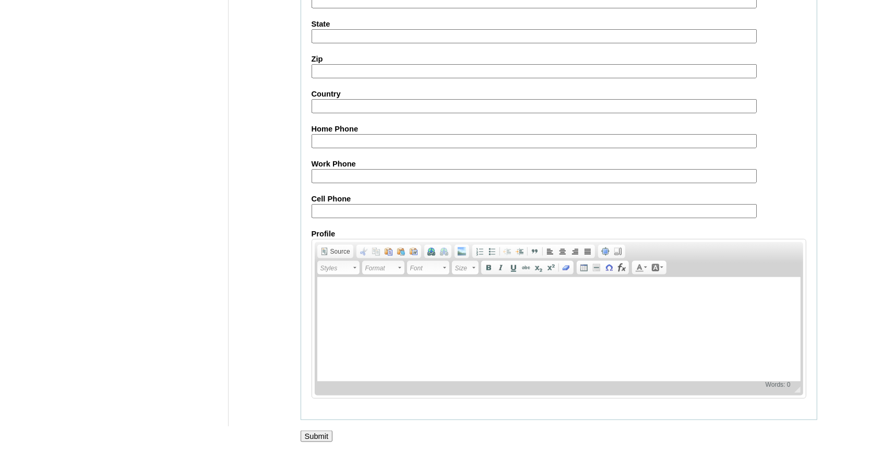
click at [314, 436] on input "Submit" at bounding box center [317, 436] width 32 height 11
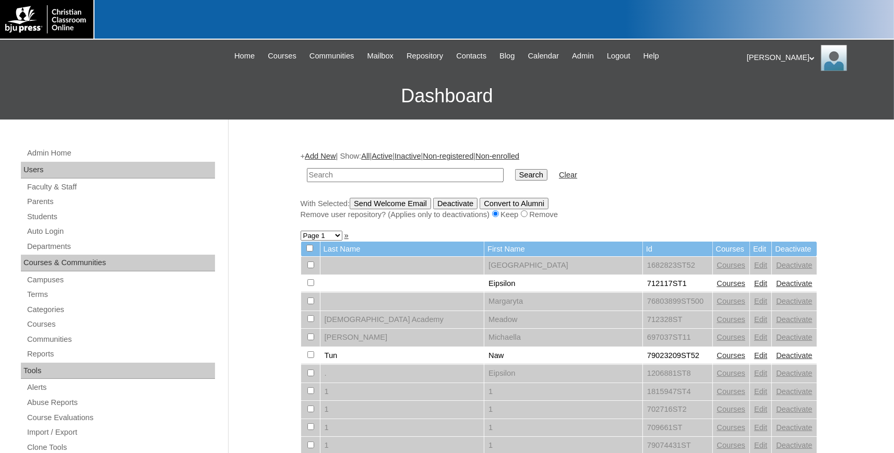
click at [336, 157] on link "Add New" at bounding box center [320, 156] width 31 height 8
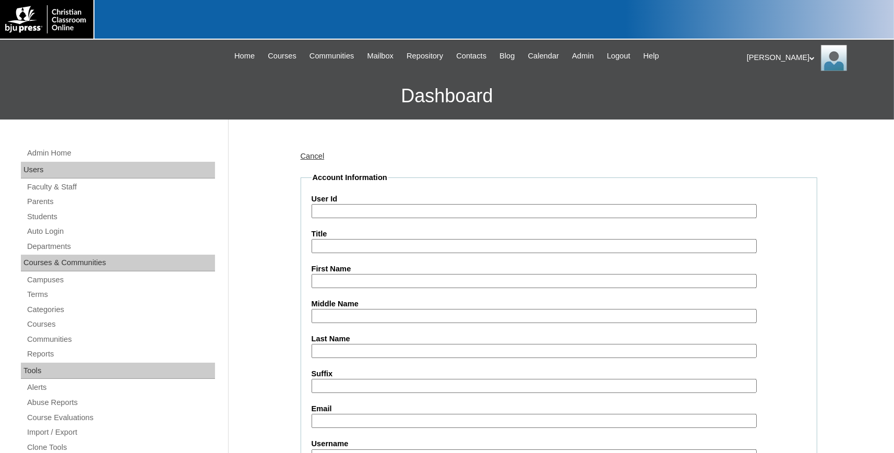
click at [386, 212] on input "User Id" at bounding box center [534, 211] width 445 height 14
paste input "731994ST70"
type input "731994ST70"
click at [336, 283] on input "First Name" at bounding box center [534, 281] width 445 height 14
click at [367, 279] on input "First Name" at bounding box center [534, 281] width 445 height 14
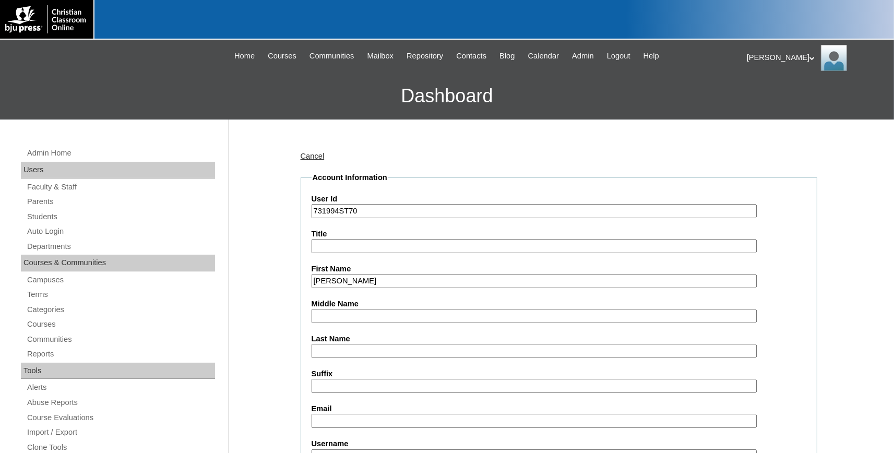
type input "Rudy"
type input "C"
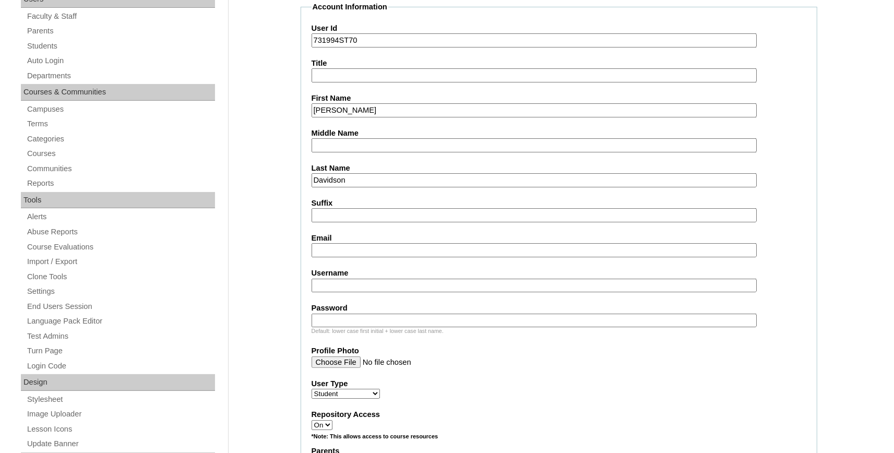
scroll to position [172, 0]
type input "Davidson"
click at [344, 247] on input "Email" at bounding box center [534, 249] width 445 height 14
paste input "rudy.davidson@bayoustudent.net"
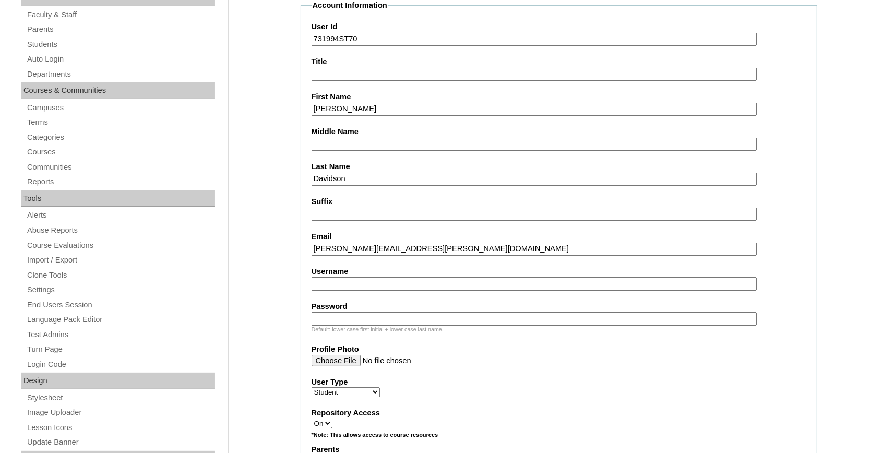
scroll to position [287, 0]
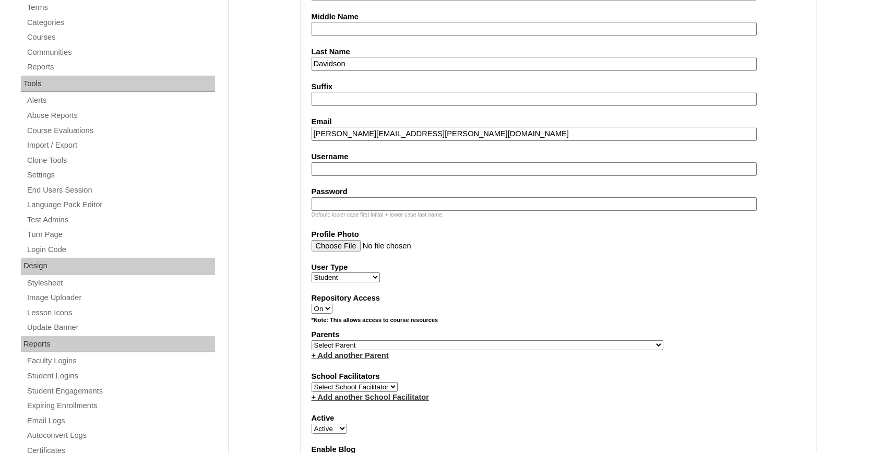
type input "rudy.davidson@bayoustudent.net"
select select "37485"
click option "[PERSON_NAME]" at bounding box center [0, 0] width 0 height 0
click at [359, 356] on link "+ Add another Parent" at bounding box center [350, 355] width 77 height 8
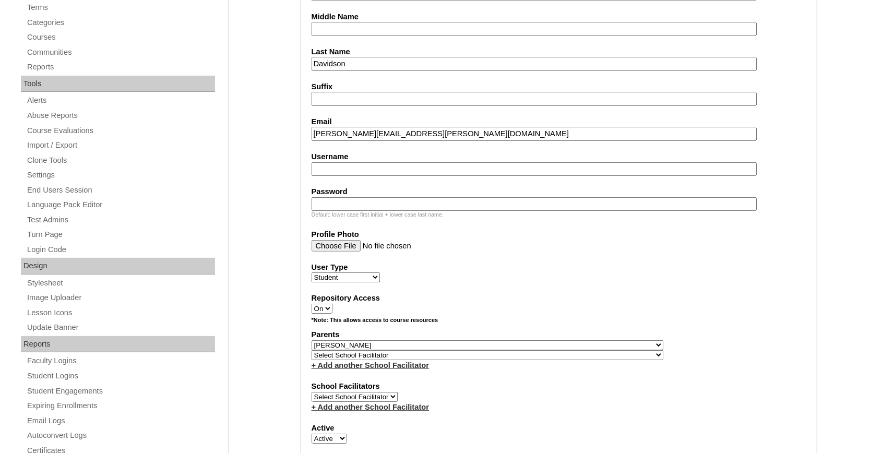
select select "37486"
click option "Buford, Sandra" at bounding box center [0, 0] width 0 height 0
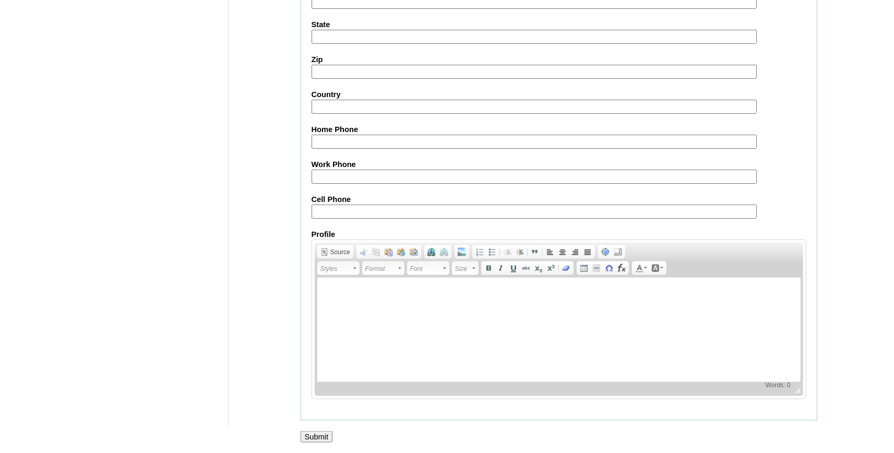
scroll to position [1158, 0]
click at [312, 431] on input "Submit" at bounding box center [317, 436] width 32 height 11
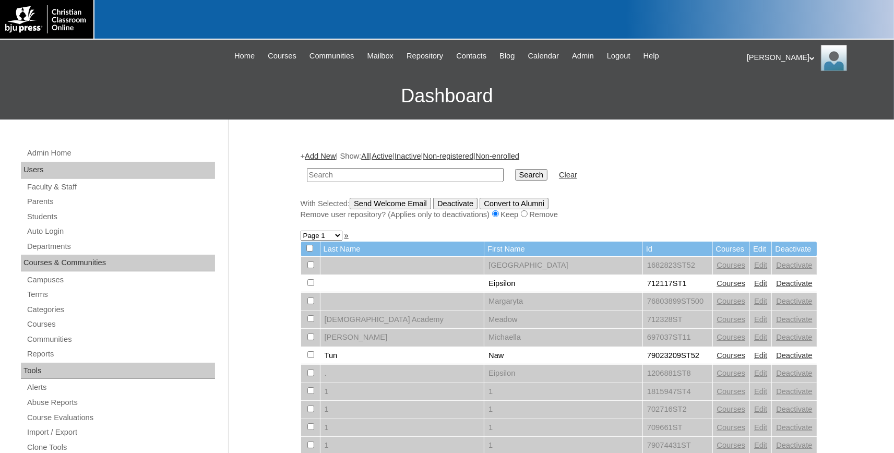
paste input "731994ST71"
type input "731994ST71"
click at [520, 174] on input "Search" at bounding box center [531, 174] width 32 height 11
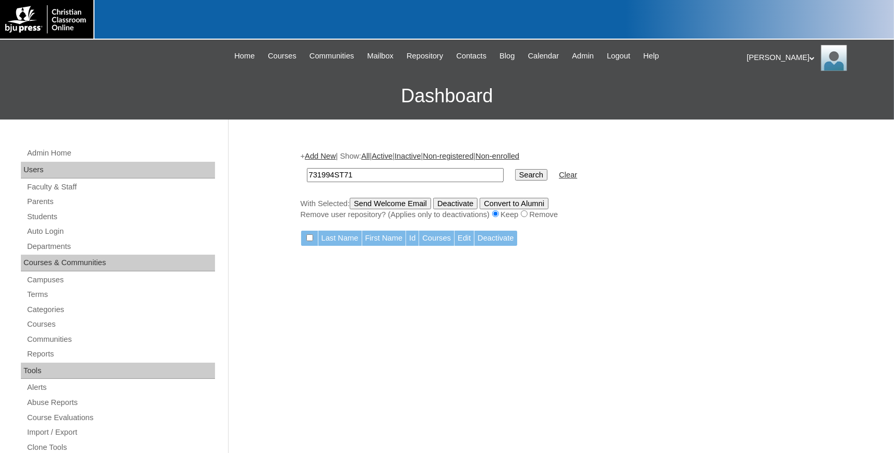
drag, startPoint x: 343, startPoint y: 175, endPoint x: 253, endPoint y: 170, distance: 89.9
click at [307, 170] on input "731994ST71" at bounding box center [405, 175] width 197 height 14
click at [335, 152] on link "Add New" at bounding box center [320, 156] width 31 height 8
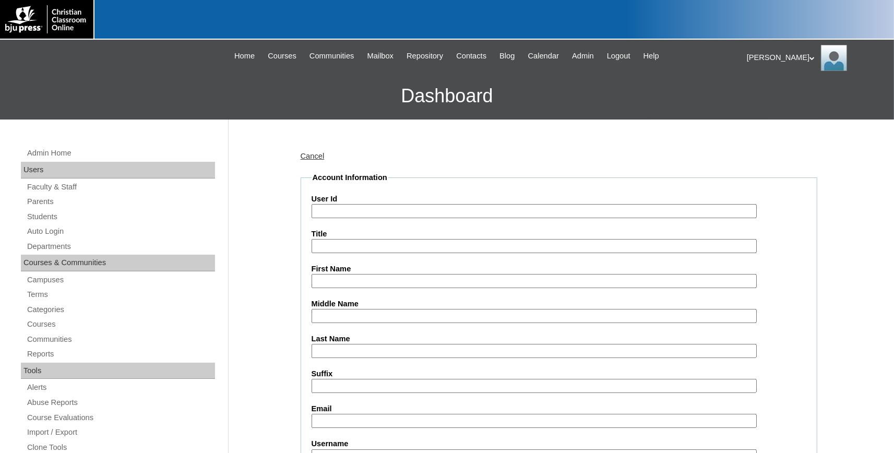
paste input "731994ST71"
type input "731994ST71"
click at [362, 283] on input "First Name" at bounding box center [534, 281] width 445 height 14
type input "Cooper"
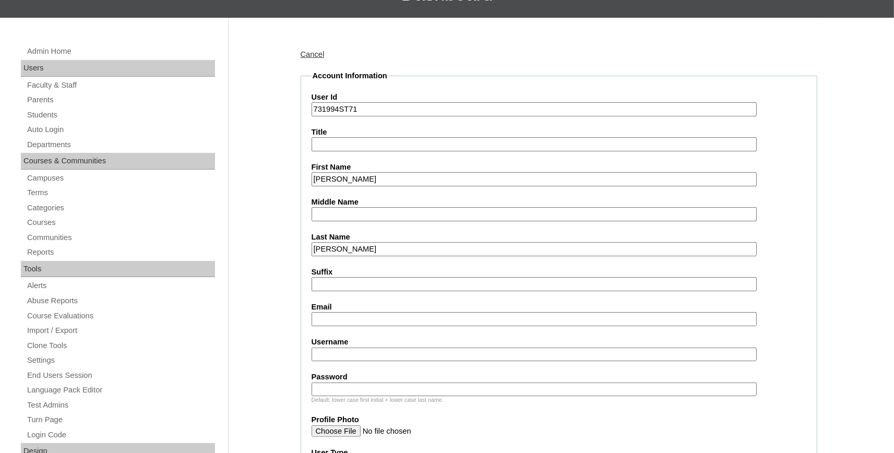
scroll to position [115, 0]
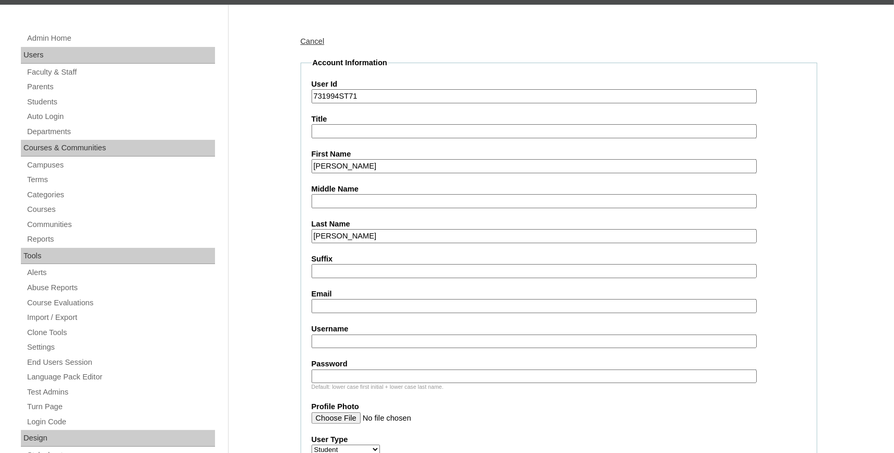
type input "Fioranelli"
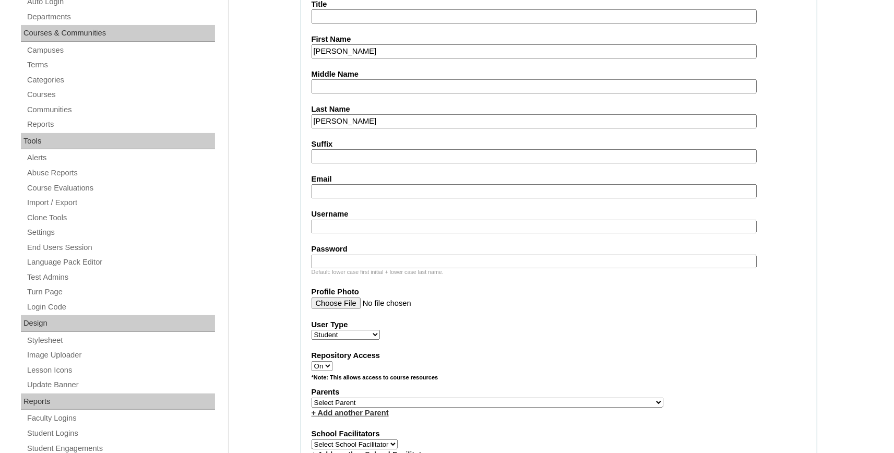
click at [360, 190] on input "Email" at bounding box center [534, 191] width 445 height 14
click at [352, 191] on input "Email" at bounding box center [534, 191] width 445 height 14
paste input "cooper.fioranelli@bayoustudent.net"
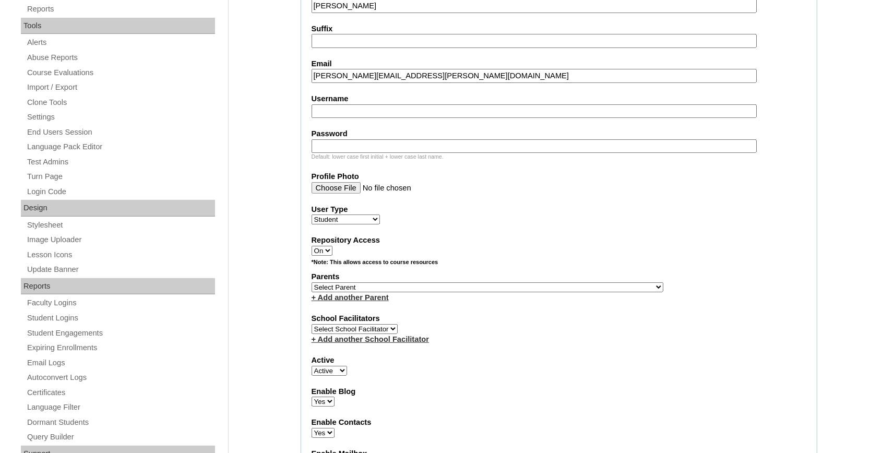
scroll to position [459, 0]
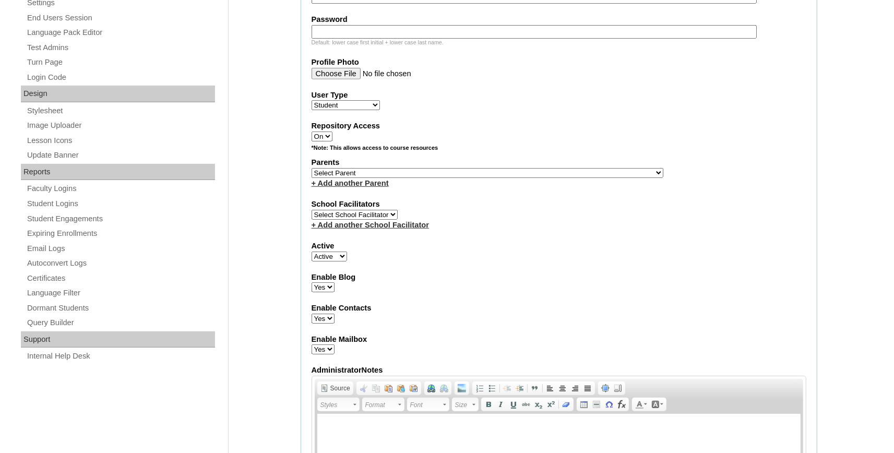
type input "cooper.fioranelli@bayoustudent.net"
select select "37485"
click option "[PERSON_NAME]" at bounding box center [0, 0] width 0 height 0
click at [375, 178] on select "Select Parent , [GEOGRAPHIC_DATA], Ma 1, 1 23-24 accountMorgan, [PERSON_NAME] 6…" at bounding box center [488, 173] width 352 height 10
click at [369, 187] on link "+ Add another Parent" at bounding box center [350, 183] width 77 height 8
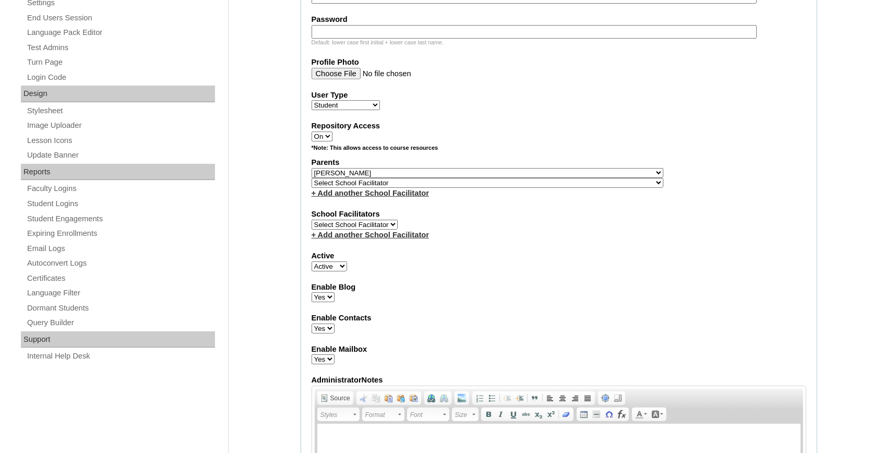
select select "37486"
click option "[PERSON_NAME]" at bounding box center [0, 0] width 0 height 0
click at [369, 187] on select "Select School Facilitator , Fautanu, Ma 1, 1 23-24 accountMorgan, Jason 6th Str…" at bounding box center [488, 183] width 352 height 10
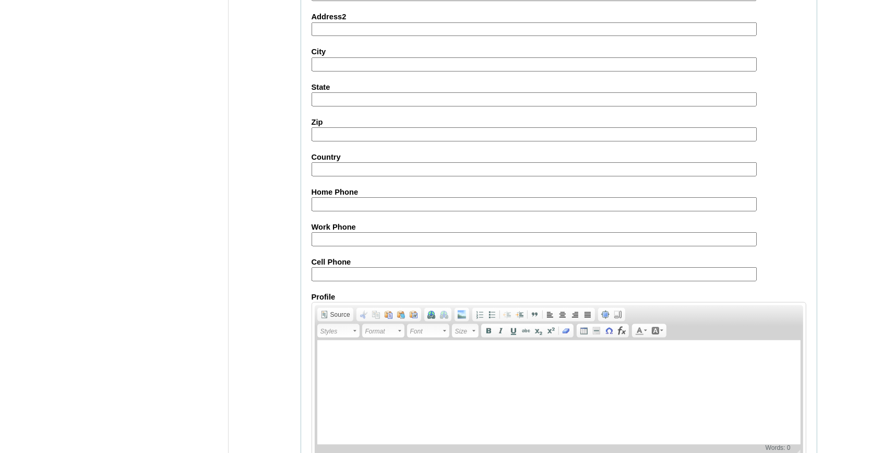
scroll to position [1158, 0]
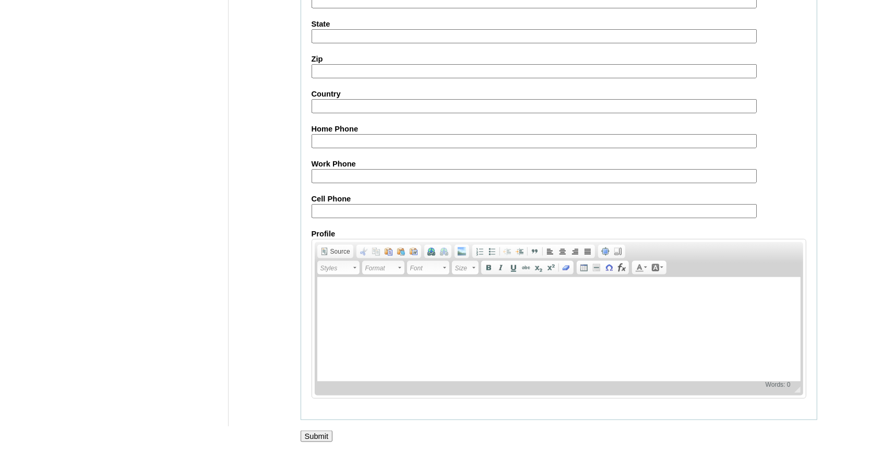
click at [314, 435] on input "Submit" at bounding box center [317, 436] width 32 height 11
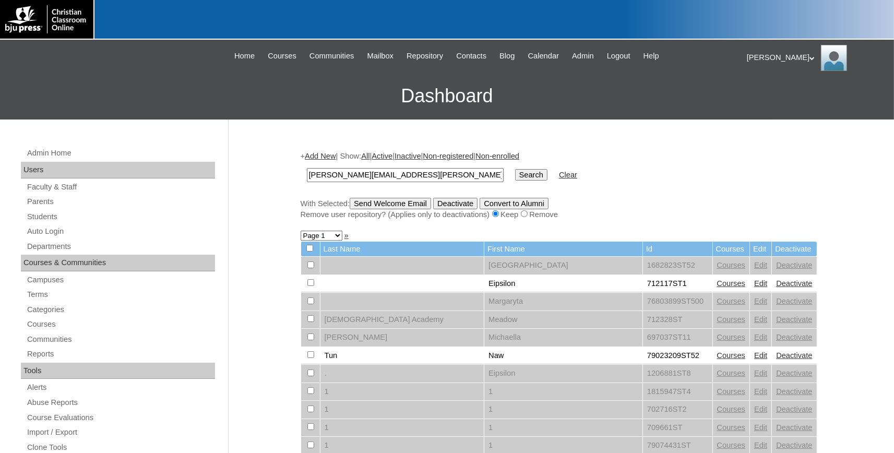
type input "[PERSON_NAME][EMAIL_ADDRESS][PERSON_NAME][DOMAIN_NAME]"
click at [515, 175] on input "Search" at bounding box center [531, 174] width 32 height 11
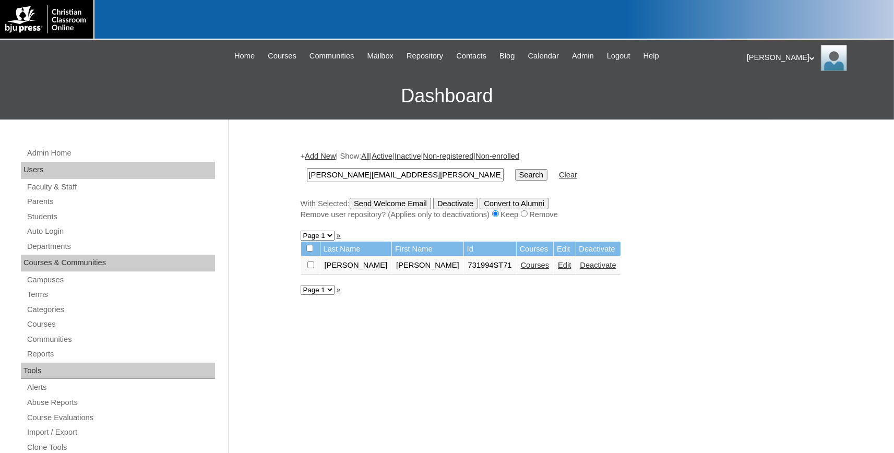
click at [336, 158] on link "Add New" at bounding box center [320, 156] width 31 height 8
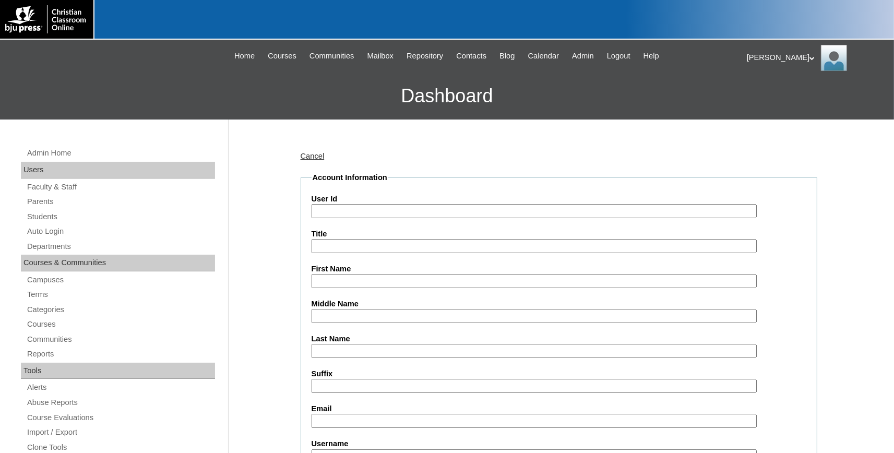
drag, startPoint x: 369, startPoint y: 207, endPoint x: 368, endPoint y: 231, distance: 24.5
paste input "731994ST72"
type input "731994ST72"
click at [360, 281] on input "First Name" at bounding box center [534, 281] width 445 height 14
type input "Allie"
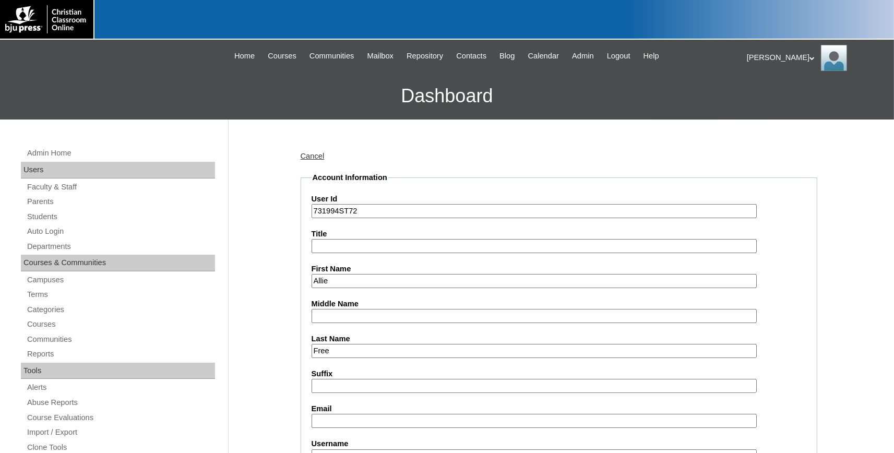
type input "Free"
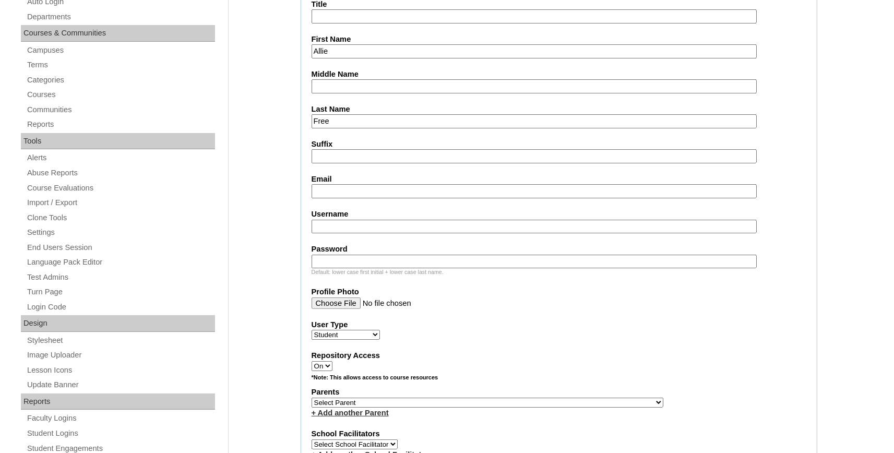
click at [346, 193] on input "Email" at bounding box center [534, 191] width 445 height 14
paste input "allie.free@bayoustudent.net"
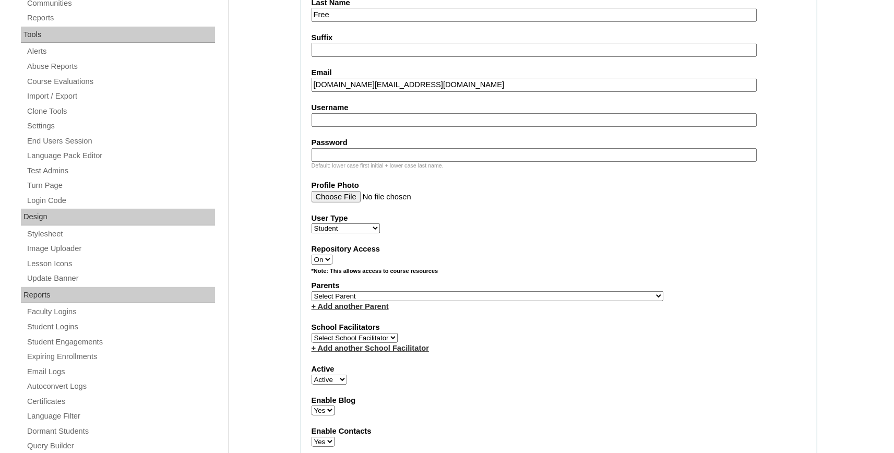
scroll to position [345, 0]
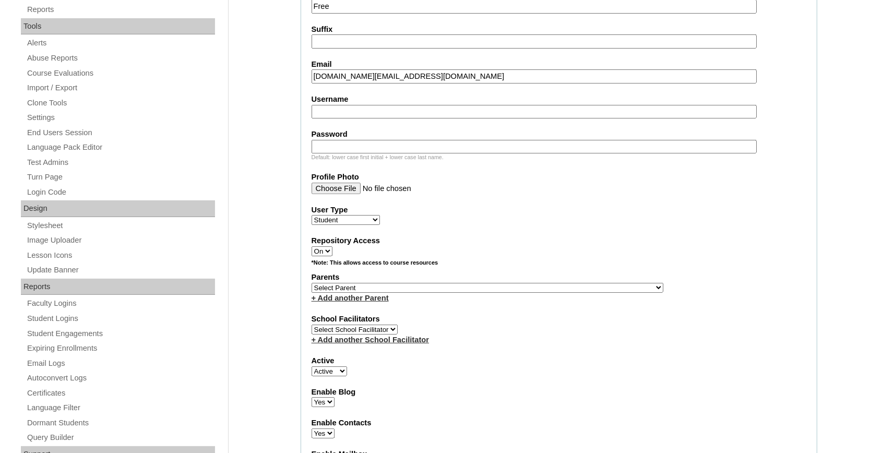
type input "allie.free@bayoustudent.net"
select select "37485"
click option "[PERSON_NAME]" at bounding box center [0, 0] width 0 height 0
click at [376, 299] on link "+ Add another Parent" at bounding box center [350, 298] width 77 height 8
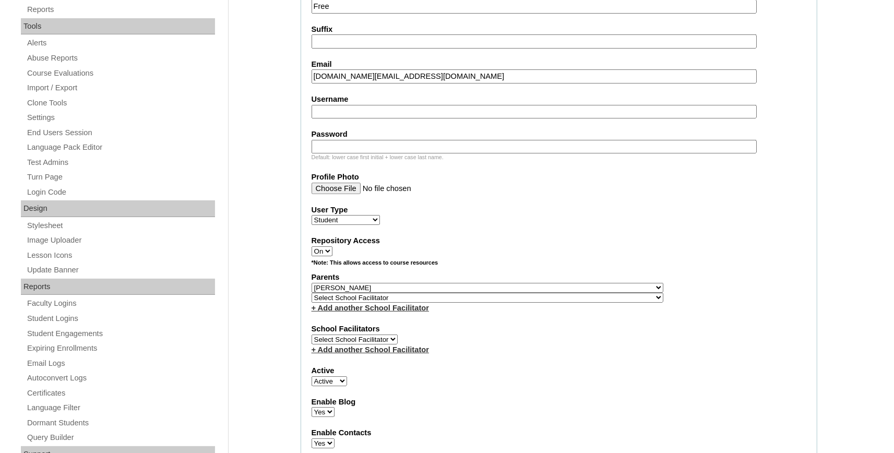
select select "37486"
click option "[PERSON_NAME]" at bounding box center [0, 0] width 0 height 0
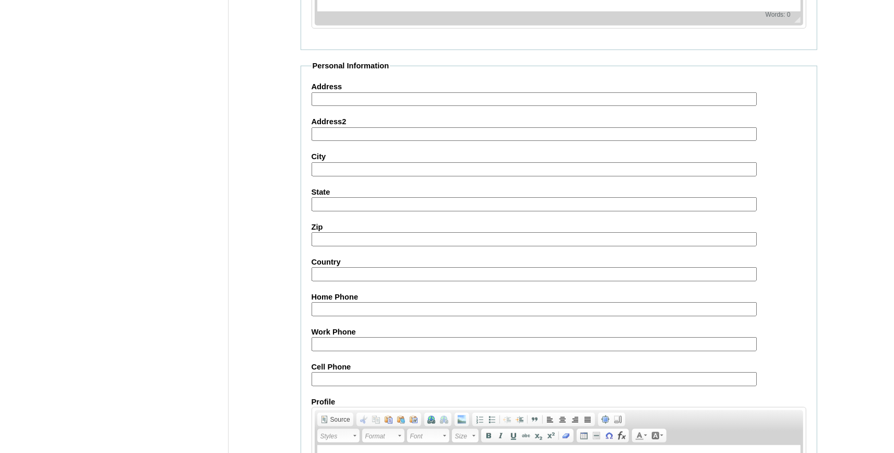
scroll to position [1158, 0]
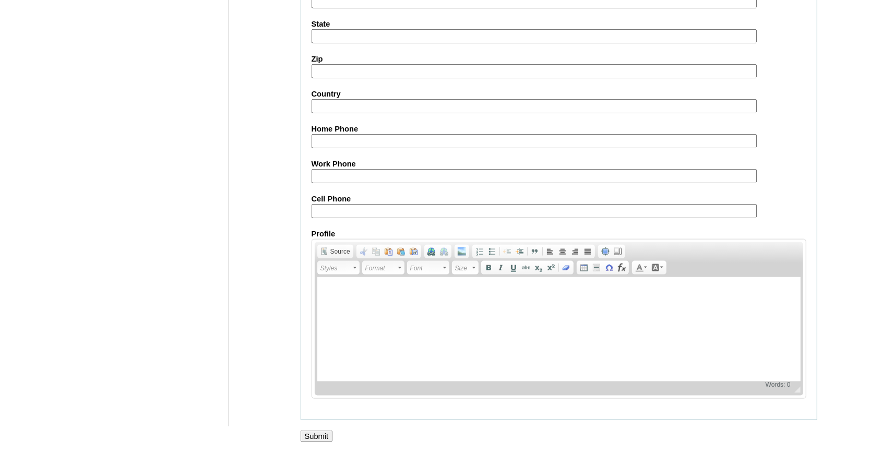
click at [315, 432] on input "Submit" at bounding box center [317, 436] width 32 height 11
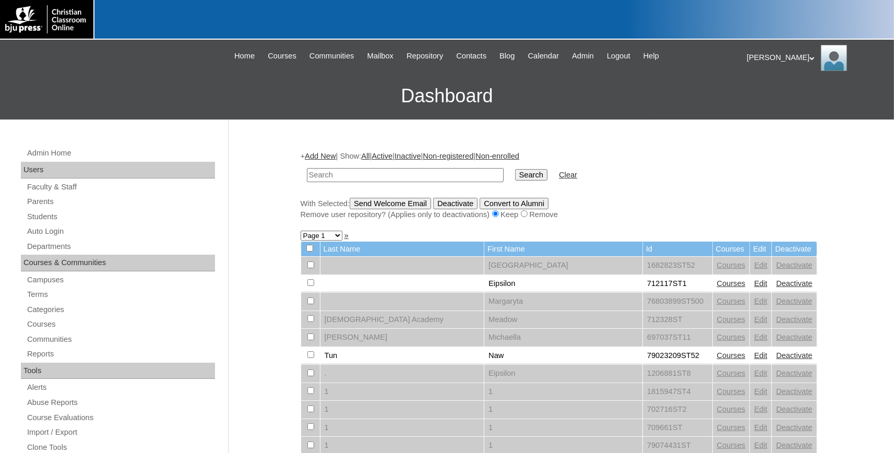
click at [330, 157] on link "Add New" at bounding box center [320, 156] width 31 height 8
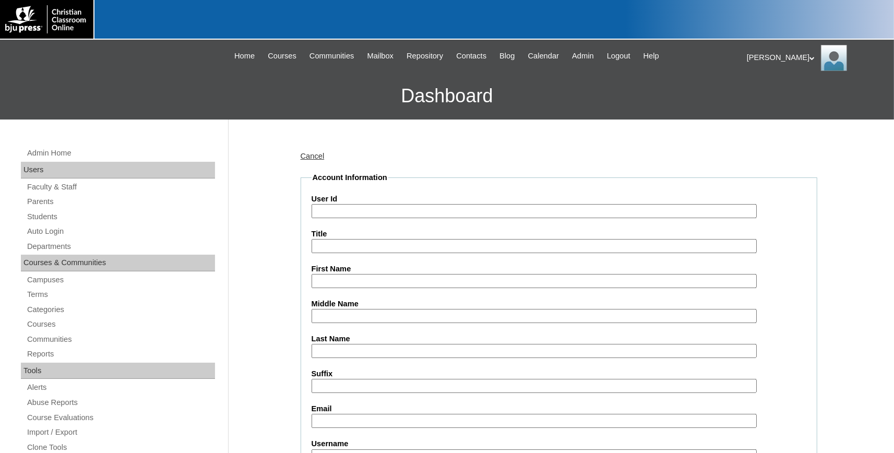
paste input "731994ST73"
type input "731994ST73"
click at [367, 280] on input "First Name" at bounding box center [534, 281] width 445 height 14
type input "Peyton"
type input "Gray"
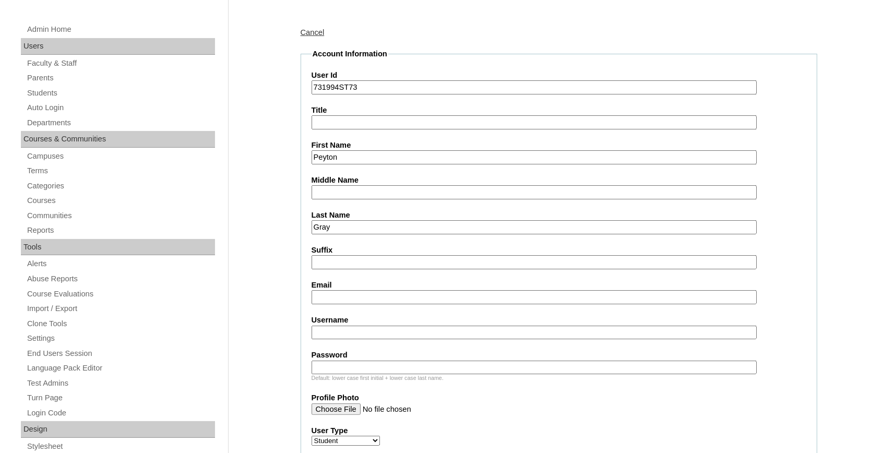
scroll to position [230, 0]
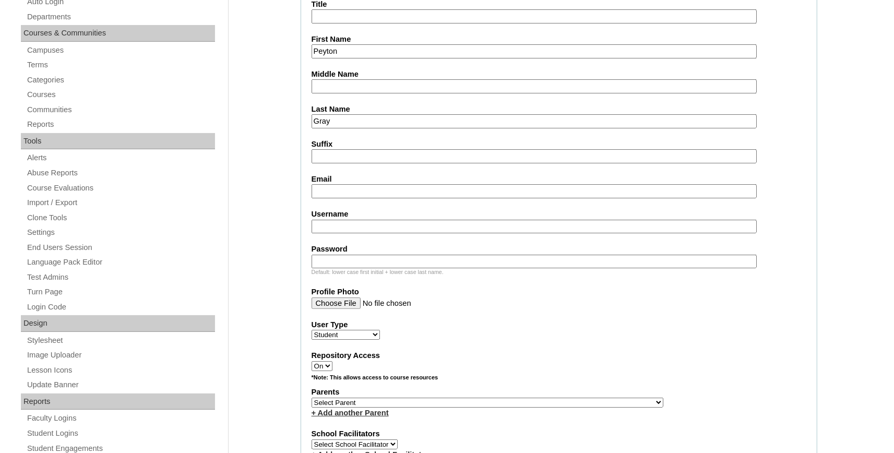
click at [359, 191] on input "Email" at bounding box center [534, 191] width 445 height 14
paste input "peyton.gray@bayoustudent.net"
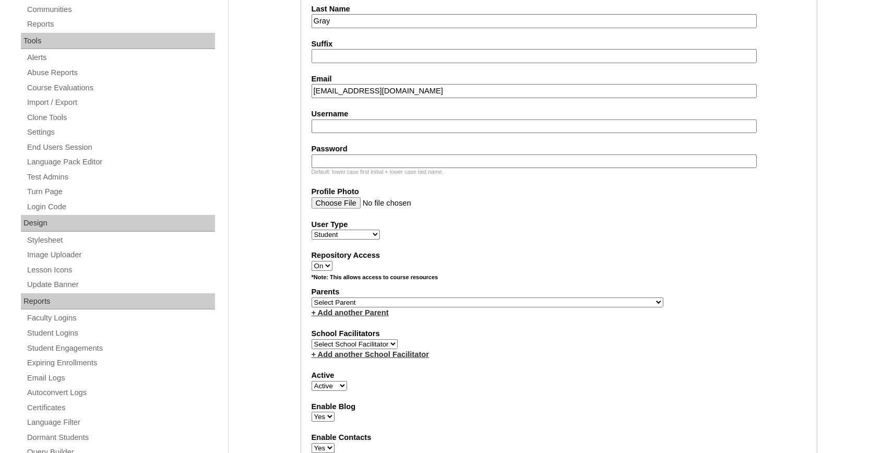
scroll to position [402, 0]
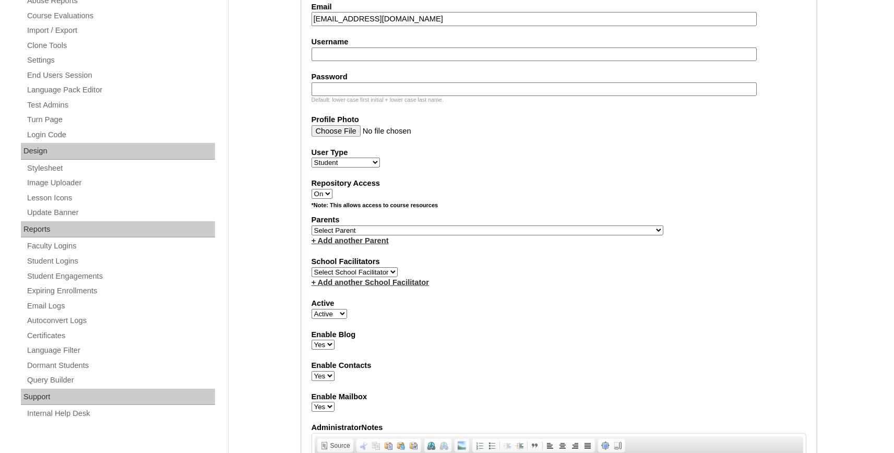
type input "peyton.gray@bayoustudent.net"
select select "37485"
click option "[PERSON_NAME]" at bounding box center [0, 0] width 0 height 0
click at [369, 243] on link "+ Add another Parent" at bounding box center [350, 241] width 77 height 8
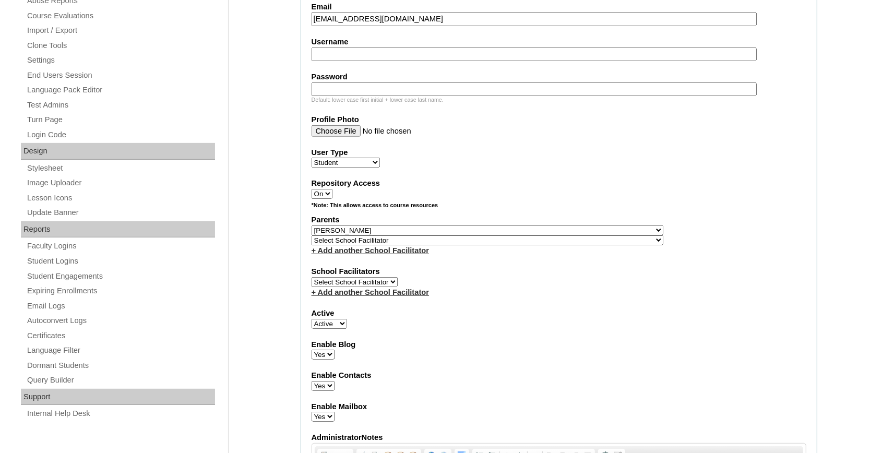
select select "37486"
click option "Buford, Sandra" at bounding box center [0, 0] width 0 height 0
click at [368, 244] on select "Select School Facilitator , Fautanu, Ma 1, 1 23-24 accountMorgan, Jason 6th Str…" at bounding box center [488, 240] width 352 height 10
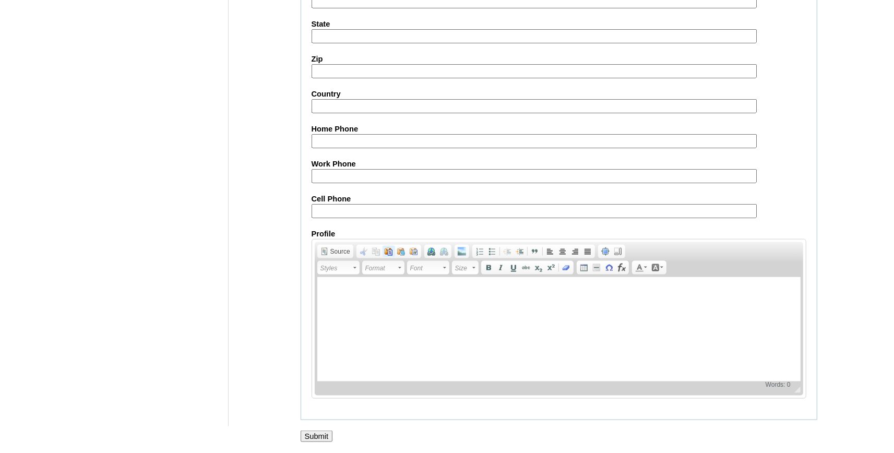
scroll to position [1158, 0]
click at [313, 434] on input "Submit" at bounding box center [317, 436] width 32 height 11
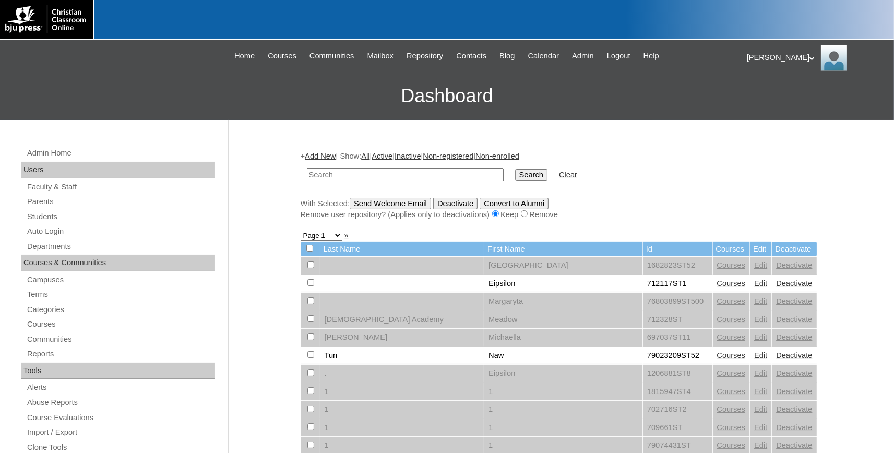
click at [318, 153] on link "Add New" at bounding box center [320, 156] width 31 height 8
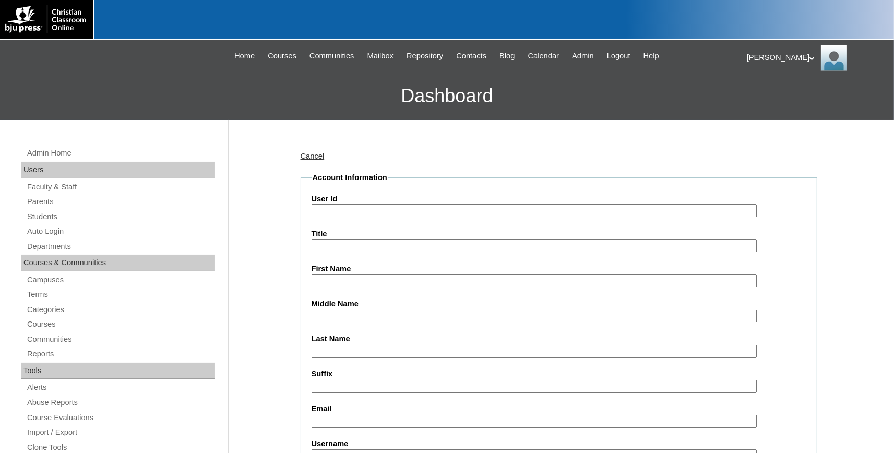
click at [344, 212] on input "User Id" at bounding box center [534, 211] width 445 height 14
paste input "731994ST74"
type input "731994ST74"
click at [340, 279] on input "First Name" at bounding box center [534, 281] width 445 height 14
type input "[PERSON_NAME]"
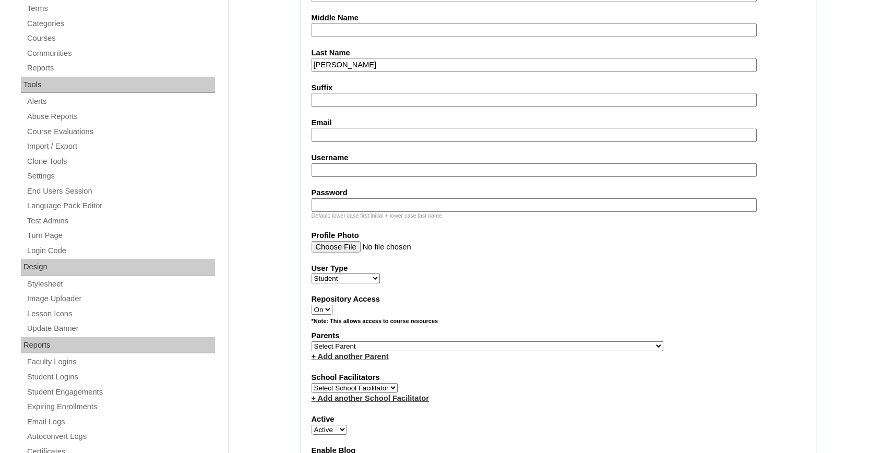
scroll to position [287, 0]
type input "[PERSON_NAME]"
drag, startPoint x: 337, startPoint y: 137, endPoint x: 331, endPoint y: 137, distance: 5.7
click at [338, 136] on input "Email" at bounding box center [534, 134] width 445 height 14
click at [337, 168] on input "Username" at bounding box center [534, 169] width 445 height 14
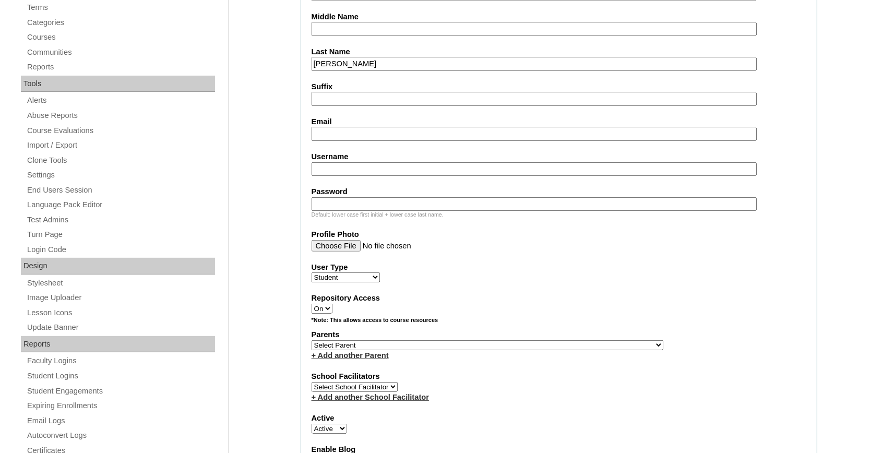
click at [338, 145] on fieldset "Account Information User Id 731994ST74 Title First Name [PERSON_NAME] Middle Na…" at bounding box center [559, 307] width 517 height 844
click at [342, 134] on input "Email" at bounding box center [534, 134] width 445 height 14
paste input "[EMAIL_ADDRESS][PERSON_NAME][DOMAIN_NAME]"
type input "[EMAIL_ADDRESS][PERSON_NAME][DOMAIN_NAME]"
select select "37485"
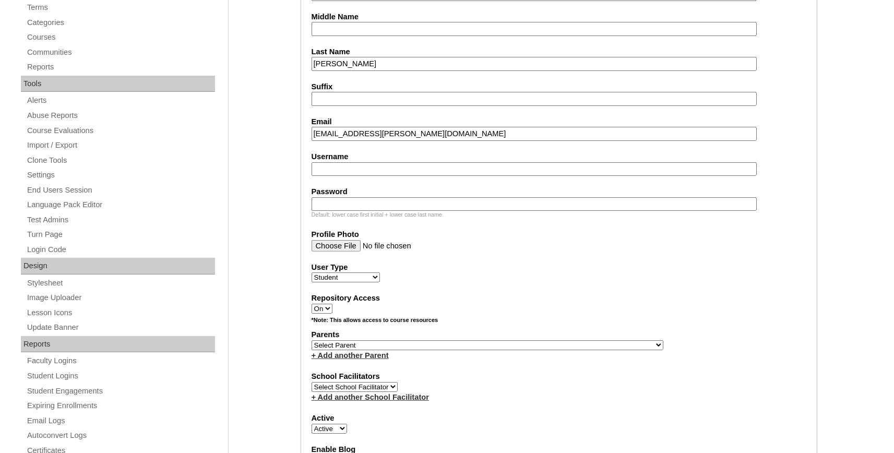
click option "[PERSON_NAME]" at bounding box center [0, 0] width 0 height 0
click at [365, 358] on link "+ Add another Parent" at bounding box center [350, 355] width 77 height 8
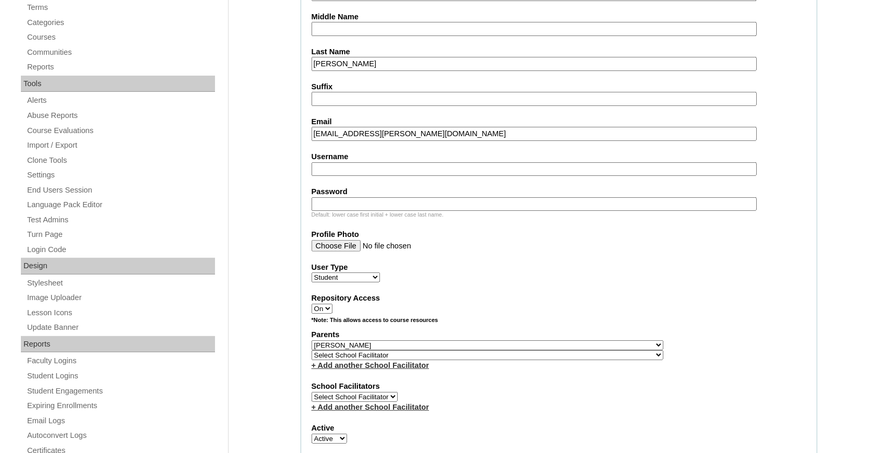
select select "37486"
click option "[PERSON_NAME]" at bounding box center [0, 0] width 0 height 0
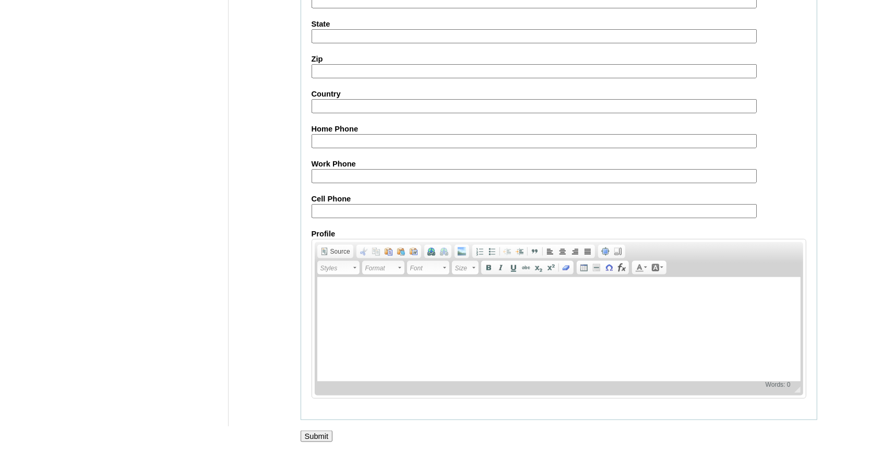
scroll to position [1158, 0]
click at [319, 437] on input "Submit" at bounding box center [317, 436] width 32 height 11
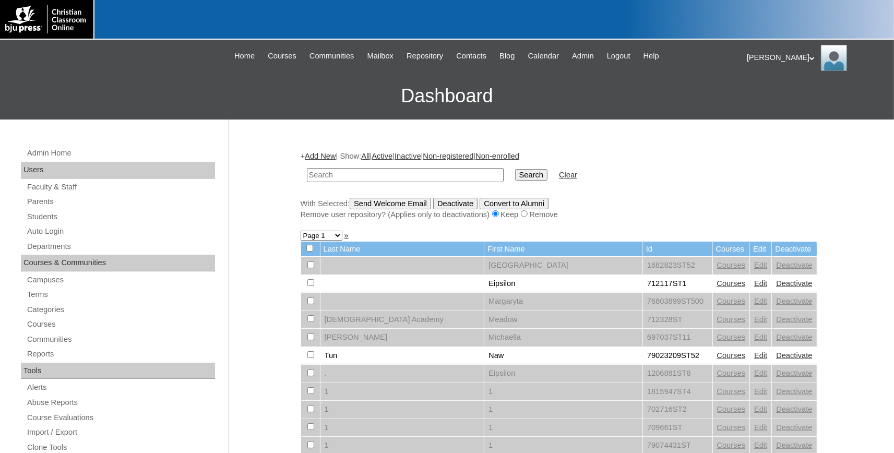
click at [419, 176] on input "text" at bounding box center [405, 175] width 197 height 14
paste input "kale.hallford@bayoustudent.net"
type input "kale.hallford@bayoustudent.net"
click at [516, 171] on input "Search" at bounding box center [531, 174] width 32 height 11
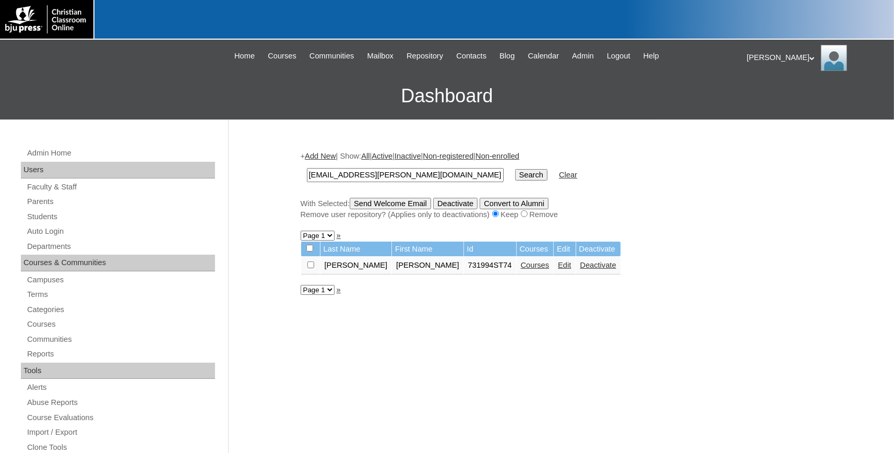
click at [326, 153] on link "Add New" at bounding box center [320, 156] width 31 height 8
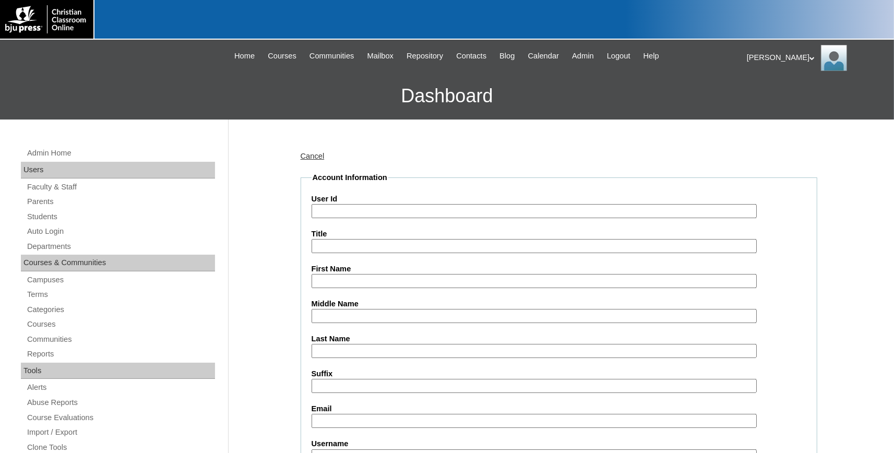
paste input "731994ST75"
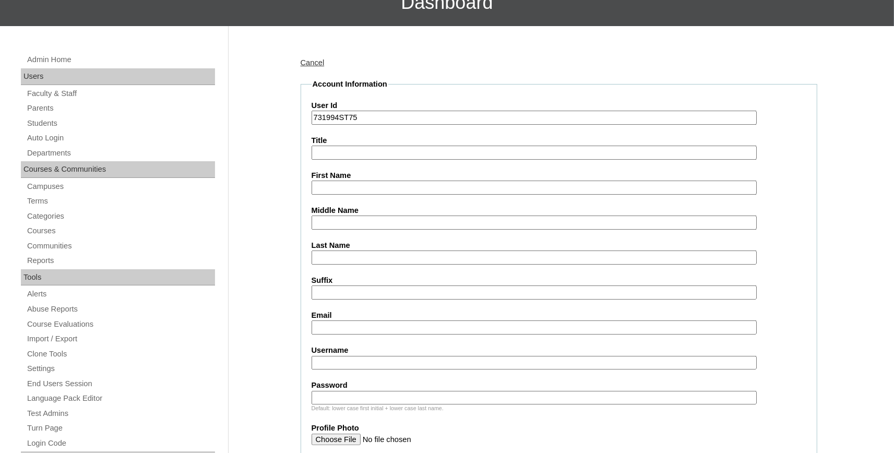
scroll to position [115, 0]
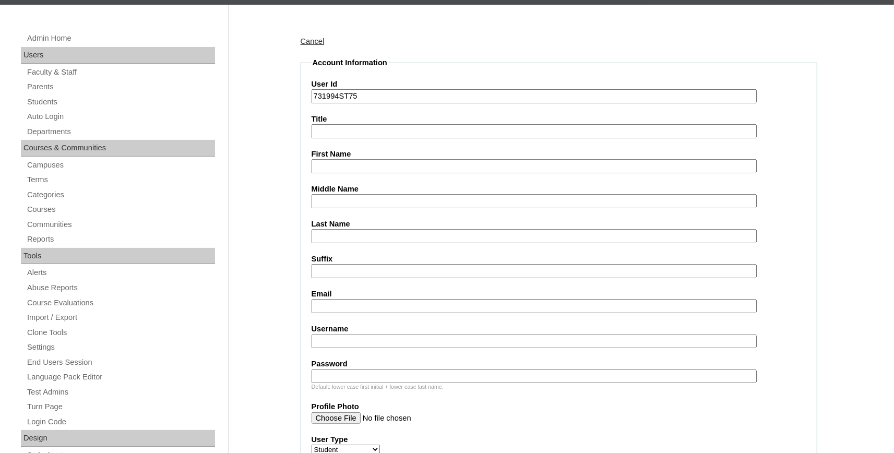
type input "731994ST75"
click at [346, 169] on input "First Name" at bounding box center [534, 166] width 445 height 14
type input "Kiley"
type input "Harris"
click at [365, 304] on input "Email" at bounding box center [534, 306] width 445 height 14
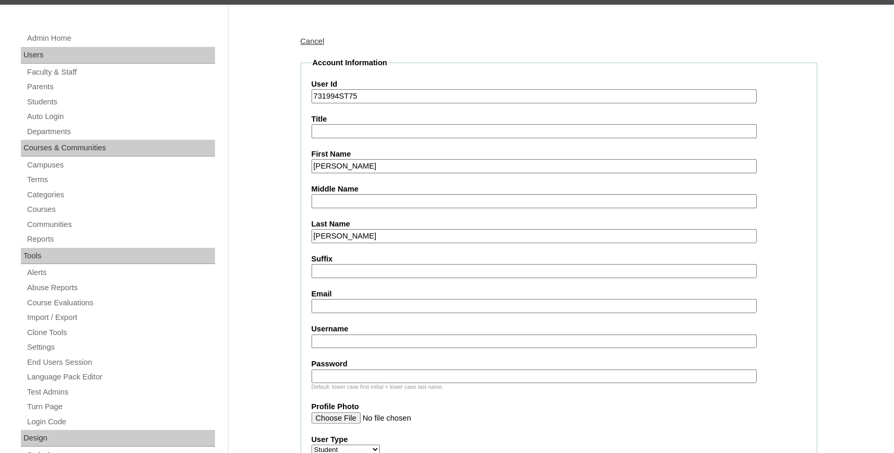
paste input "kiley.harris@bayoustudent.net"
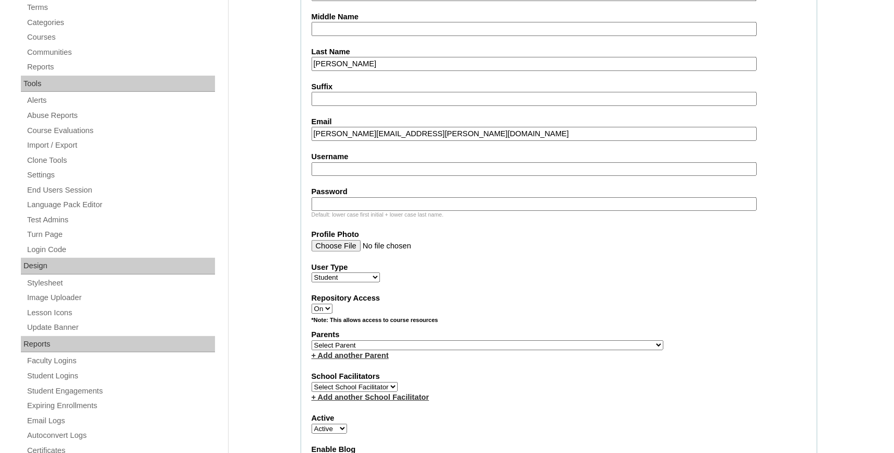
scroll to position [345, 0]
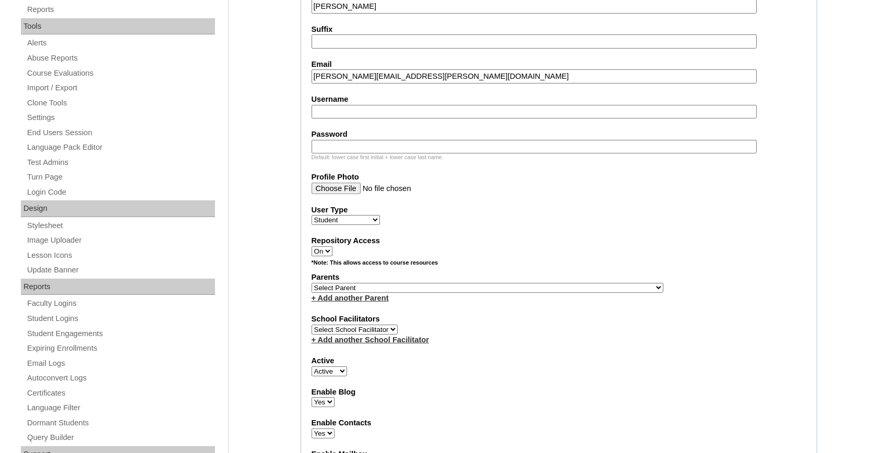
type input "kiley.harris@bayoustudent.net"
select select "37485"
click option "Arrant, Rebekkah" at bounding box center [0, 0] width 0 height 0
click at [362, 302] on link "+ Add another Parent" at bounding box center [350, 298] width 77 height 8
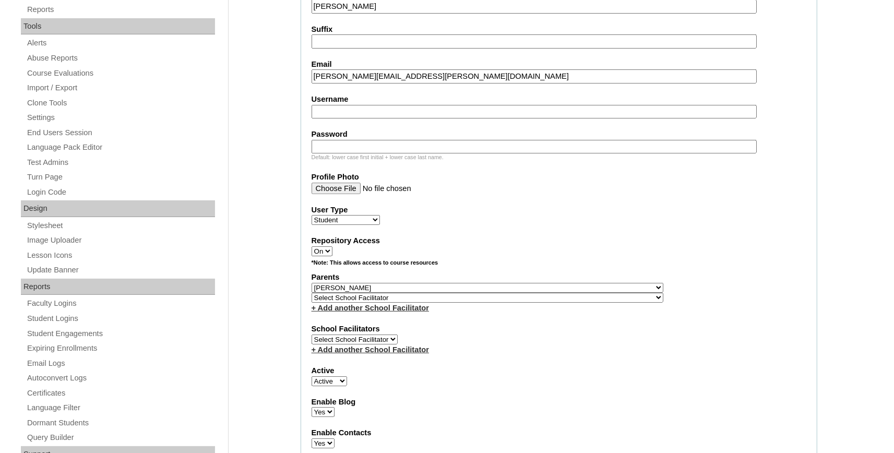
click at [364, 299] on select "Select School Facilitator , Fautanu, Ma 1, 1 23-24 accountMorgan, [PERSON_NAME]…" at bounding box center [488, 298] width 352 height 10
select select "37486"
click option "[PERSON_NAME]" at bounding box center [0, 0] width 0 height 0
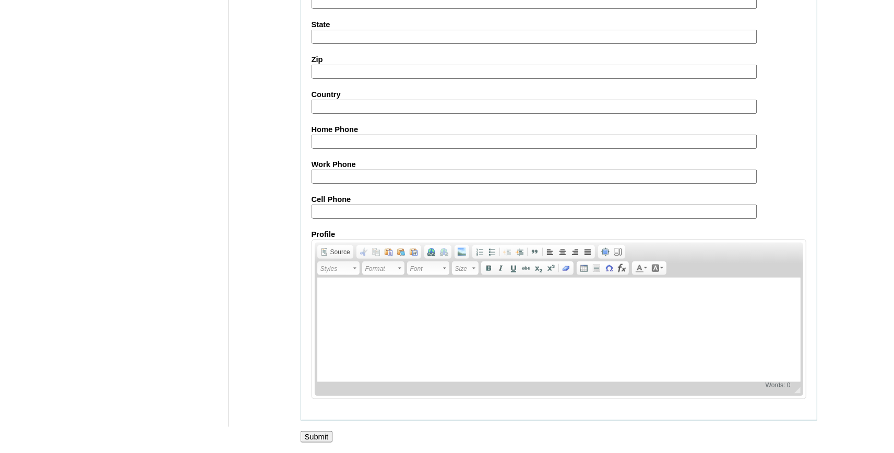
scroll to position [1158, 0]
click at [324, 435] on input "Submit" at bounding box center [317, 436] width 32 height 11
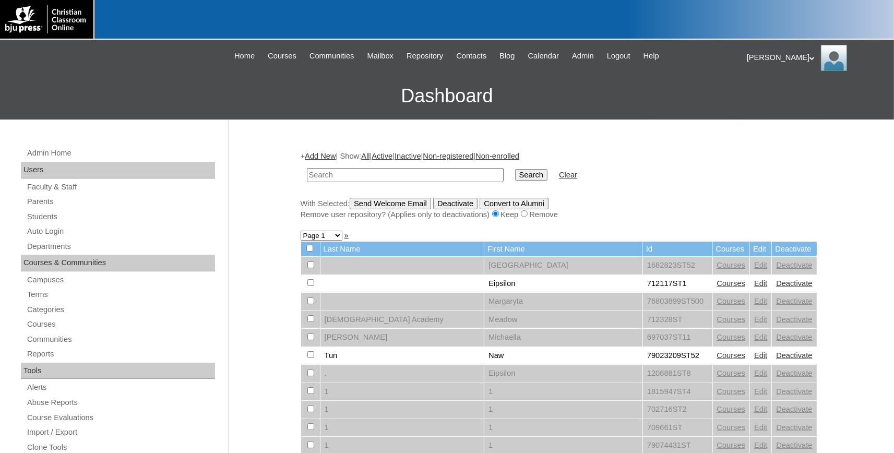
click at [330, 155] on link "Add New" at bounding box center [320, 156] width 31 height 8
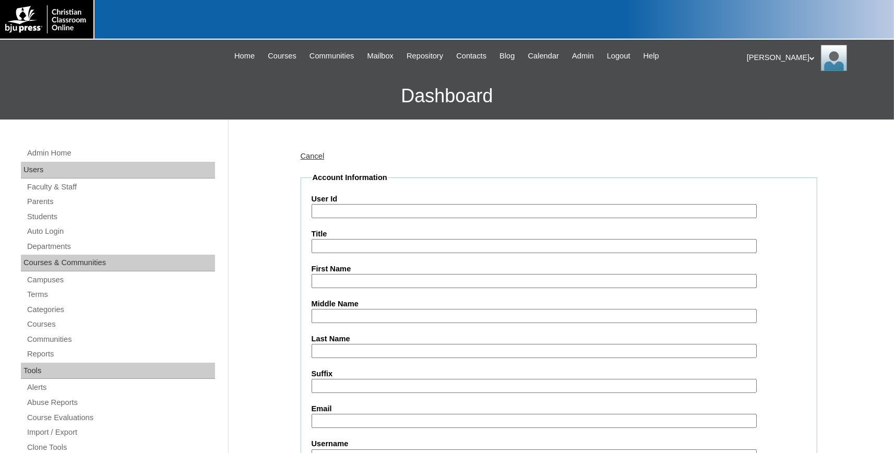
paste input "731994ST76"
type input "731994ST76"
click at [342, 280] on input "First Name" at bounding box center [534, 281] width 445 height 14
type input "[PERSON_NAME]"
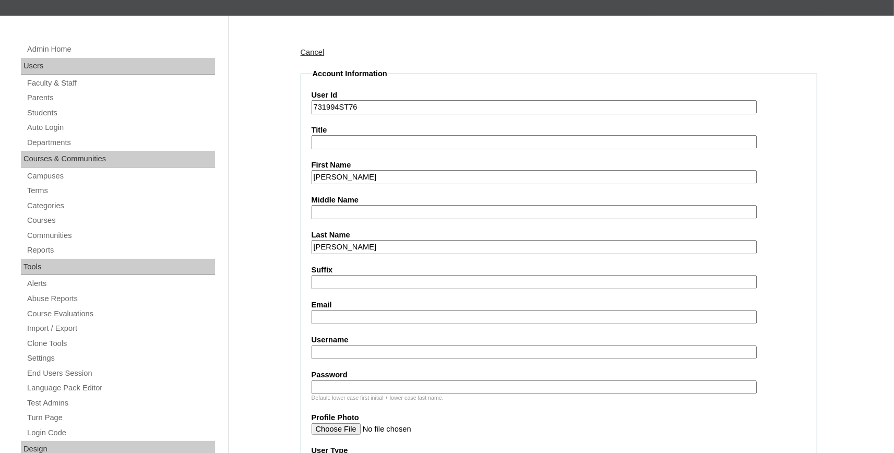
scroll to position [172, 0]
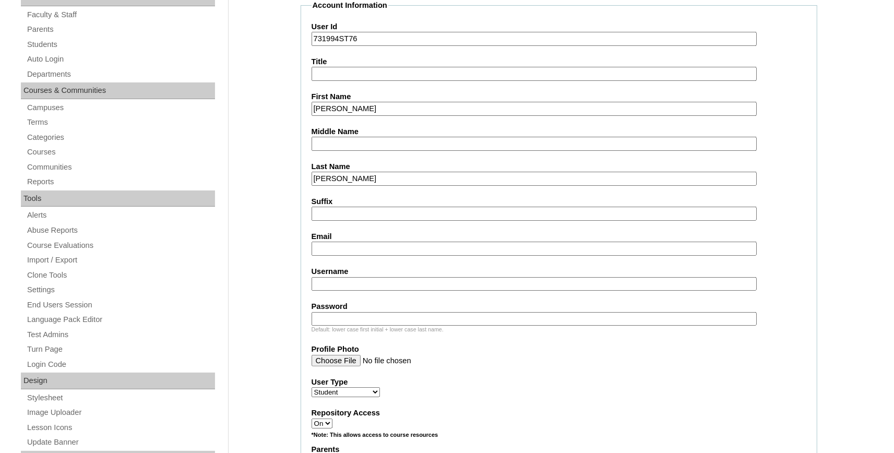
type input "[PERSON_NAME]"
click at [349, 248] on input "Email" at bounding box center [534, 249] width 445 height 14
click at [332, 251] on input "Email" at bounding box center [534, 249] width 445 height 14
paste input "riley.herbison@bayoustudent.net"
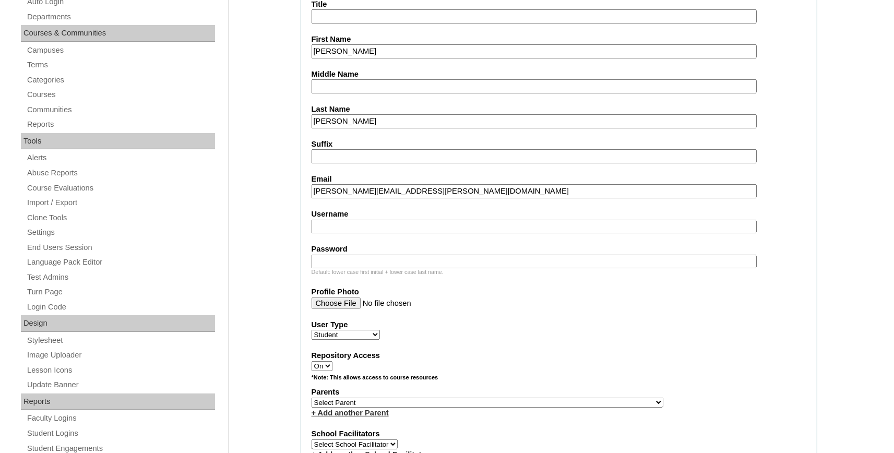
scroll to position [287, 0]
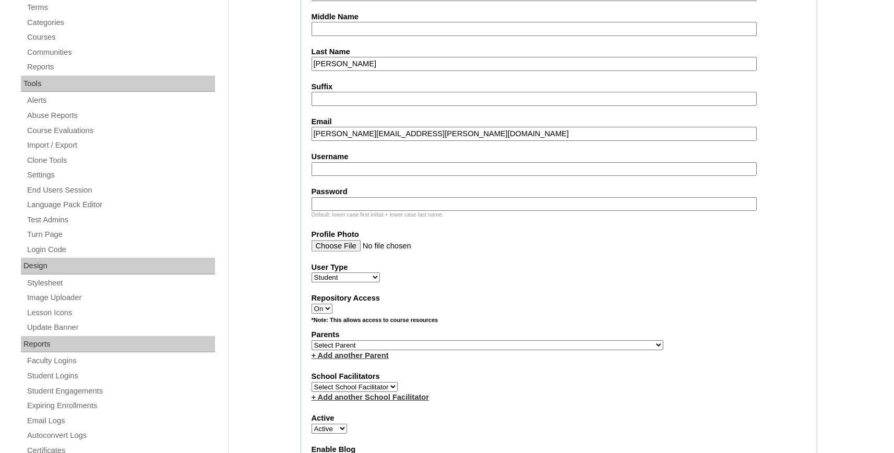
type input "riley.herbison@bayoustudent.net"
select select "37485"
click option "Arrant, Rebekkah" at bounding box center [0, 0] width 0 height 0
click at [355, 359] on link "+ Add another Parent" at bounding box center [350, 355] width 77 height 8
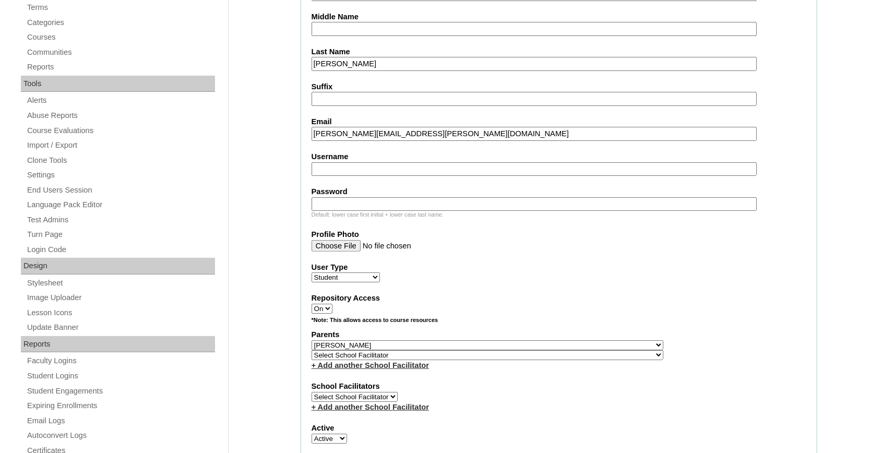
select select "37486"
click option "[PERSON_NAME]" at bounding box center [0, 0] width 0 height 0
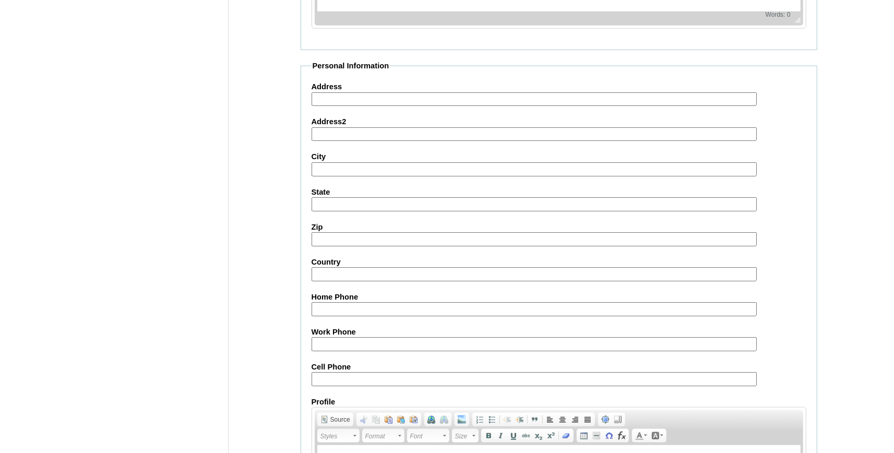
scroll to position [1158, 0]
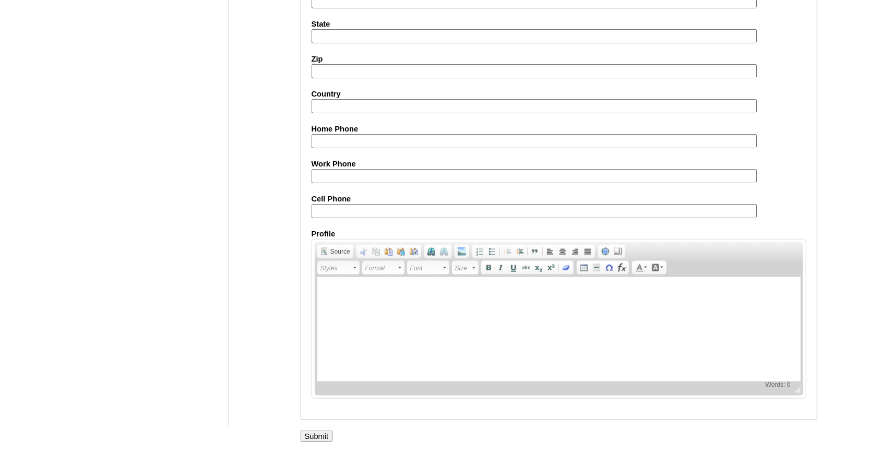
click at [323, 433] on input "Submit" at bounding box center [317, 436] width 32 height 11
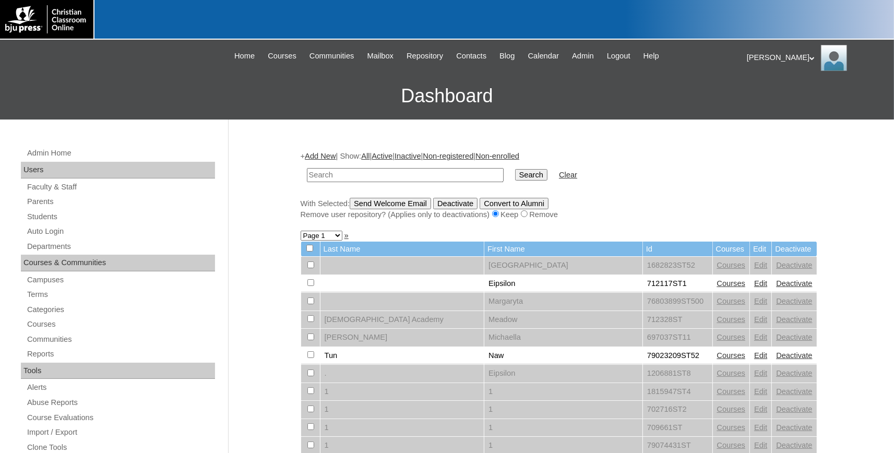
click at [326, 157] on link "Add New" at bounding box center [320, 156] width 31 height 8
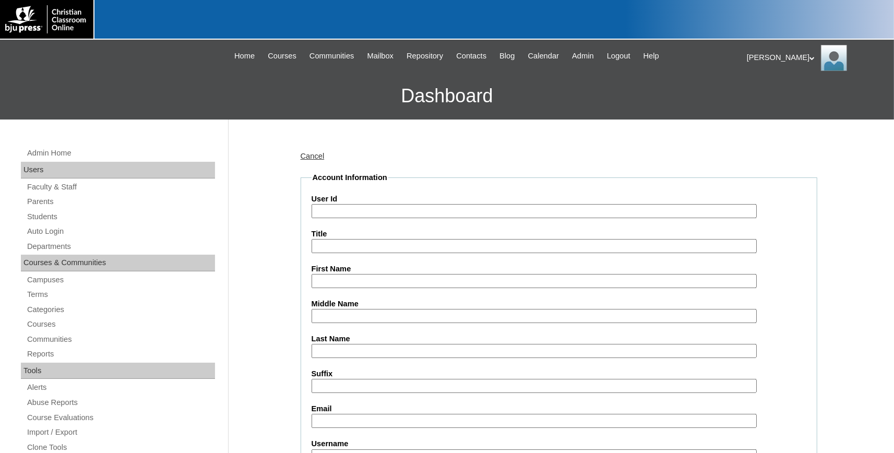
click at [322, 211] on input "User Id" at bounding box center [534, 211] width 445 height 14
paste input "731994ST77"
type input "731994ST77"
click at [348, 282] on input "First Name" at bounding box center [534, 281] width 445 height 14
type input "[PERSON_NAME]"
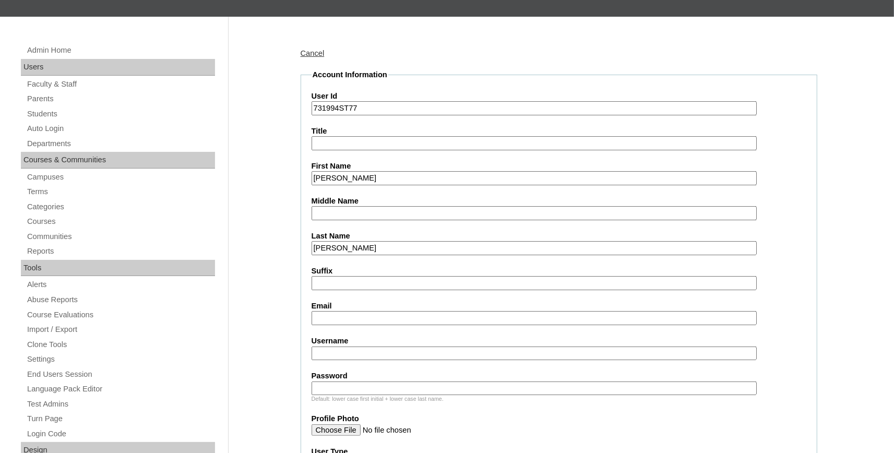
scroll to position [172, 0]
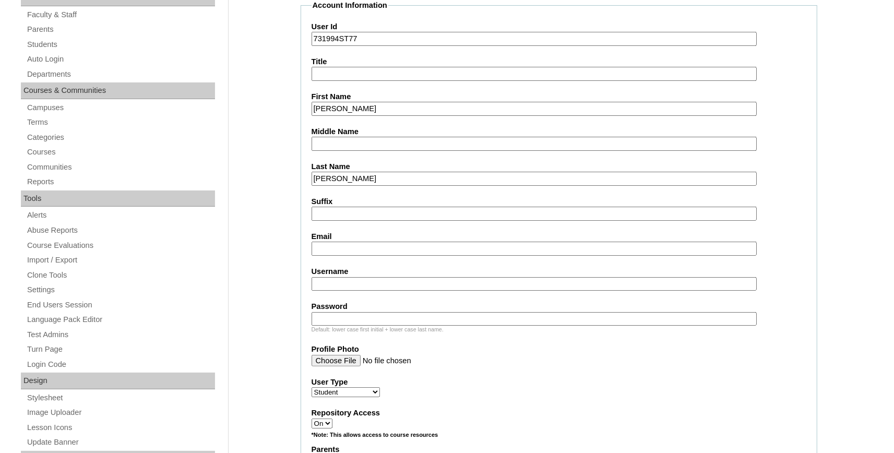
type input "Hollis"
drag, startPoint x: 334, startPoint y: 246, endPoint x: 321, endPoint y: 249, distance: 13.8
click at [335, 245] on input "Email" at bounding box center [534, 249] width 445 height 14
click at [361, 251] on input "Email" at bounding box center [534, 249] width 445 height 14
paste input "lexiescott.hollis@bayoustudent.net"
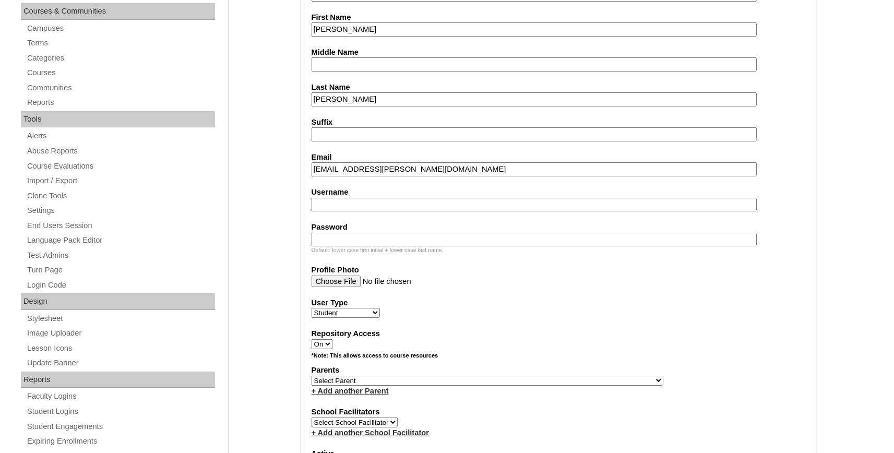
scroll to position [345, 0]
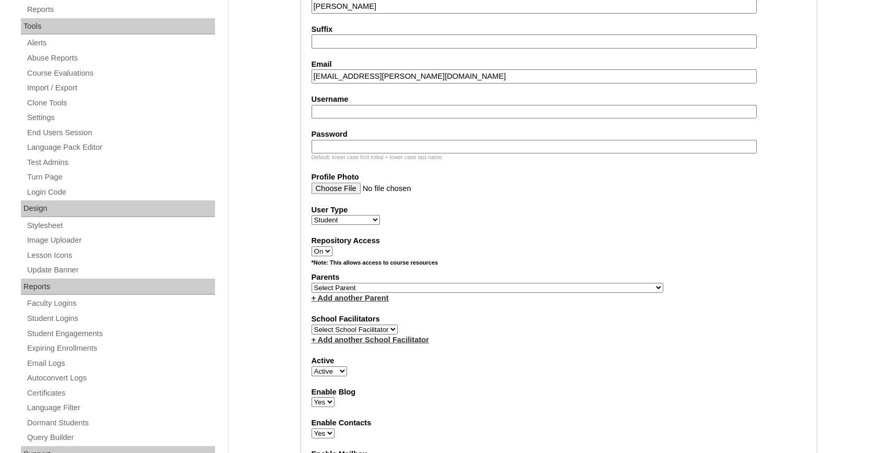
type input "lexiescott.hollis@bayoustudent.net"
select select "37485"
click option "[PERSON_NAME]" at bounding box center [0, 0] width 0 height 0
click at [378, 302] on link "+ Add another Parent" at bounding box center [350, 298] width 77 height 8
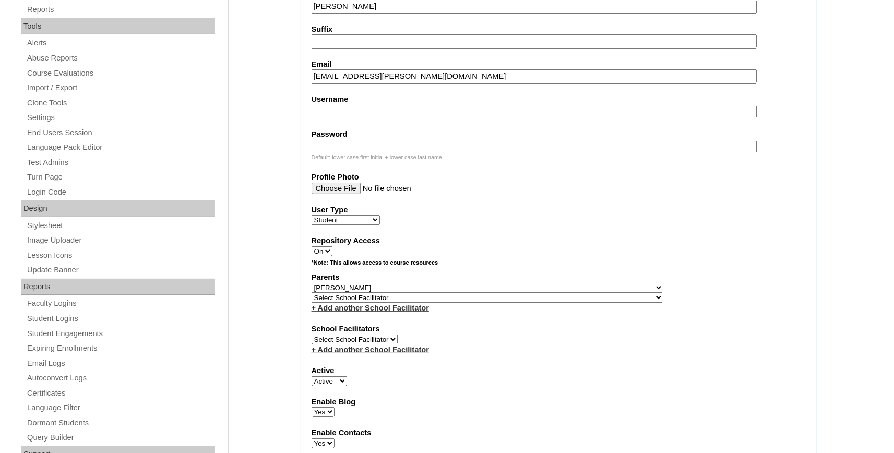
select select "37486"
click option "[PERSON_NAME]" at bounding box center [0, 0] width 0 height 0
click at [380, 303] on select "Select School Facilitator , Fautanu, Ma 1, 1 23-24 accountMorgan, [PERSON_NAME]…" at bounding box center [488, 298] width 352 height 10
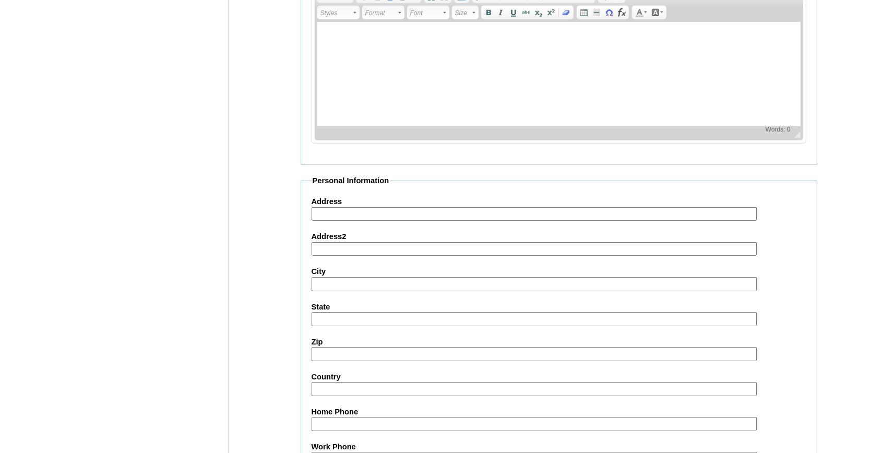
scroll to position [1158, 0]
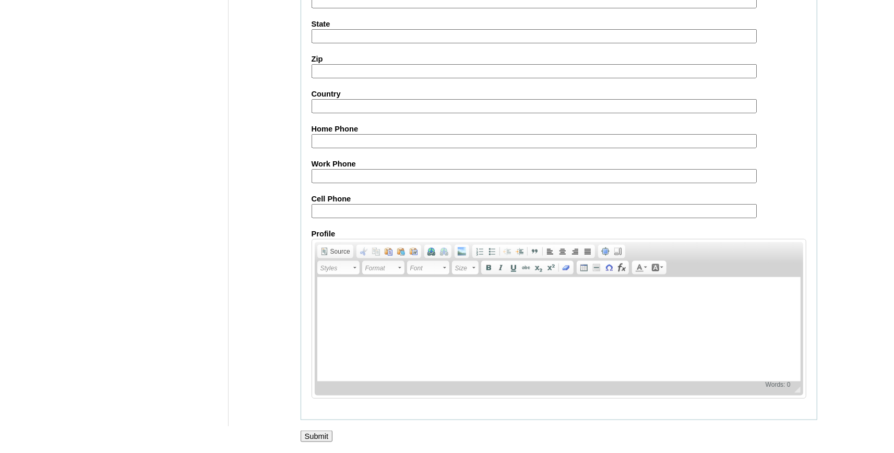
click at [314, 435] on input "Submit" at bounding box center [317, 436] width 32 height 11
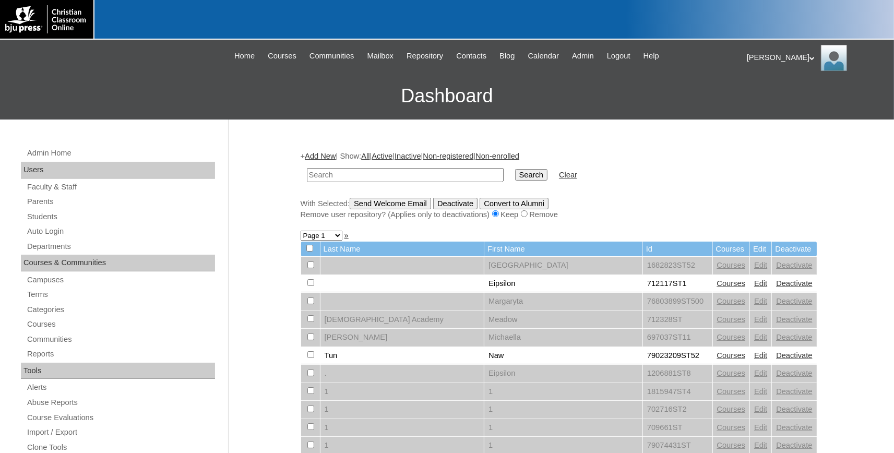
click at [336, 158] on link "Add New" at bounding box center [320, 156] width 31 height 8
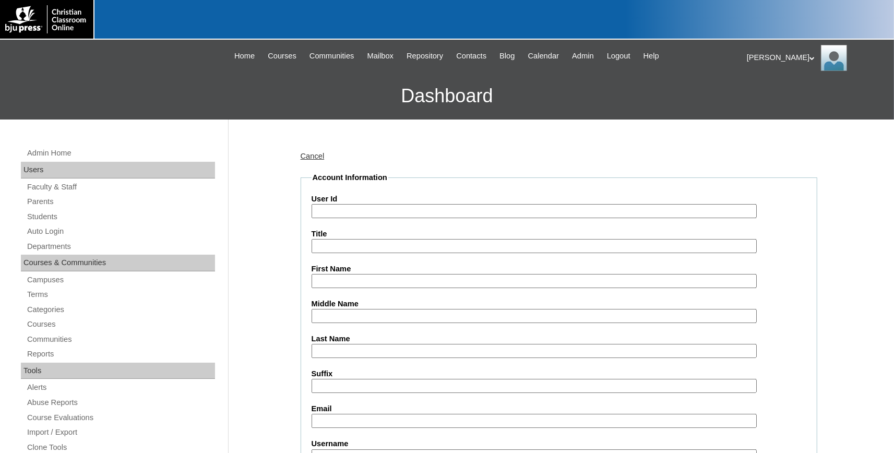
paste input "731994ST78"
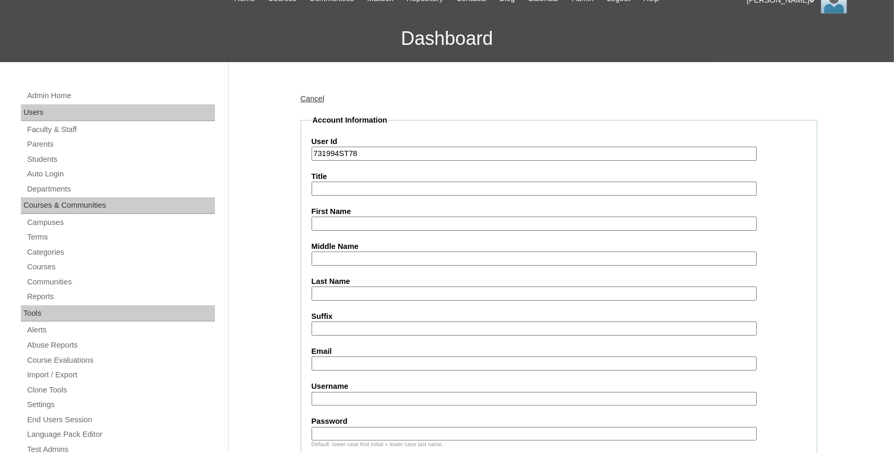
type input "731994ST78"
click at [348, 222] on input "First Name" at bounding box center [534, 224] width 445 height 14
type input "Ann"
type input "Holloway"
click at [350, 363] on input "Email" at bounding box center [534, 364] width 445 height 14
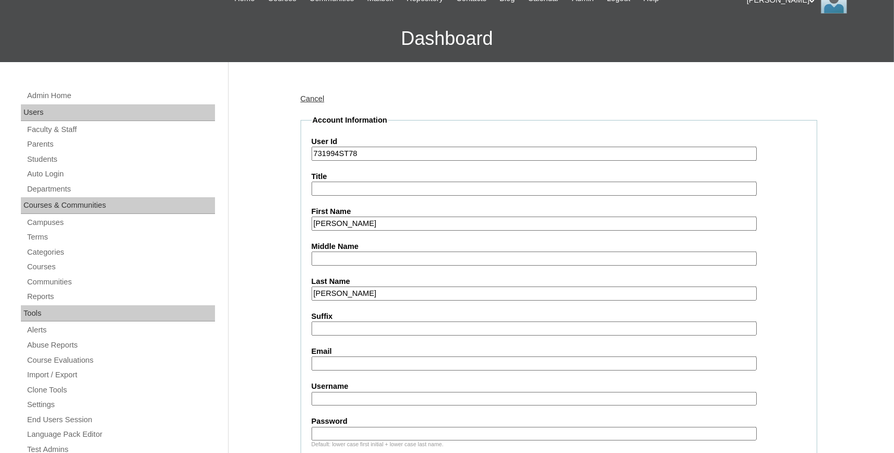
paste input "annhowarth.holloway@bayoustudent.net"
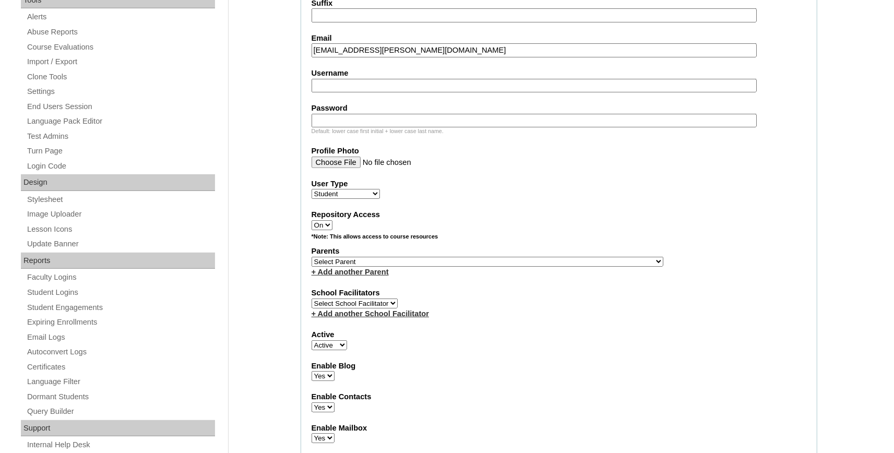
scroll to position [402, 0]
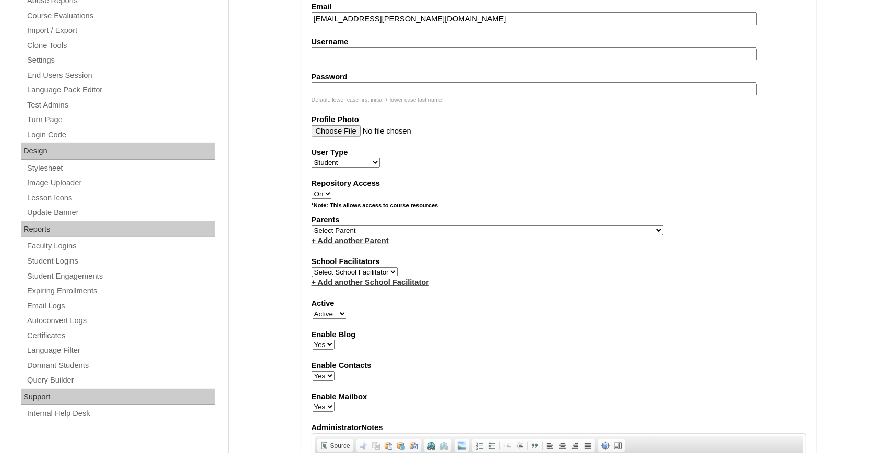
type input "annhowarth.holloway@bayoustudent.net"
select select "37485"
click option "Arrant, Rebekkah" at bounding box center [0, 0] width 0 height 0
click at [354, 245] on link "+ Add another Parent" at bounding box center [350, 241] width 77 height 8
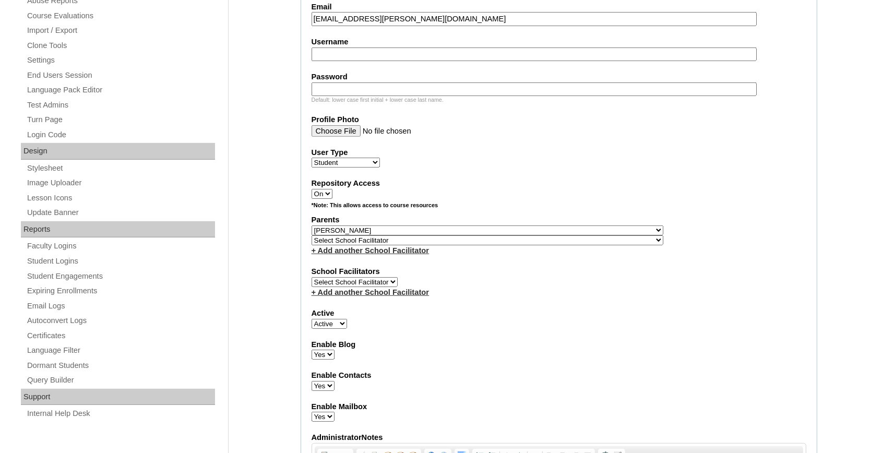
select select "37486"
click option "[PERSON_NAME]" at bounding box center [0, 0] width 0 height 0
click at [358, 241] on select "Select School Facilitator , Fautanu, Ma 1, 1 23-24 accountMorgan, Jason 6th Str…" at bounding box center [488, 240] width 352 height 10
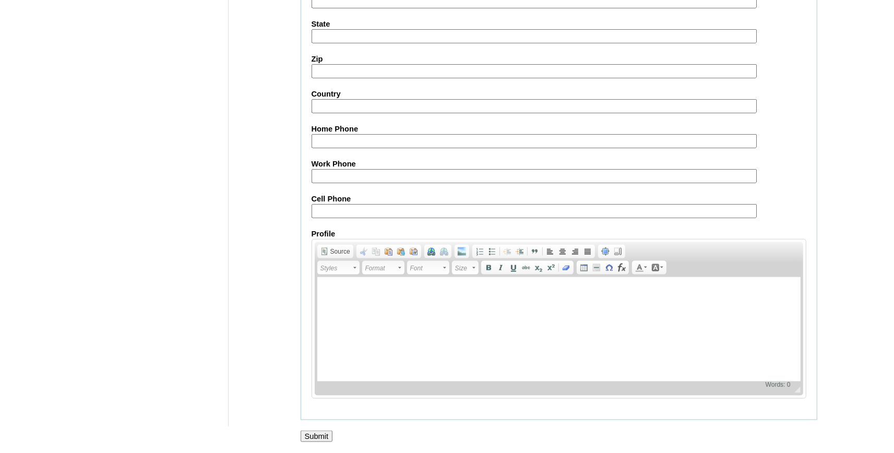
scroll to position [1158, 0]
click at [317, 437] on input "Submit" at bounding box center [317, 436] width 32 height 11
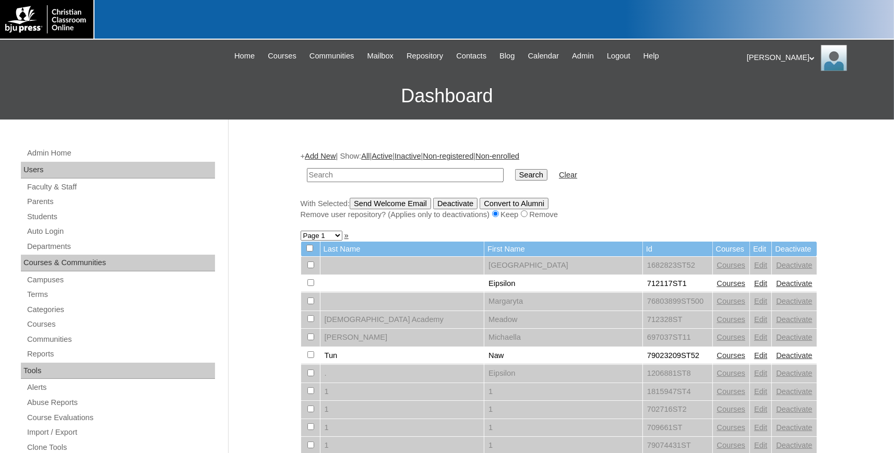
click at [329, 156] on link "Add New" at bounding box center [320, 156] width 31 height 8
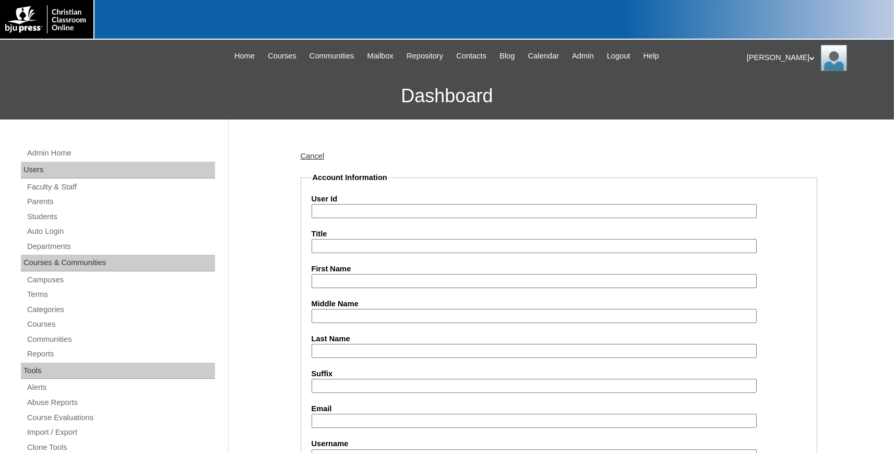
paste input "731994ST79"
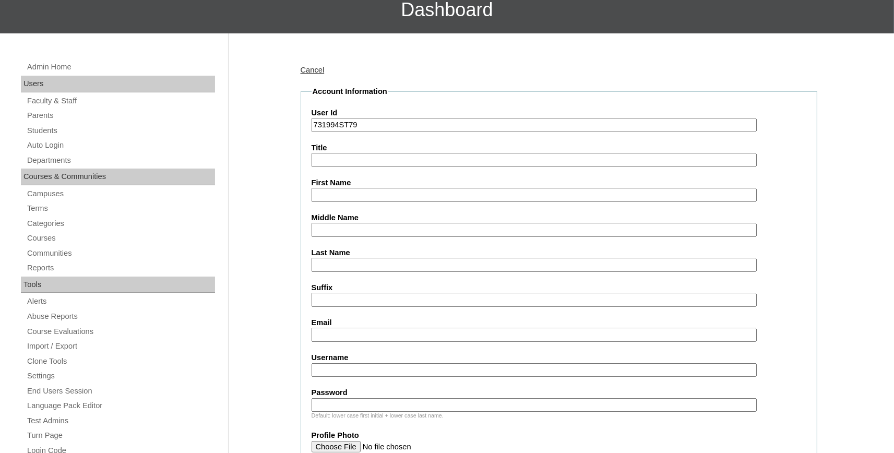
scroll to position [115, 0]
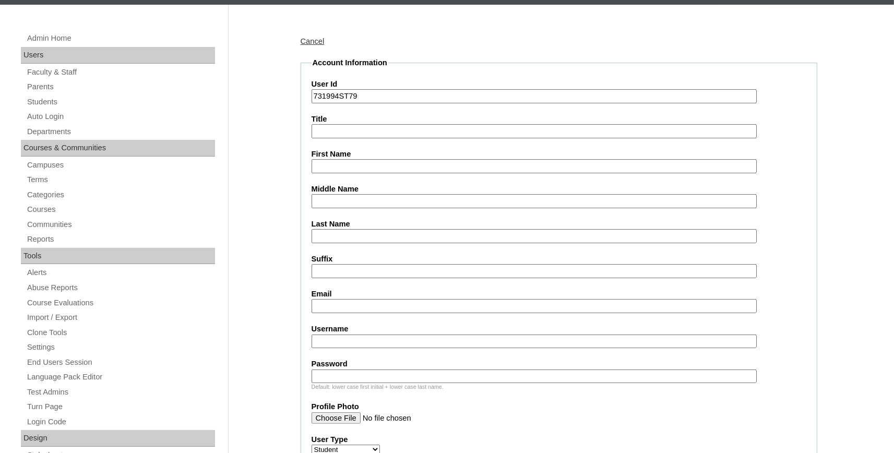
type input "731994ST79"
click at [359, 169] on input "First Name" at bounding box center [534, 166] width 445 height 14
type input "Kathryn"
type input "Joel"
click at [356, 306] on input "Email" at bounding box center [534, 306] width 445 height 14
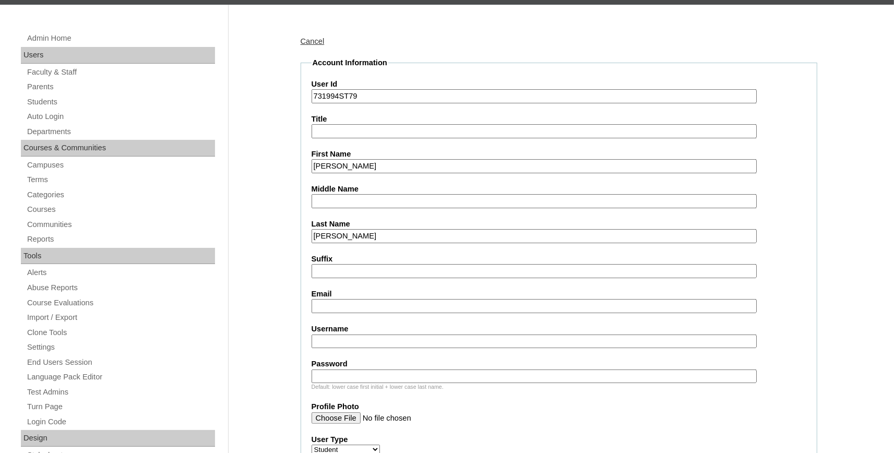
paste input "kathrynellis.joel@bayoustudent.net"
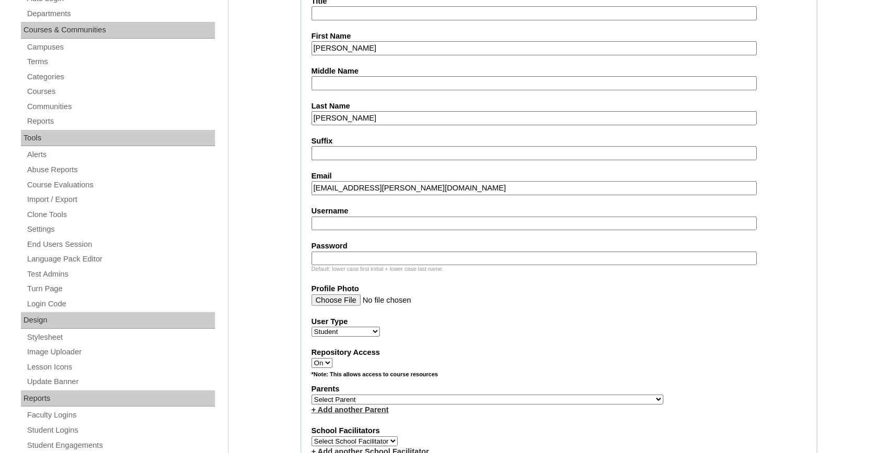
scroll to position [345, 0]
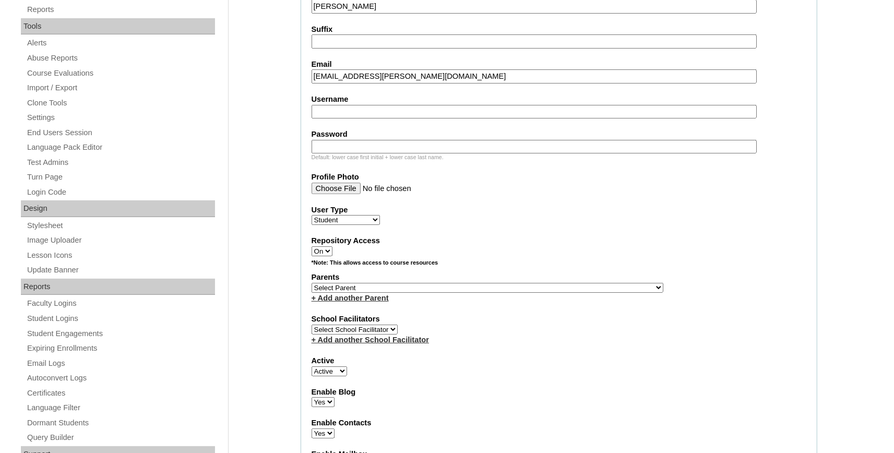
type input "kathrynellis.joel@bayoustudent.net"
select select "37485"
click option "[PERSON_NAME]" at bounding box center [0, 0] width 0 height 0
click at [357, 302] on link "+ Add another Parent" at bounding box center [350, 298] width 77 height 8
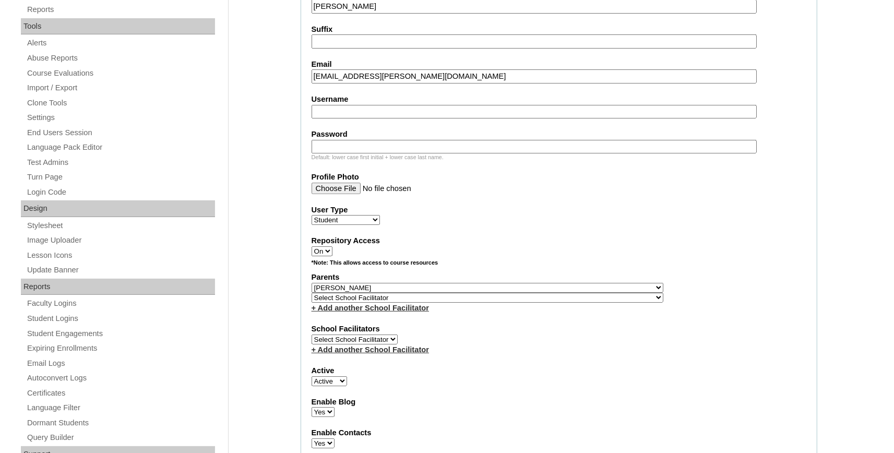
select select "37486"
click option "Buford, Sandra" at bounding box center [0, 0] width 0 height 0
click at [357, 302] on select "Select School Facilitator , Fautanu, Ma 1, 1 23-24 accountMorgan, Jason 6th Str…" at bounding box center [488, 298] width 352 height 10
click at [437, 287] on select "Select Parent , Fautanu, Ma 1, 1 23-24 accountMorgan, Jason 6th Street Mennonit…" at bounding box center [488, 288] width 352 height 10
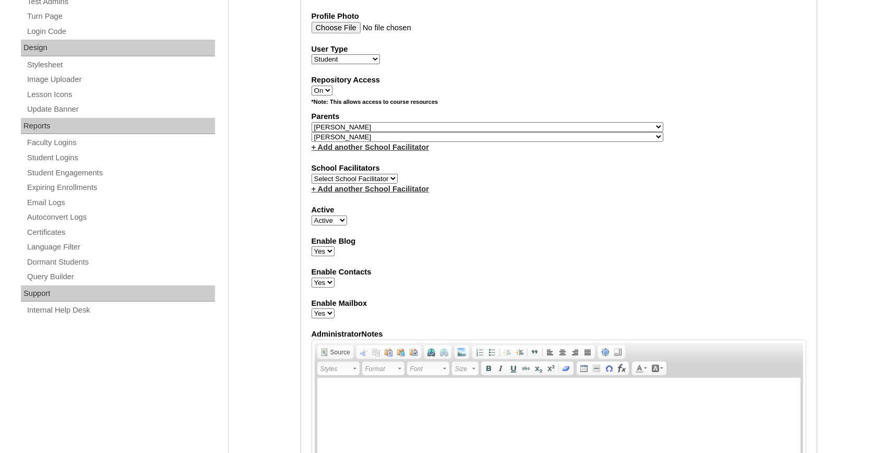
scroll to position [632, 0]
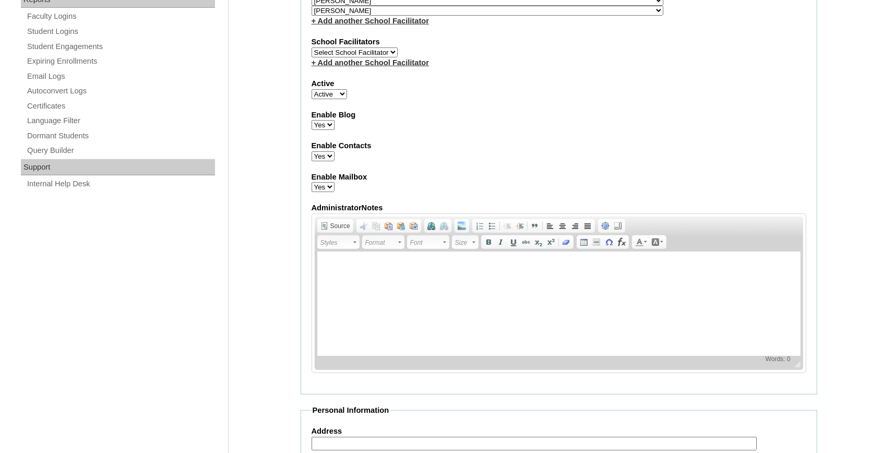
drag, startPoint x: 365, startPoint y: 273, endPoint x: 664, endPoint y: 156, distance: 320.5
click at [664, 151] on label "Enable Contacts" at bounding box center [559, 145] width 495 height 11
click at [335, 156] on select "Yes No" at bounding box center [323, 156] width 23 height 10
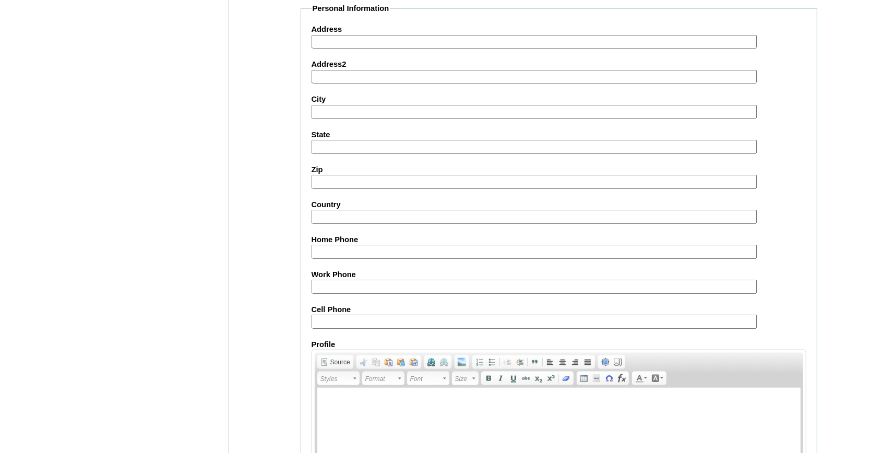
scroll to position [1158, 0]
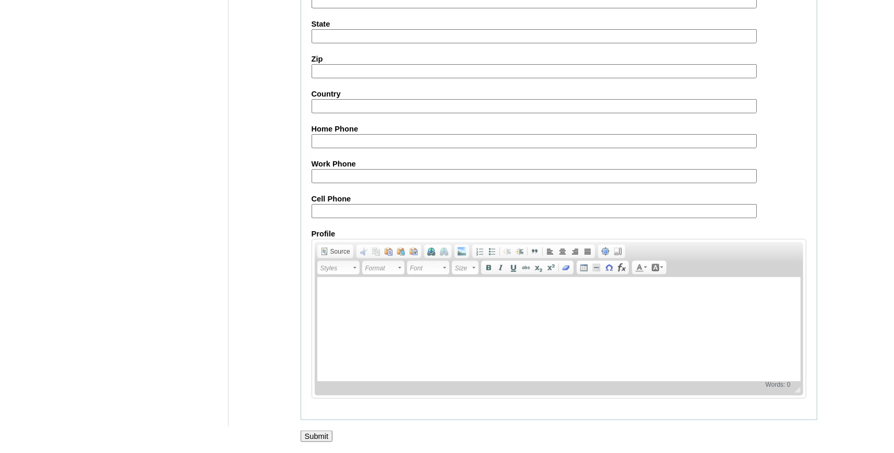
click at [319, 433] on input "Submit" at bounding box center [317, 436] width 32 height 11
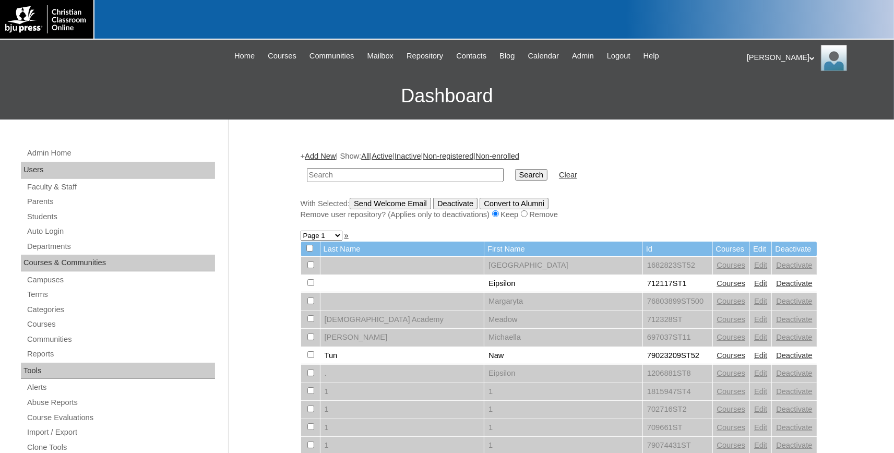
click at [329, 154] on link "Add New" at bounding box center [320, 156] width 31 height 8
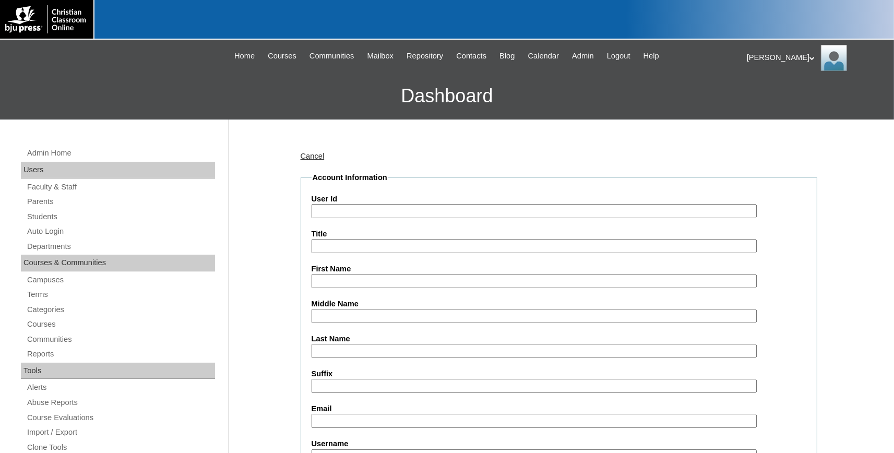
paste input "731994ST80"
type input "731994ST80"
click at [337, 272] on label "First Name" at bounding box center [559, 269] width 495 height 11
click at [337, 274] on input "First Name" at bounding box center [534, 281] width 445 height 14
click at [339, 275] on input "First Name" at bounding box center [534, 281] width 445 height 14
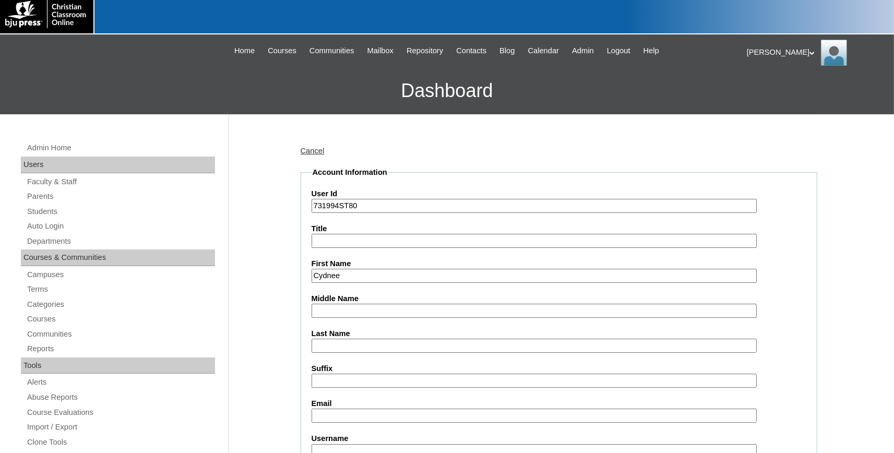
scroll to position [172, 0]
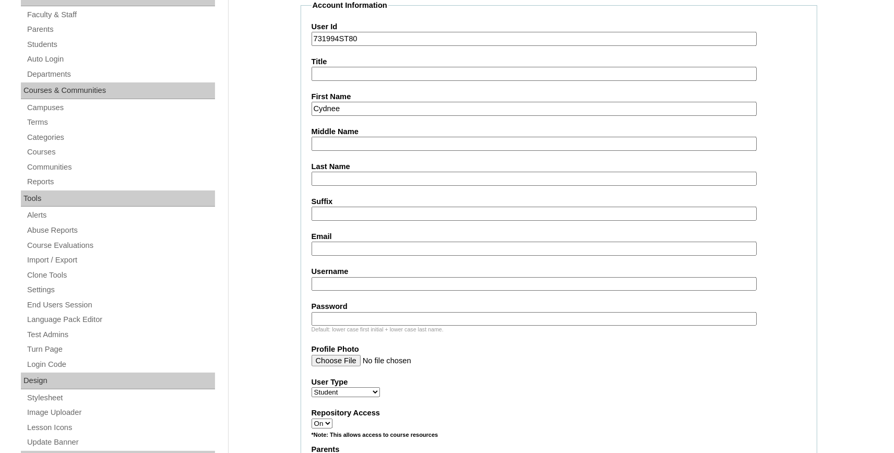
type input "Cydnee"
click at [345, 178] on input "Last Name" at bounding box center [534, 179] width 445 height 14
type input "[PERSON_NAME]"
click at [359, 240] on label "Email" at bounding box center [559, 236] width 495 height 11
click at [359, 242] on input "Email" at bounding box center [534, 249] width 445 height 14
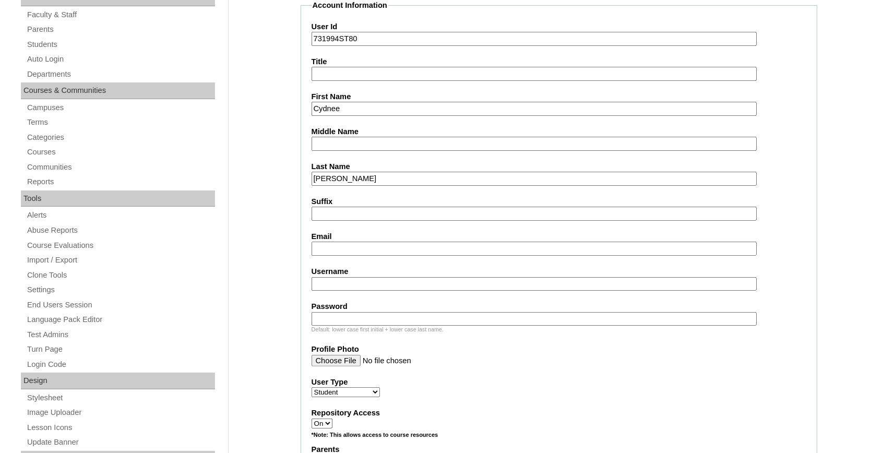
click at [333, 239] on label "Email" at bounding box center [559, 236] width 495 height 11
click at [333, 242] on input "Email" at bounding box center [534, 249] width 445 height 14
click at [332, 249] on input "Email" at bounding box center [534, 249] width 445 height 14
paste input "cydnee.jones@bayoustudent.net"
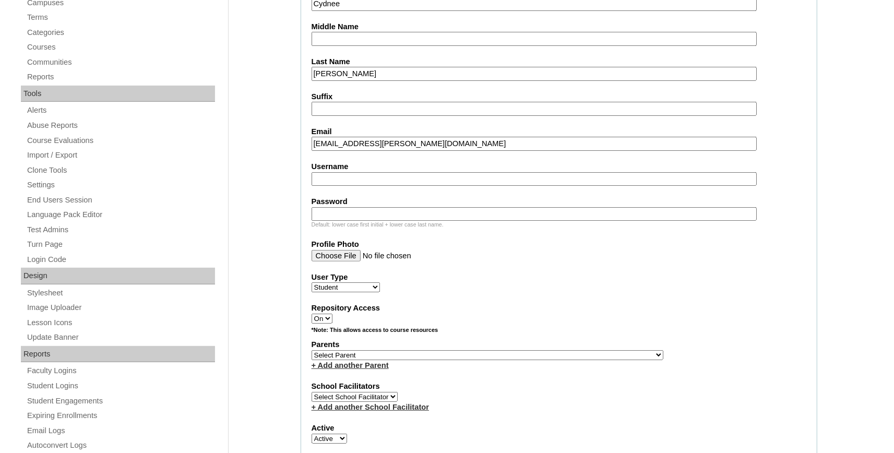
scroll to position [287, 0]
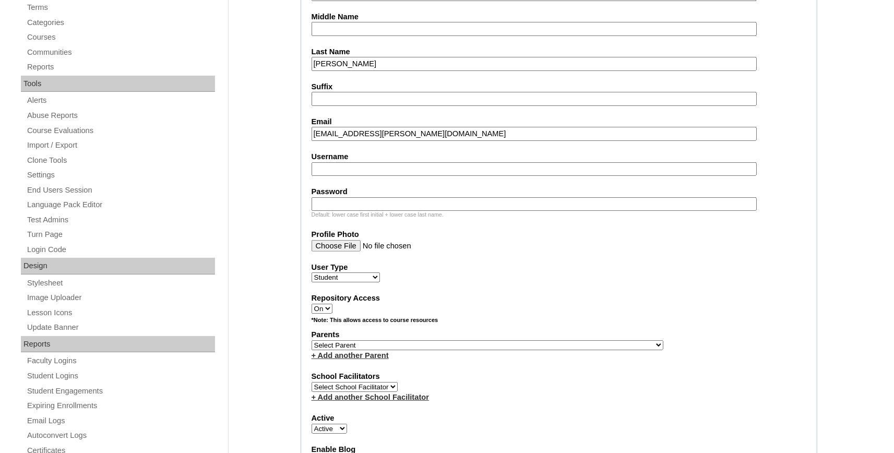
type input "cydnee.jones@bayoustudent.net"
select select "37485"
click option "Arrant, Rebekkah" at bounding box center [0, 0] width 0 height 0
click at [369, 356] on link "+ Add another Parent" at bounding box center [350, 355] width 77 height 8
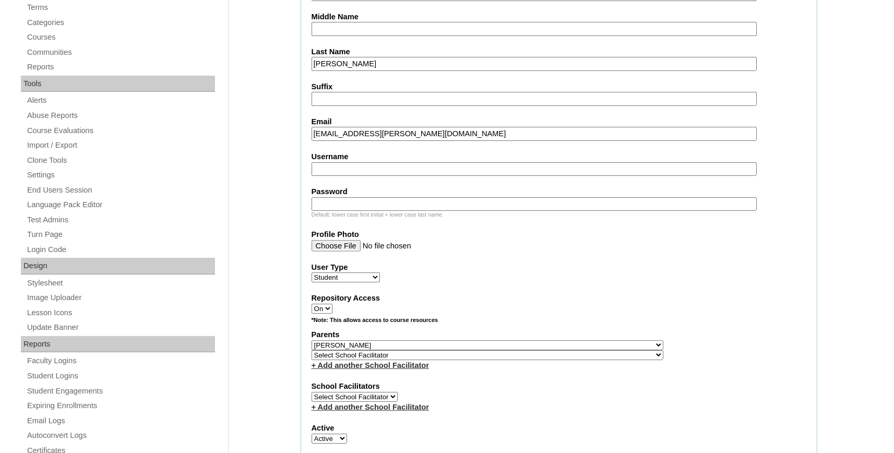
select select "37486"
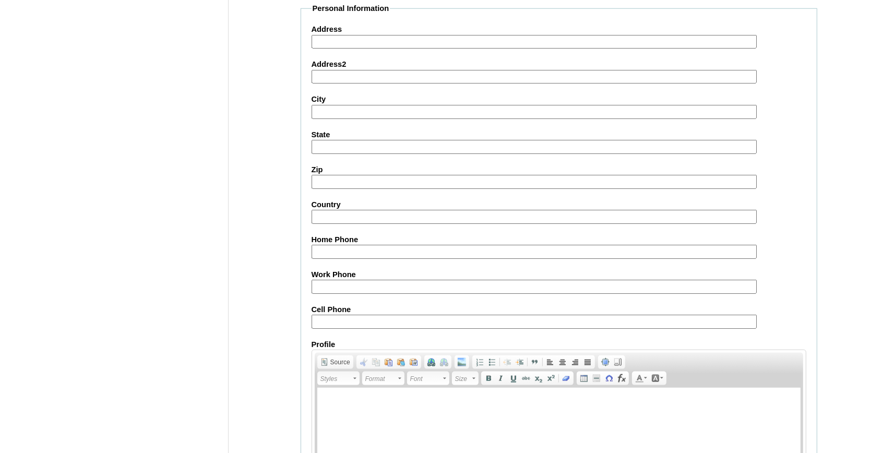
scroll to position [1158, 0]
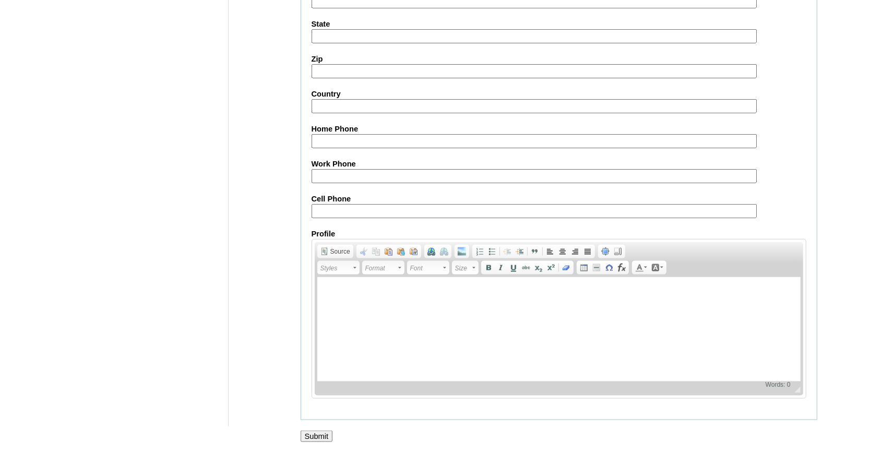
click at [313, 433] on input "Submit" at bounding box center [317, 436] width 32 height 11
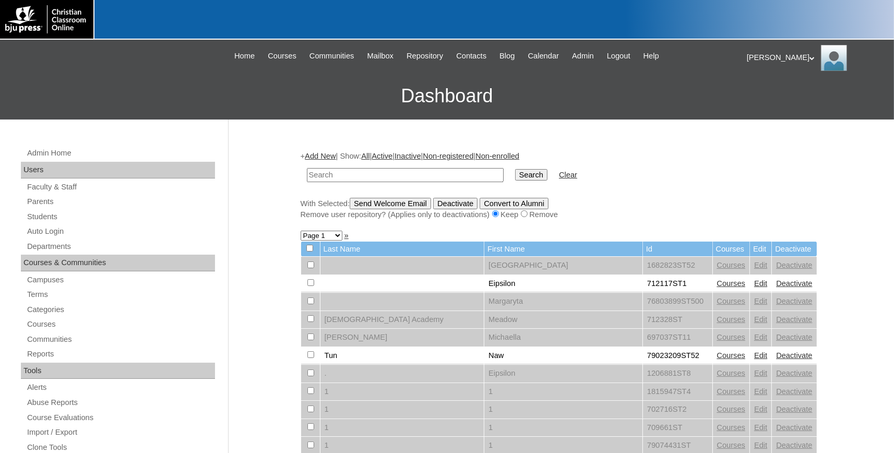
click at [326, 155] on link "Add New" at bounding box center [320, 156] width 31 height 8
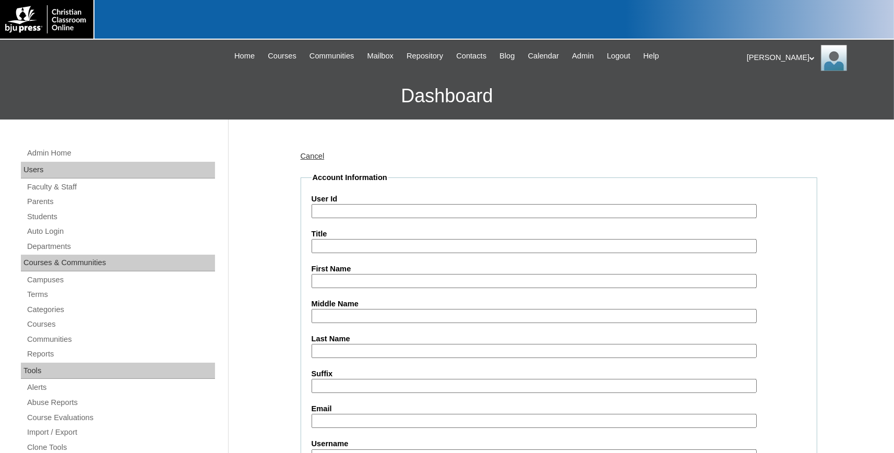
paste input "731994ST81"
type input "731994ST81"
click at [362, 281] on input "First Name" at bounding box center [534, 281] width 445 height 14
type input "[PERSON_NAME]"
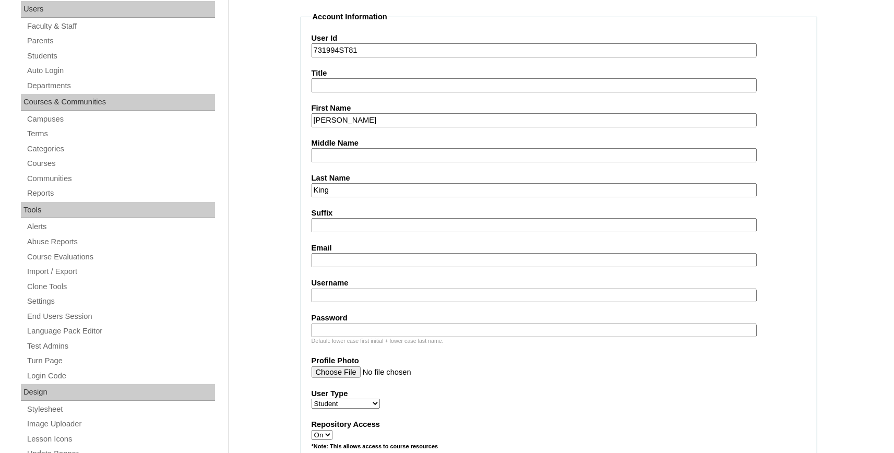
scroll to position [172, 0]
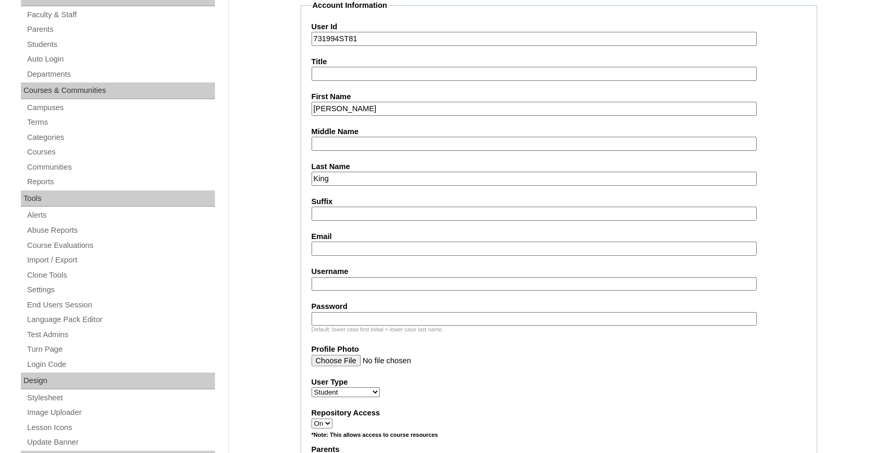
type input "King"
click at [351, 252] on input "Email" at bounding box center [534, 249] width 445 height 14
click at [352, 247] on input "Email" at bounding box center [534, 249] width 445 height 14
click at [340, 250] on input "Email" at bounding box center [534, 249] width 445 height 14
paste input "crawford.king@bayoustudent.net"
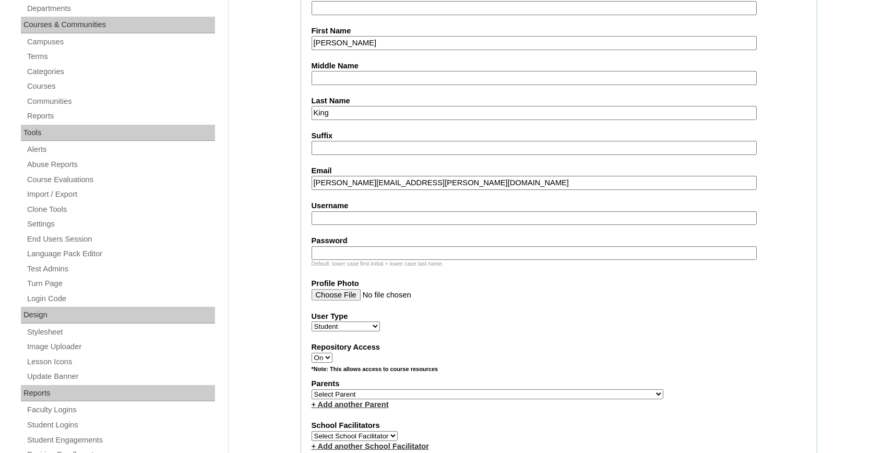
scroll to position [287, 0]
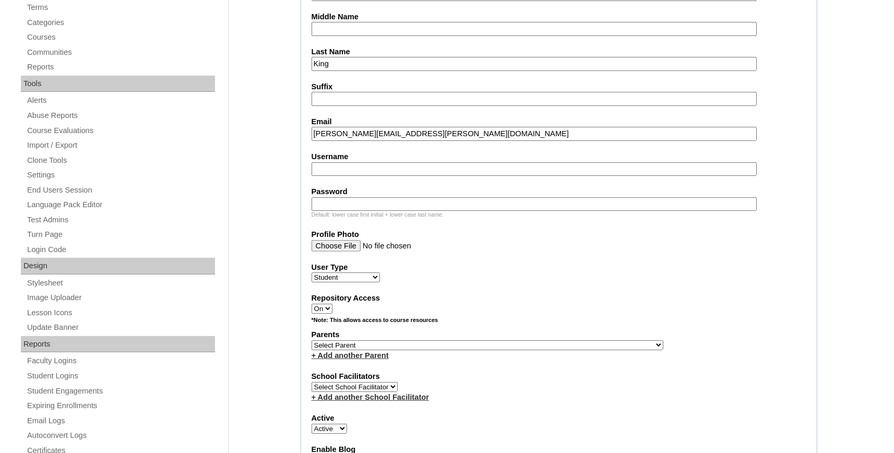
type input "crawford.king@bayoustudent.net"
select select "37485"
click option "Arrant, Rebekkah" at bounding box center [0, 0] width 0 height 0
click at [371, 360] on link "+ Add another Parent" at bounding box center [350, 355] width 77 height 8
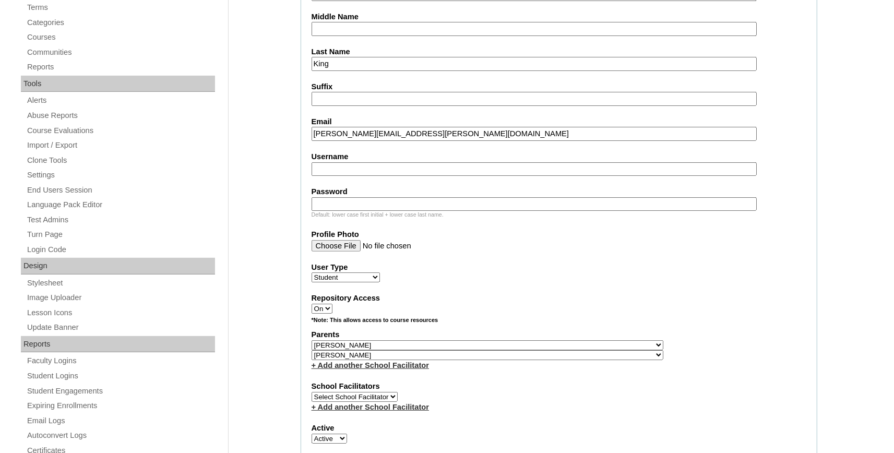
select select "37486"
click at [545, 392] on label "School Facilitators" at bounding box center [559, 386] width 495 height 11
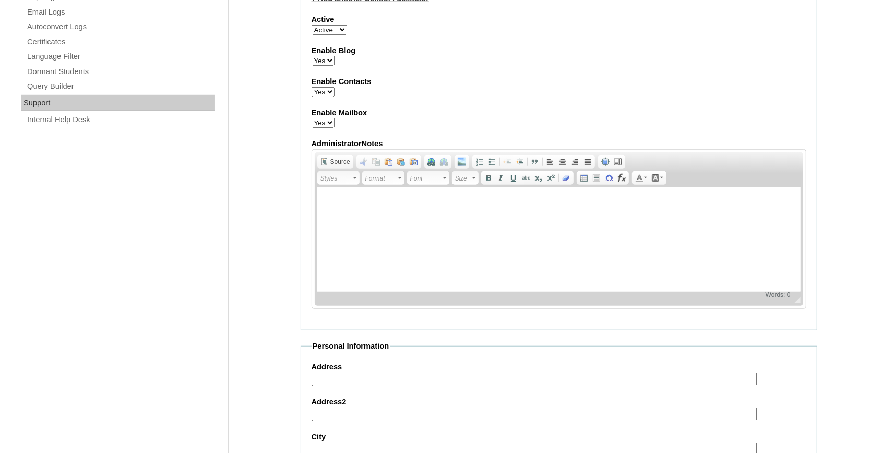
scroll to position [1158, 0]
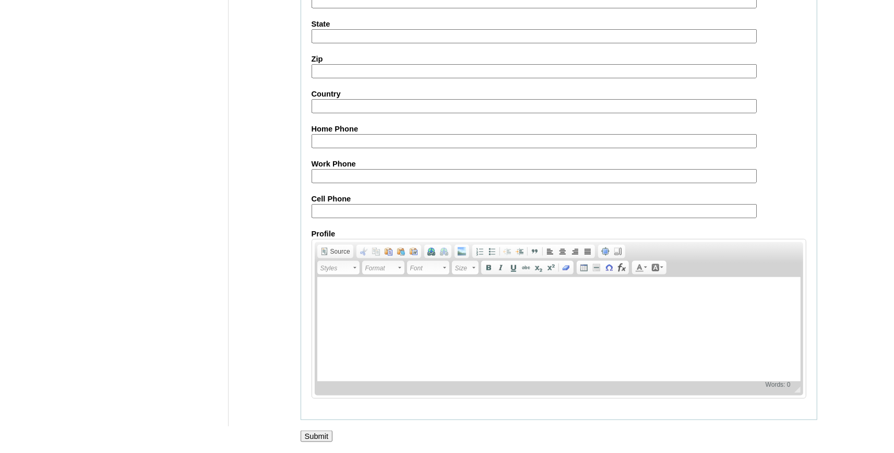
click at [315, 435] on input "Submit" at bounding box center [317, 436] width 32 height 11
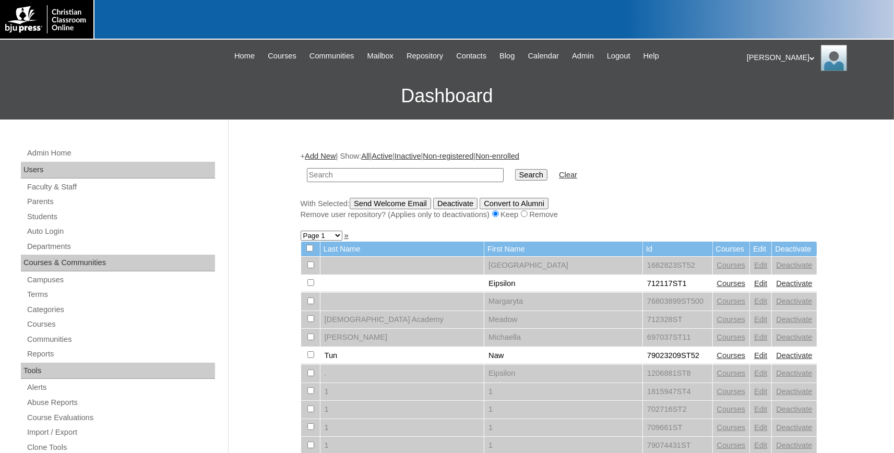
click at [336, 154] on link "Add New" at bounding box center [320, 156] width 31 height 8
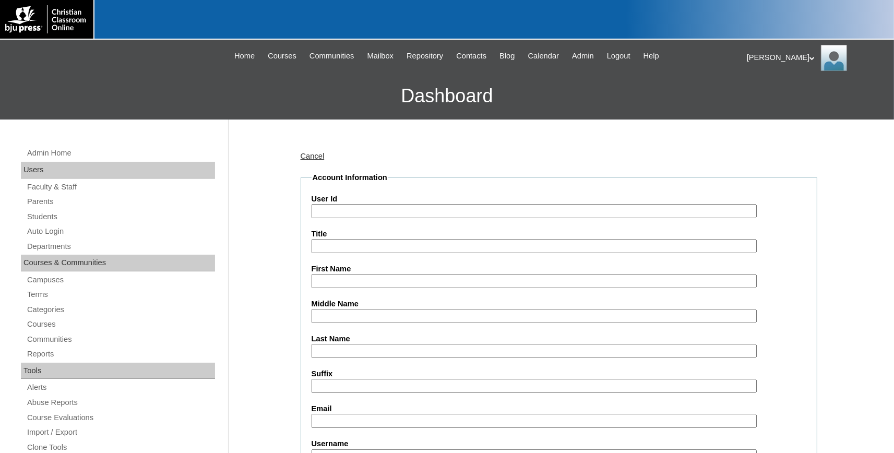
paste input "731994ST82"
type input "731994ST82"
click at [348, 282] on input "First Name" at bounding box center [534, 281] width 445 height 14
type input "Thad"
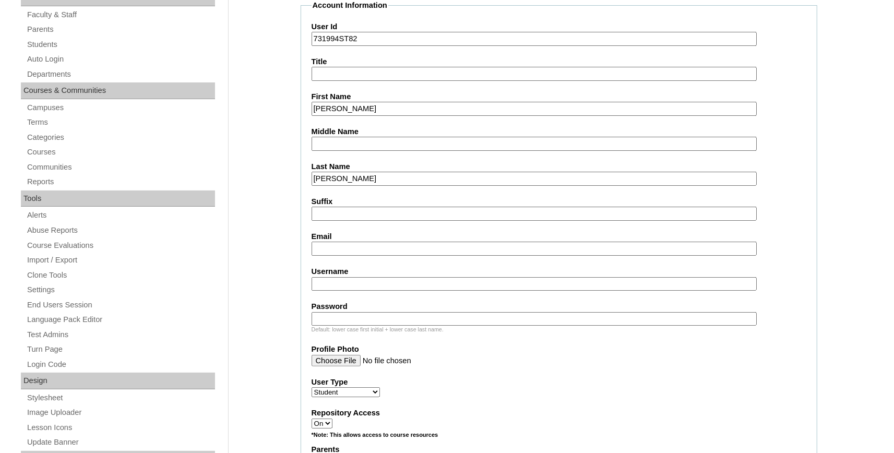
type input "Kuhn"
click at [368, 250] on input "Email" at bounding box center [534, 249] width 445 height 14
click at [346, 248] on input "Email" at bounding box center [534, 249] width 445 height 14
paste input "walker.kuhn@bayoustudent.net"
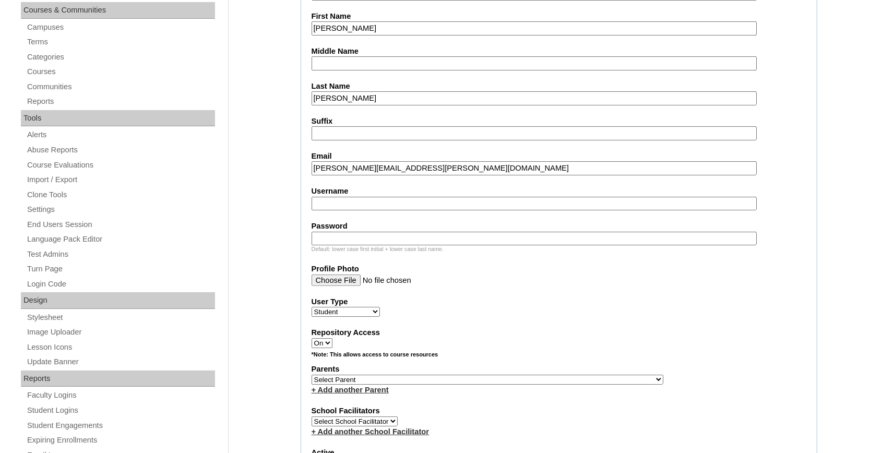
scroll to position [287, 0]
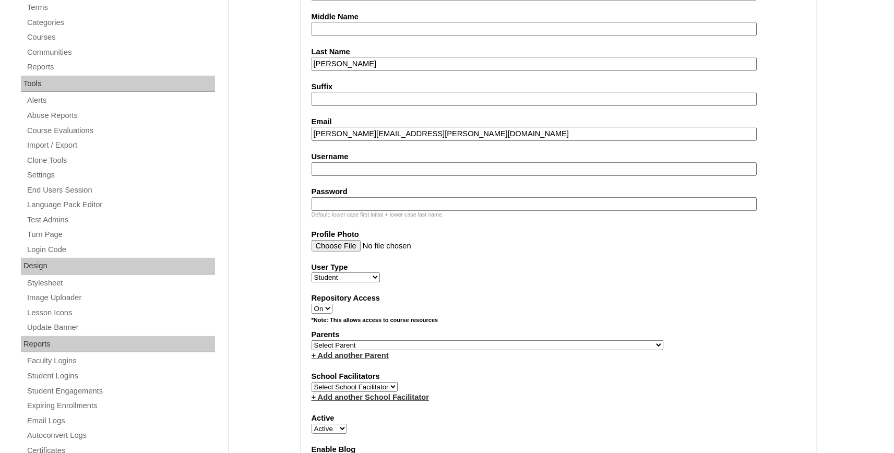
type input "walker.kuhn@bayoustudent.net"
select select "37485"
click option "Arrant, Rebekkah" at bounding box center [0, 0] width 0 height 0
click at [359, 359] on link "+ Add another Parent" at bounding box center [350, 355] width 77 height 8
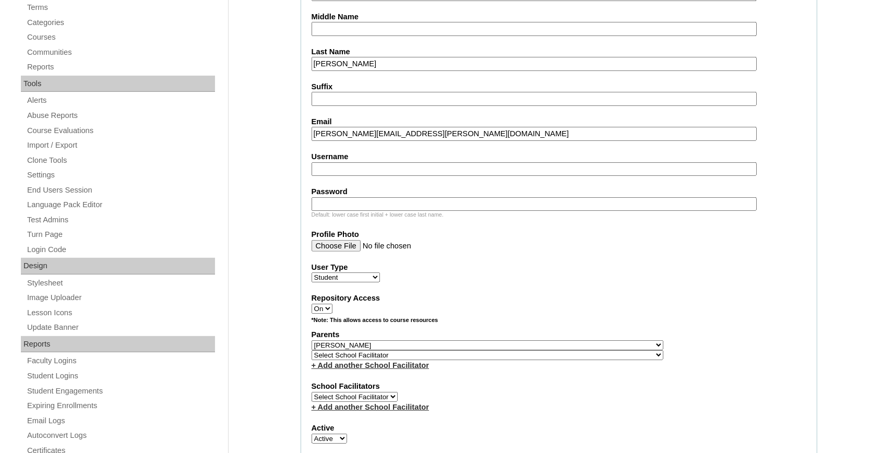
select select "37486"
click option "Buford, Sandra" at bounding box center [0, 0] width 0 height 0
click at [359, 359] on select "Select School Facilitator , Fautanu, Ma 1, 1 23-24 accountMorgan, Jason 6th Str…" at bounding box center [488, 355] width 352 height 10
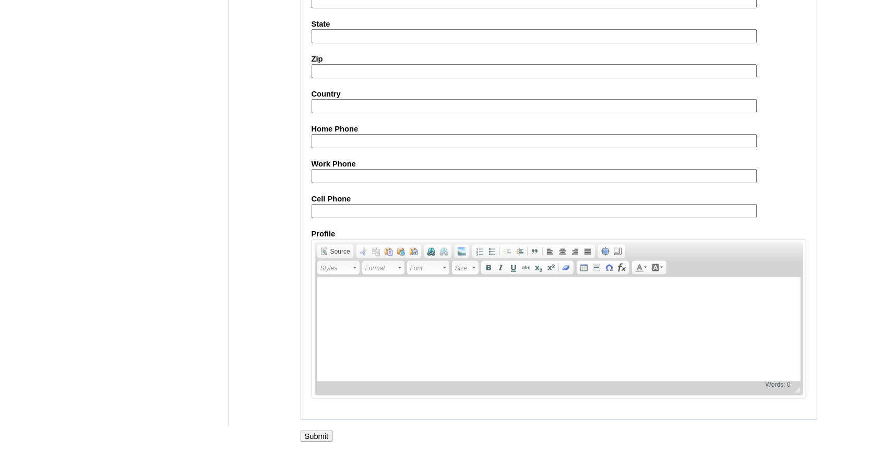
scroll to position [1158, 0]
click at [324, 435] on input "Submit" at bounding box center [317, 436] width 32 height 11
